Goal: Communication & Community: Answer question/provide support

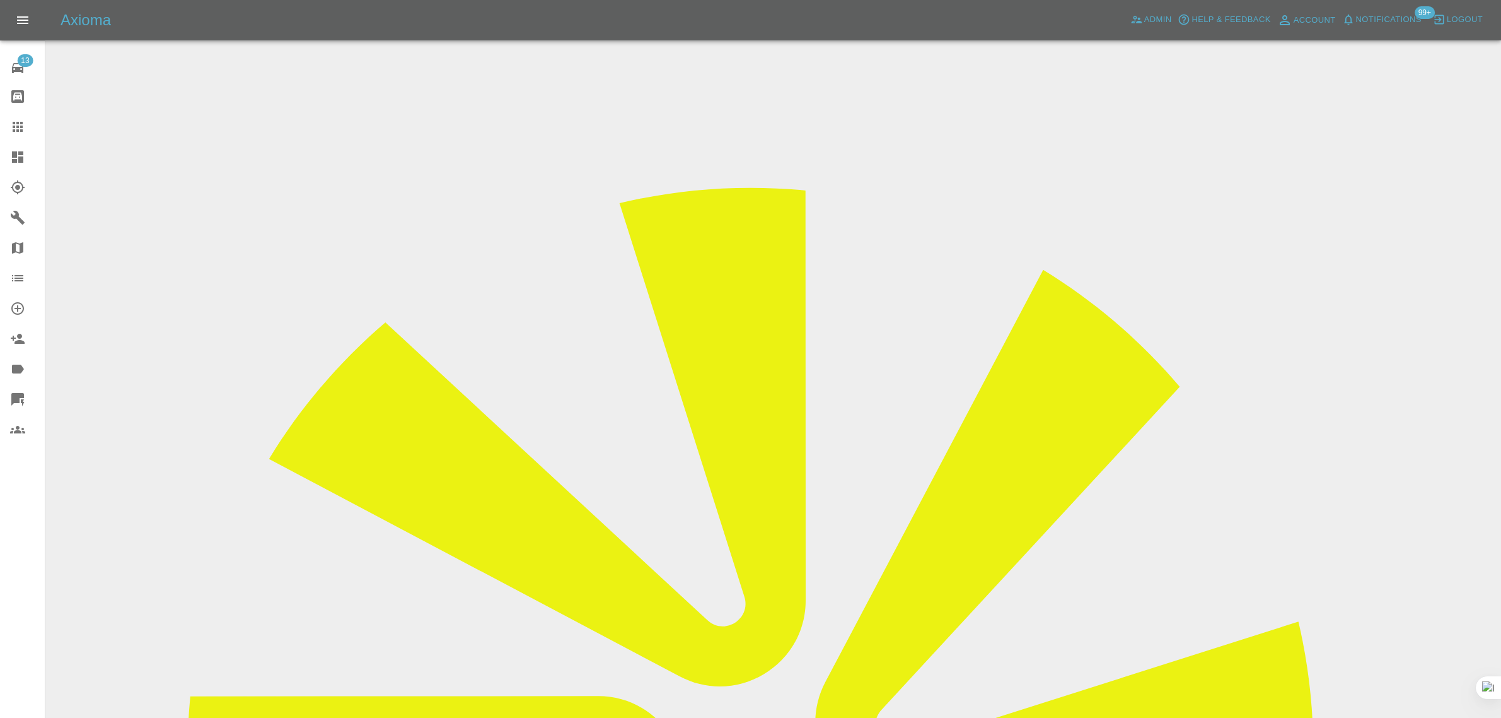
scroll to position [394, 0]
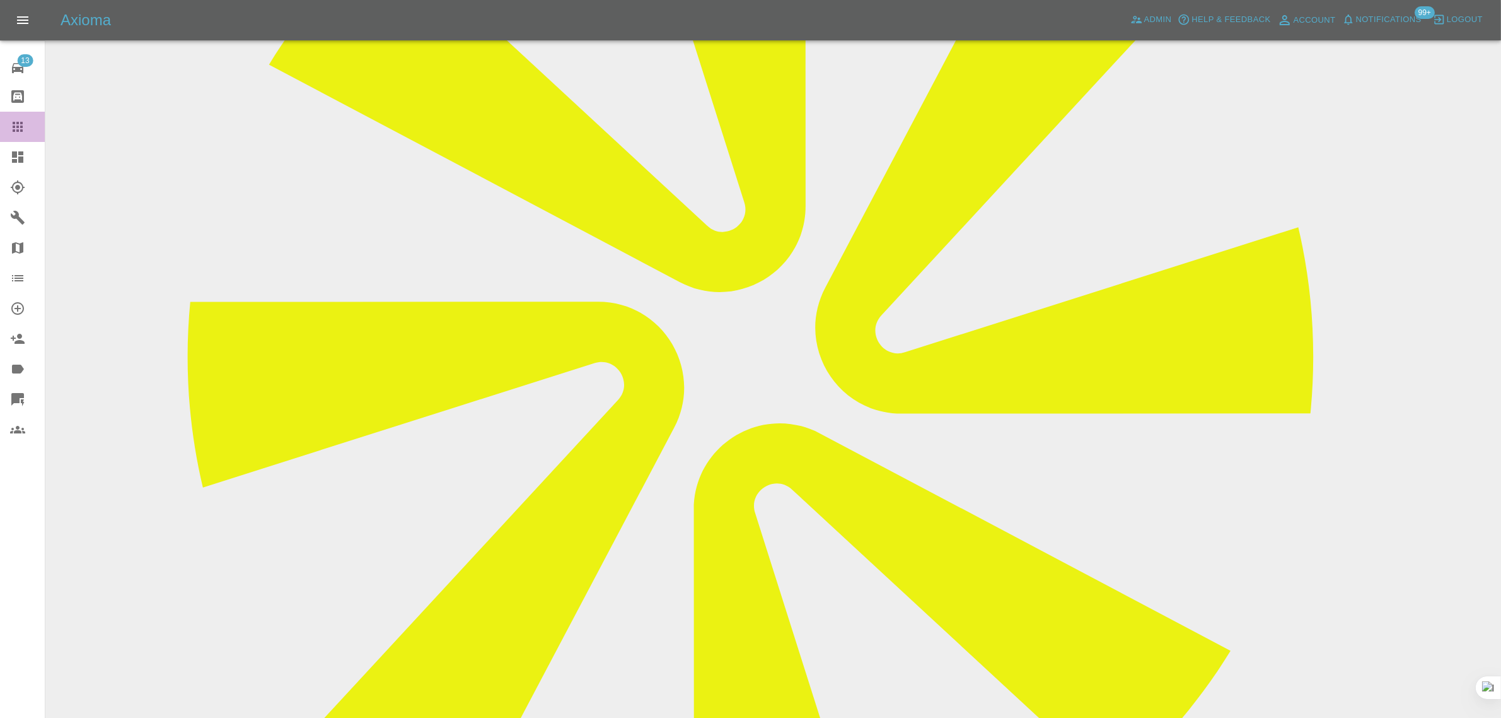
click at [19, 121] on icon at bounding box center [17, 126] width 15 height 15
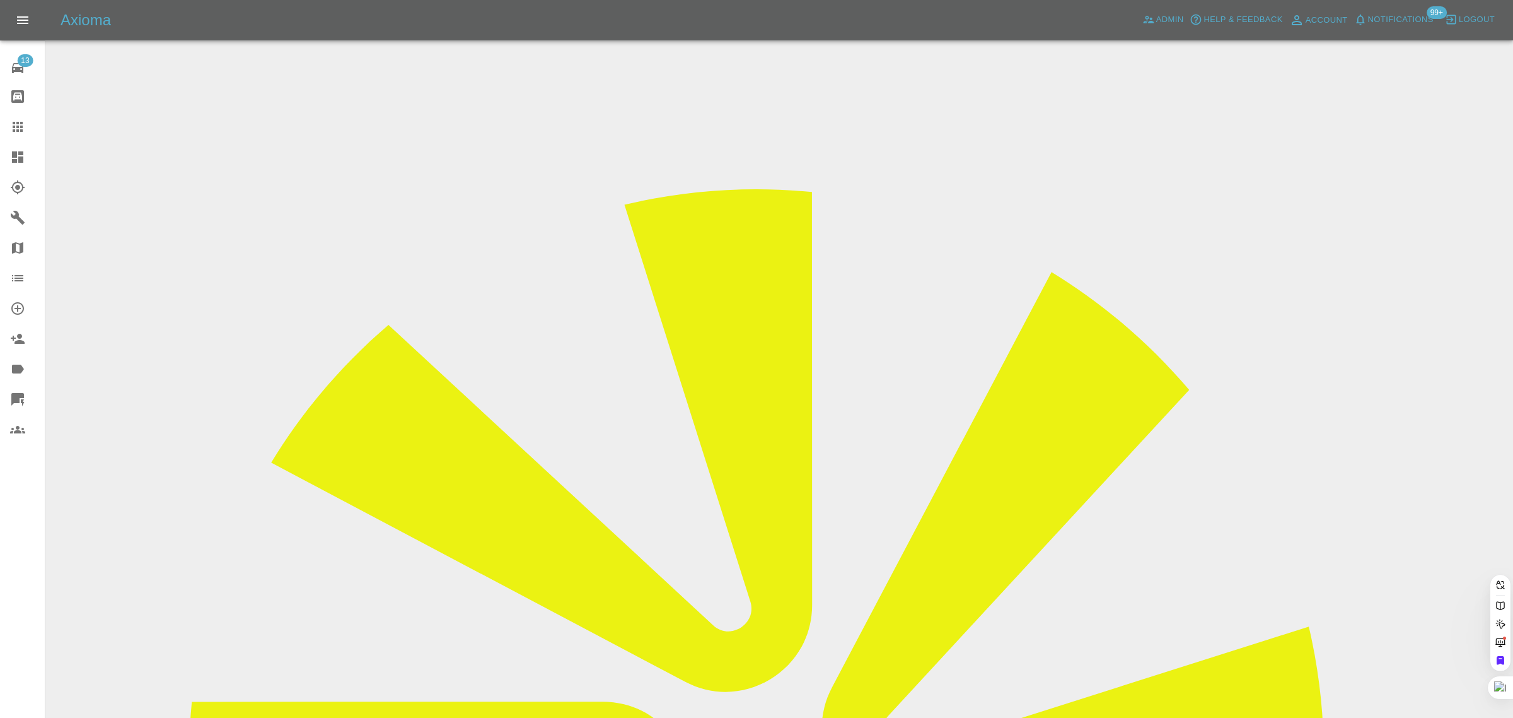
paste input "[PERSON_NAME][EMAIL_ADDRESS][DOMAIN_NAME]"
type input "[PERSON_NAME][EMAIL_ADDRESS][DOMAIN_NAME]"
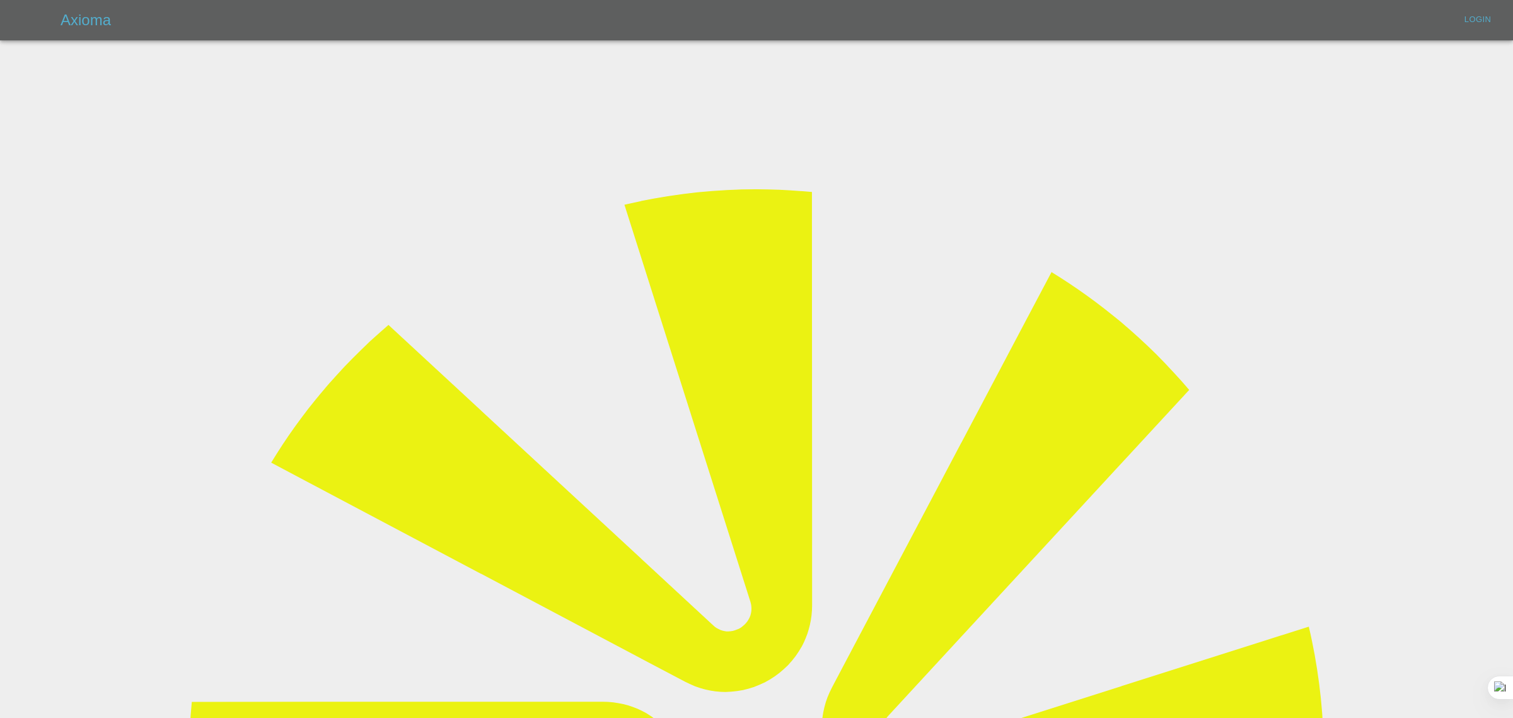
type input "[EMAIL_ADDRESS][DOMAIN_NAME]"
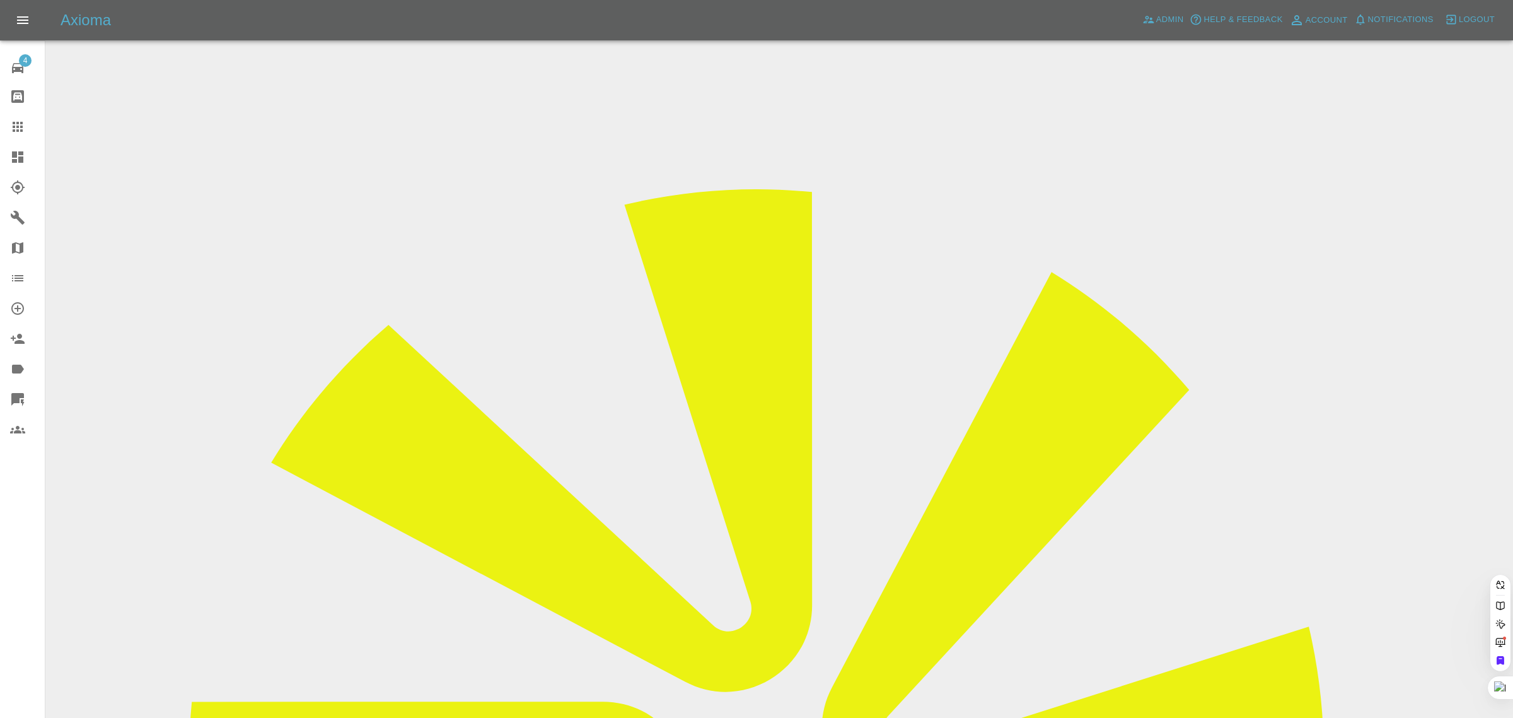
paste input "kristen-ellis@hotmail.co.uk"
type input "kristen-ellis@hotmail.co.uk"
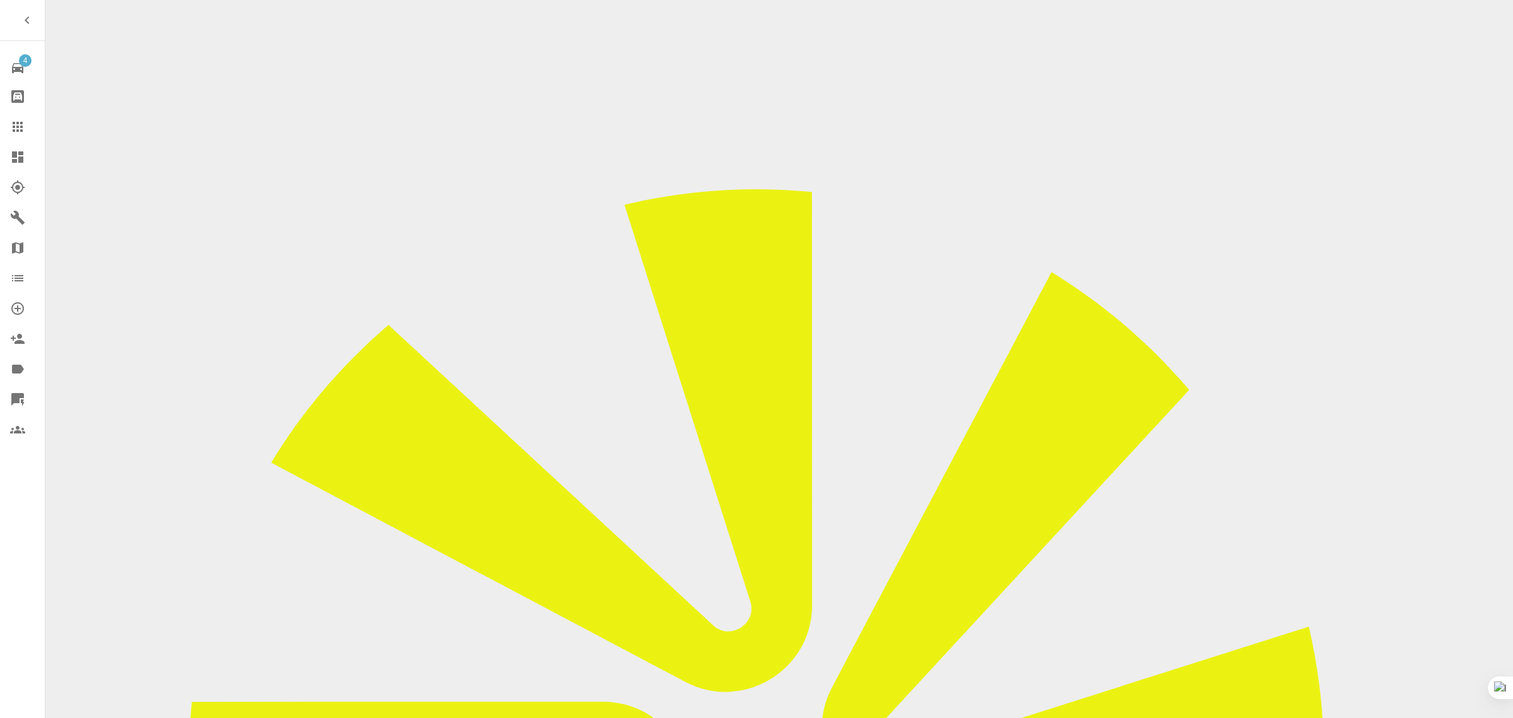
click at [11, 126] on icon at bounding box center [17, 126] width 15 height 15
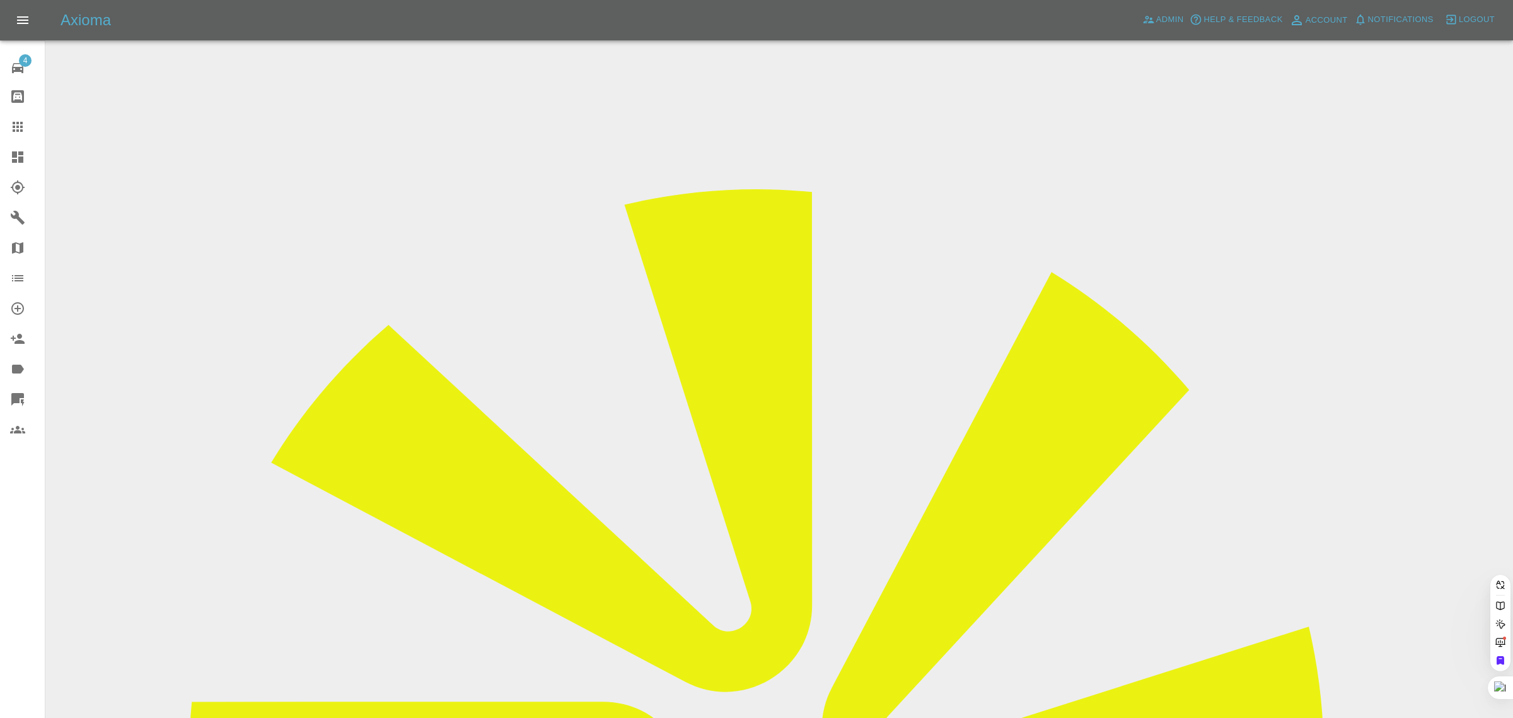
paste input "amberteresa2014@gmail.com"
type input "amberteresa2014@gmail.com"
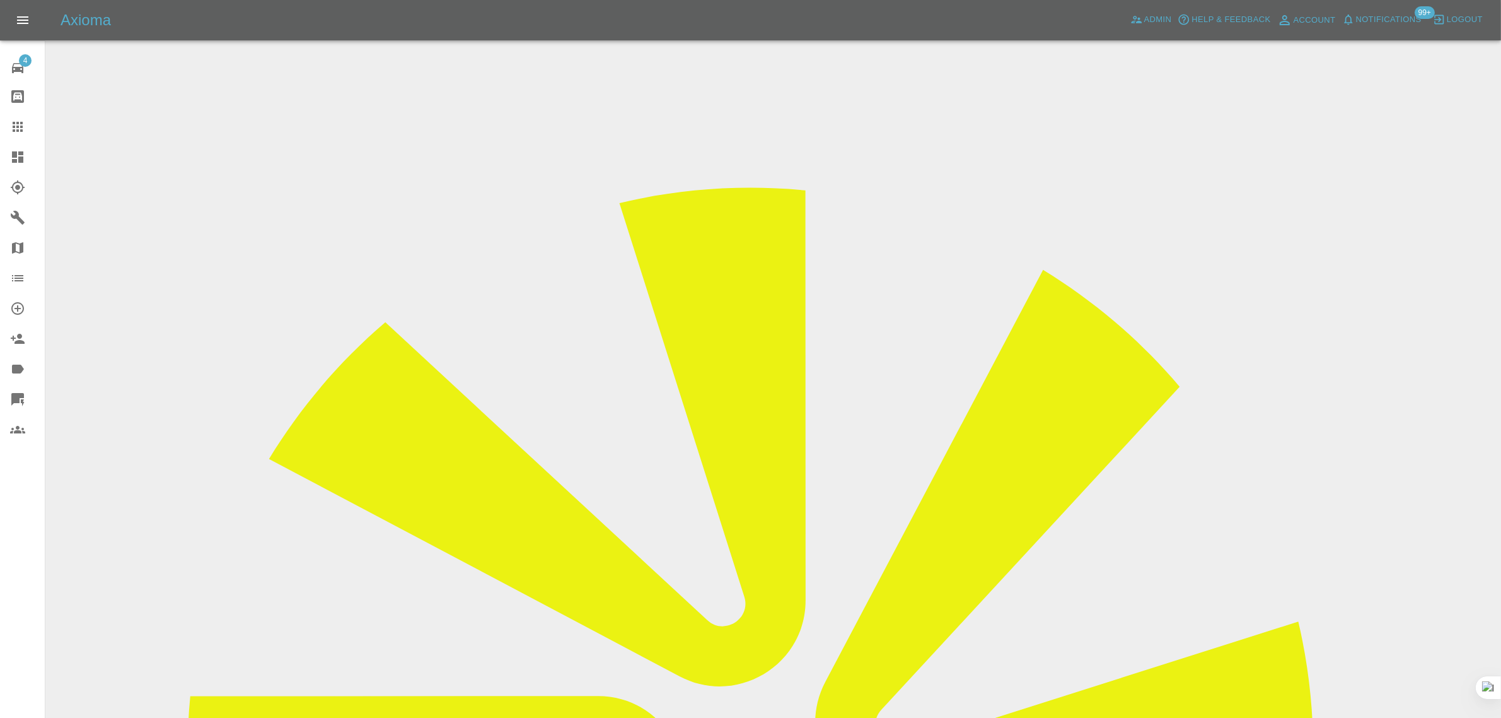
click at [26, 118] on link "Claims" at bounding box center [22, 127] width 45 height 30
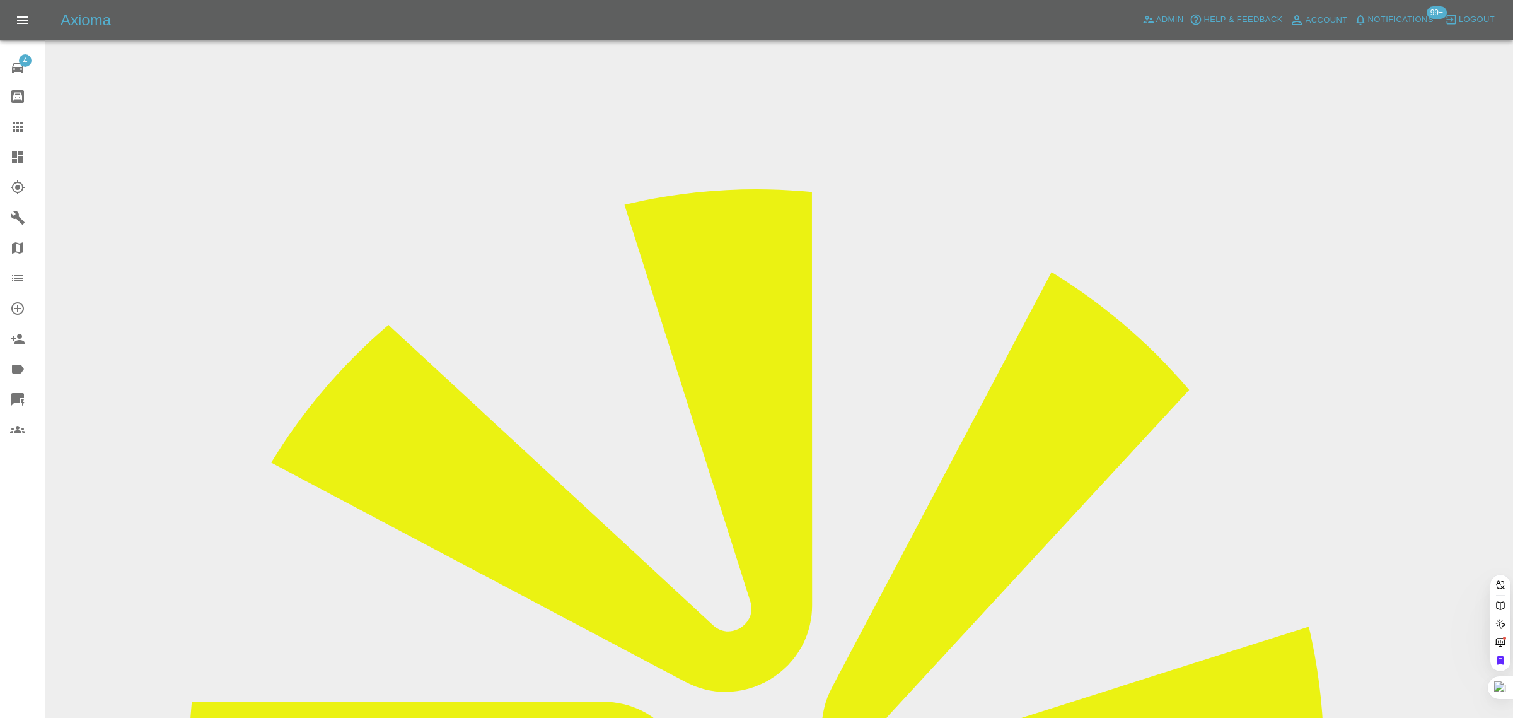
paste input "claremacka@msn.com"
type input "claremacka@msn.com"
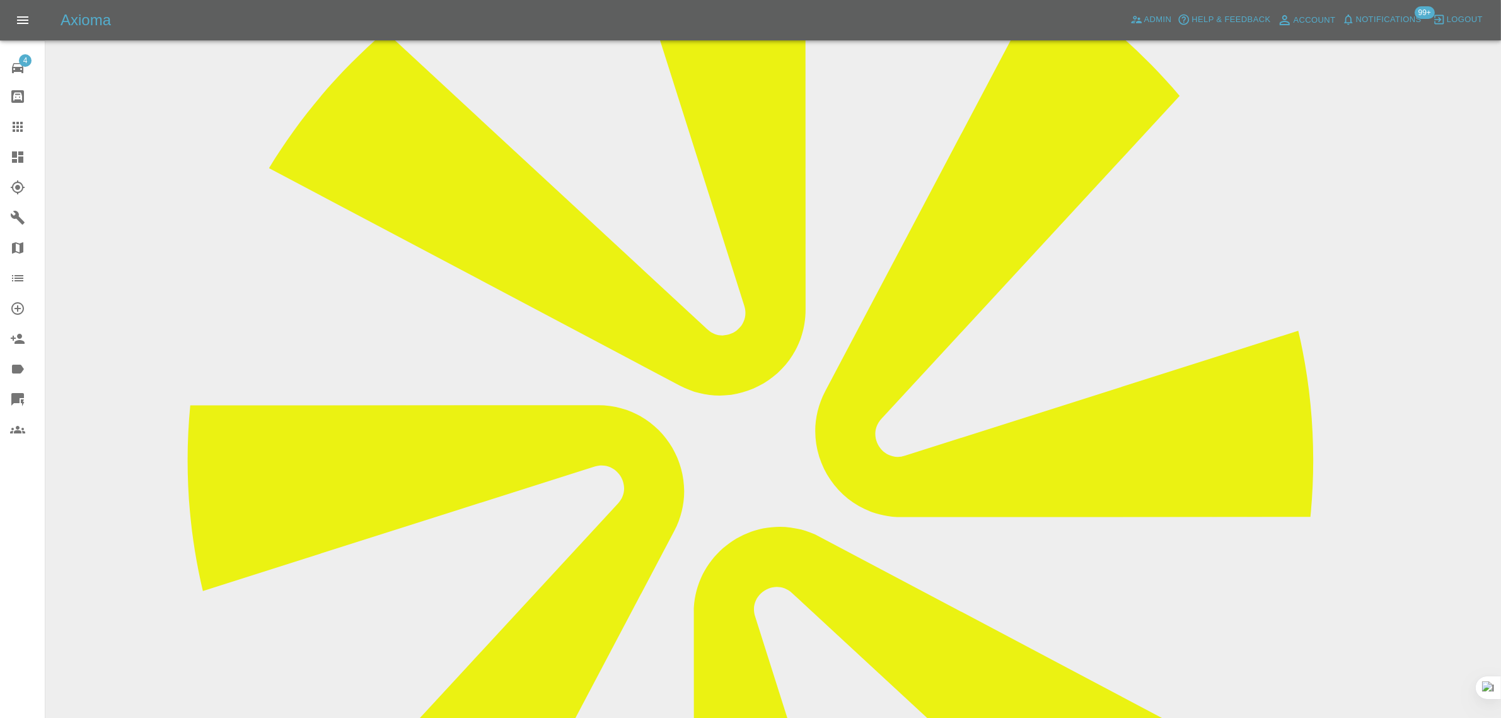
scroll to position [552, 0]
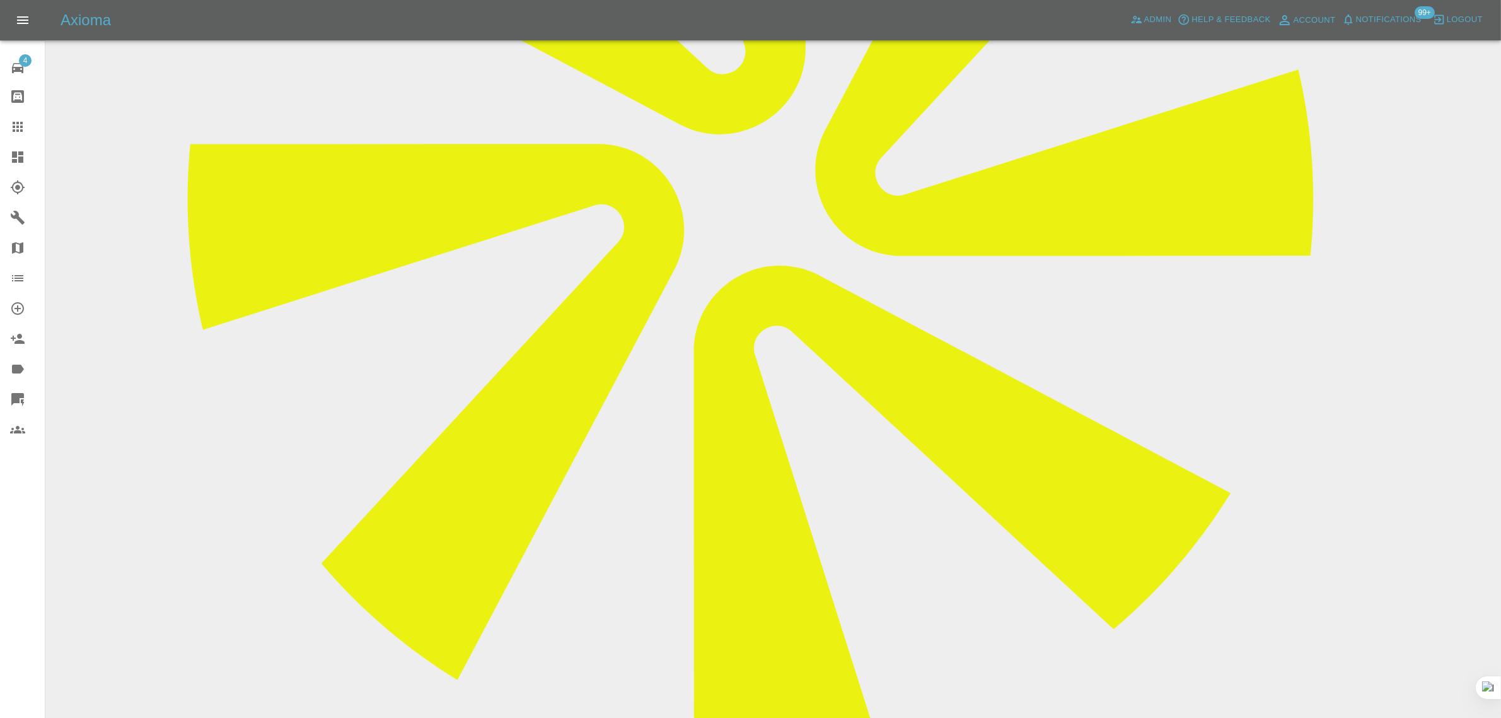
paste textarea "Good morning No, I’ve still not heard anything from the repairer which is a con…"
type textarea "Good morning No, I’ve still not heard anything from the repairer which is a con…"
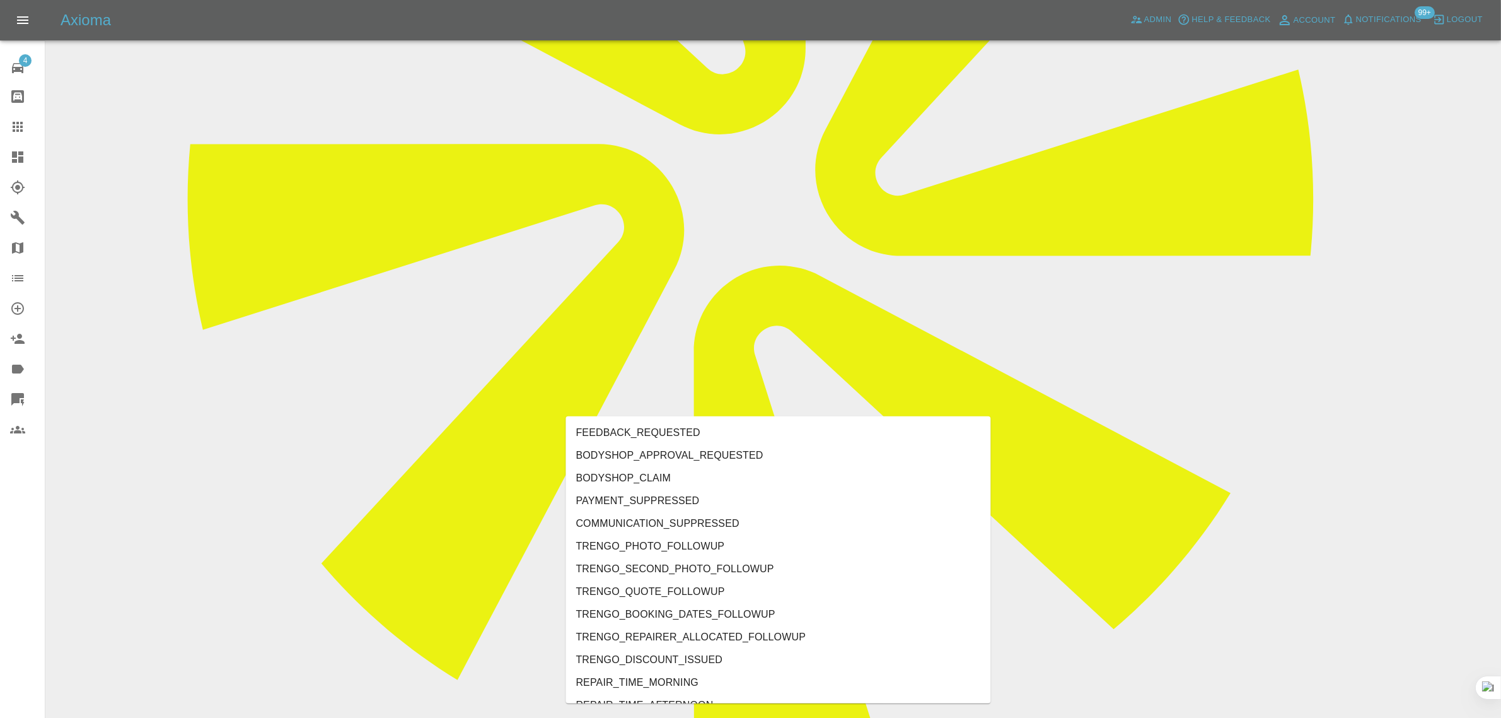
type input "no"
click at [657, 549] on li "REPAIRER_NO_CONTACT" at bounding box center [778, 546] width 425 height 23
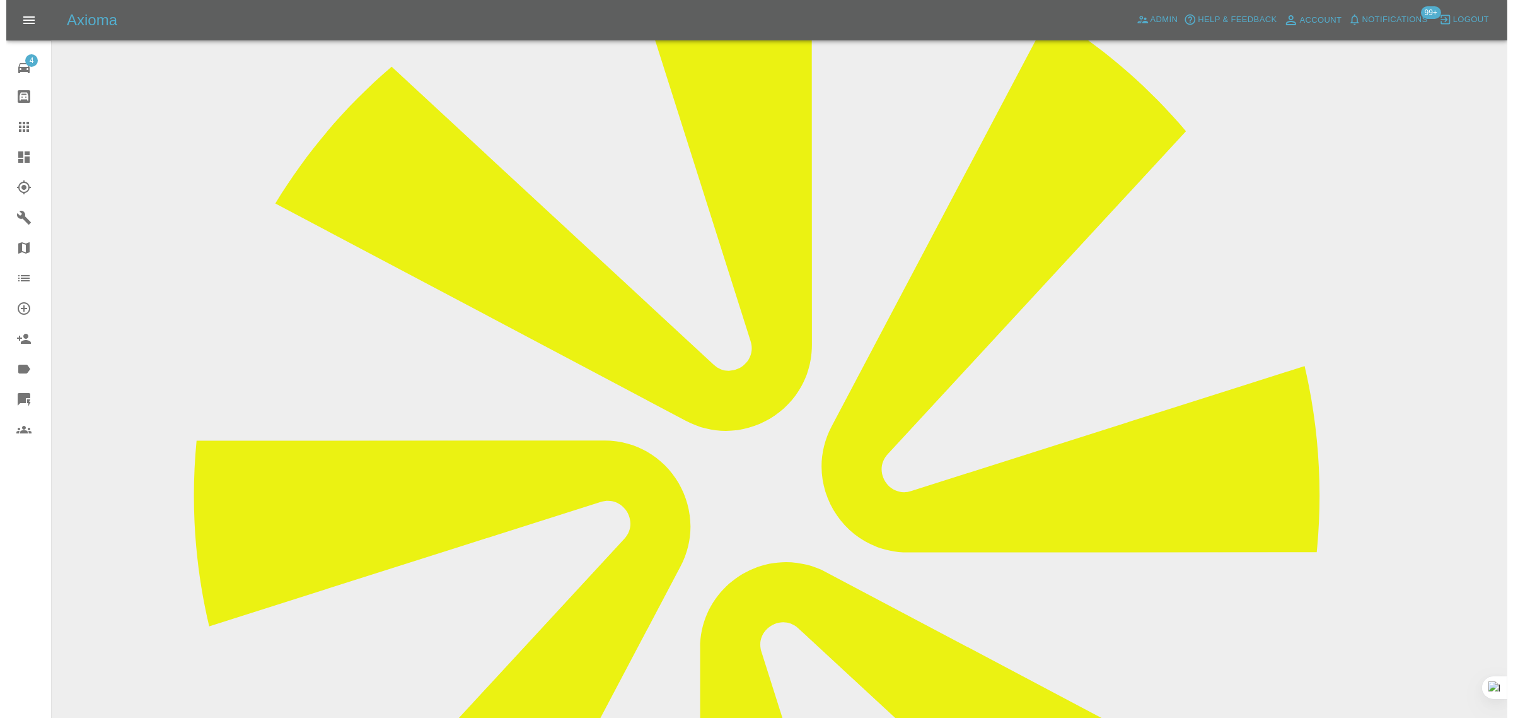
scroll to position [0, 0]
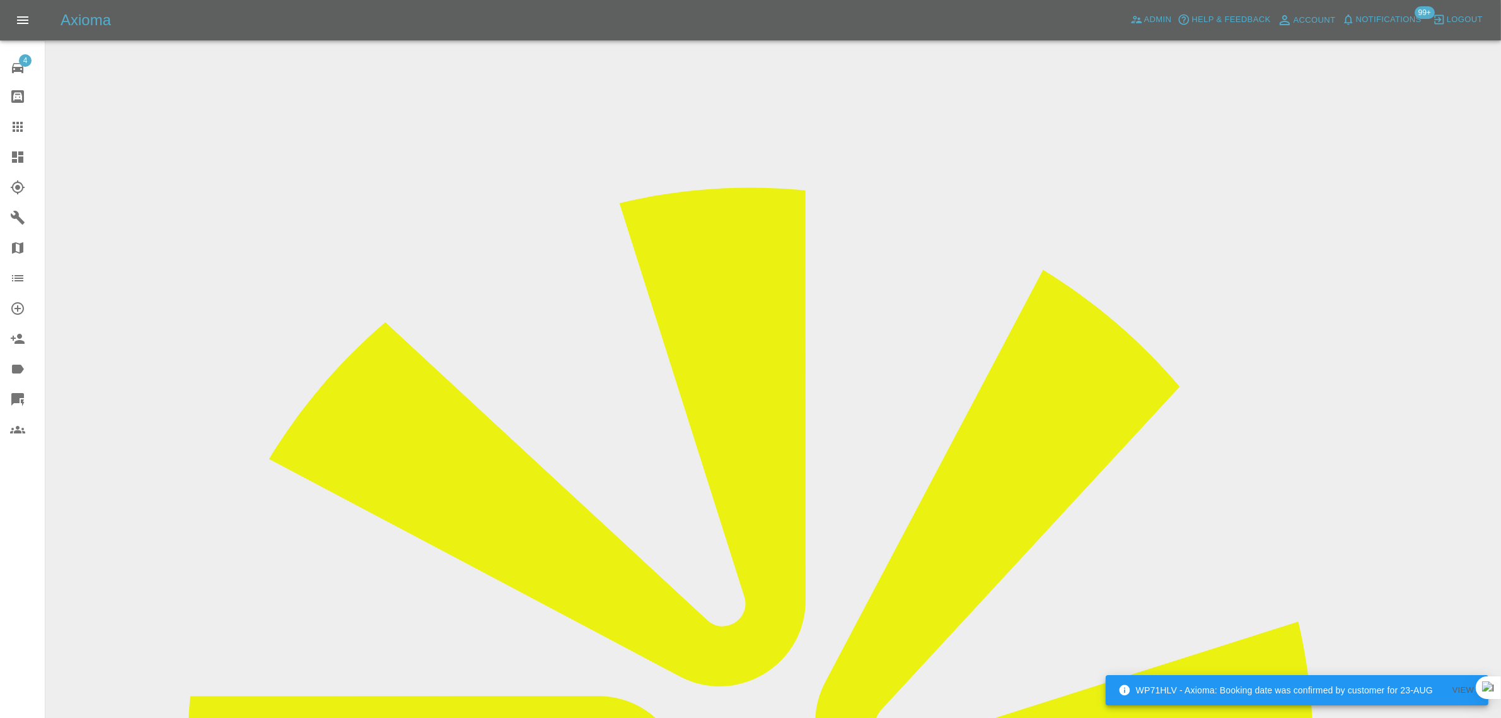
drag, startPoint x: 1180, startPoint y: 195, endPoint x: 1260, endPoint y: 200, distance: 79.6
drag, startPoint x: 1170, startPoint y: 195, endPoint x: 1265, endPoint y: 192, distance: 95.3
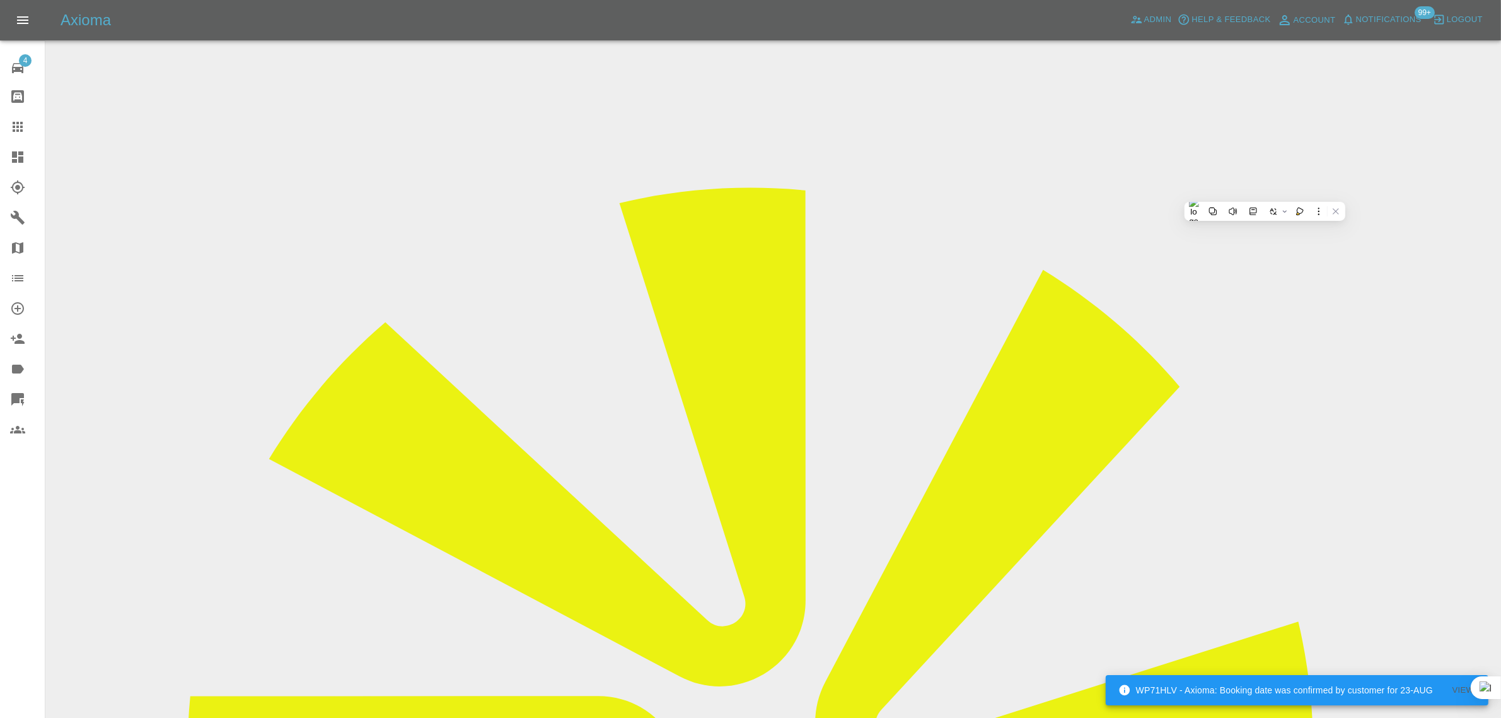
copy td "Sprayway Smart Repa"
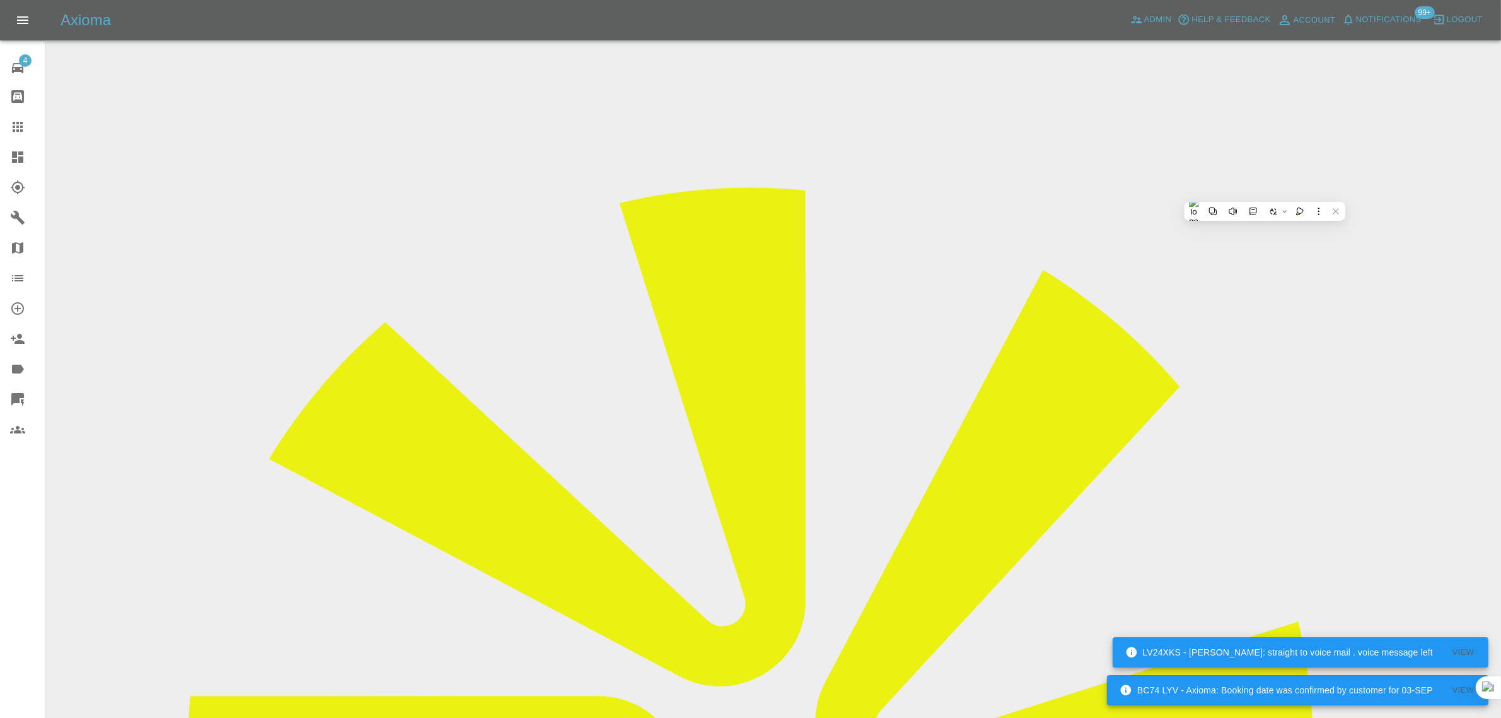
click at [20, 128] on icon at bounding box center [17, 126] width 15 height 15
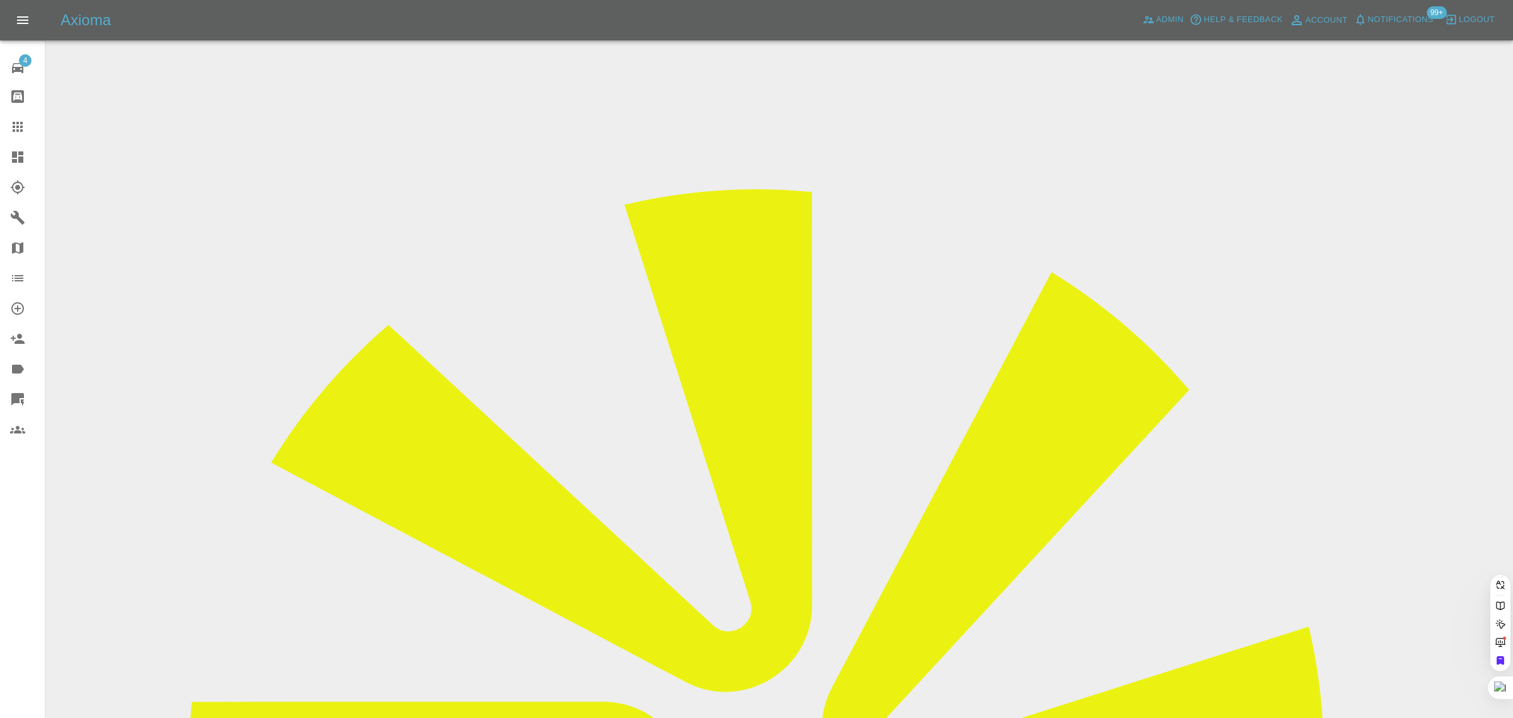
paste input "robert.trebor13@btinternet.com"
type input "robert.trebor13@btinternet.com"
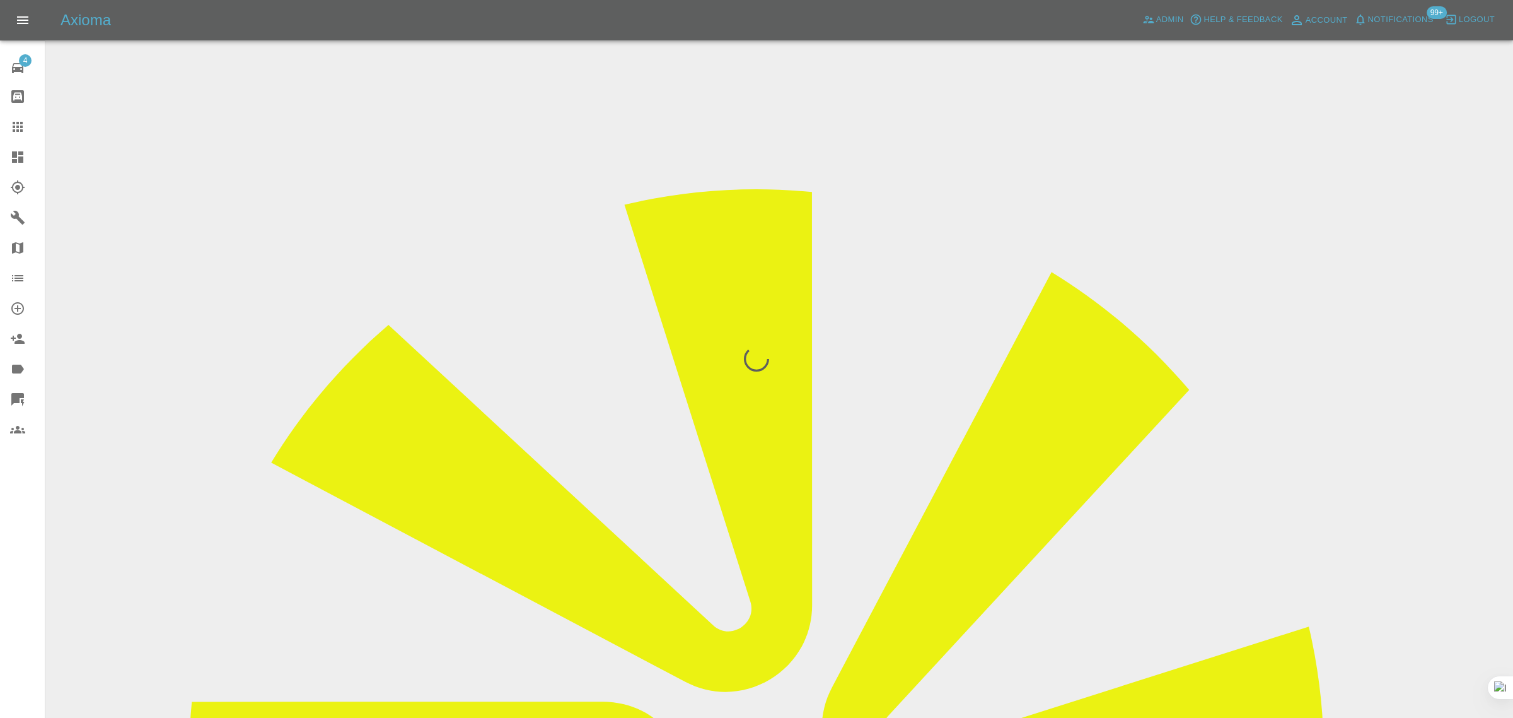
click at [15, 525] on div "4 Repair home Bodyshop home Claims Dashboard Explorer Garages Map Organization …" at bounding box center [22, 359] width 45 height 718
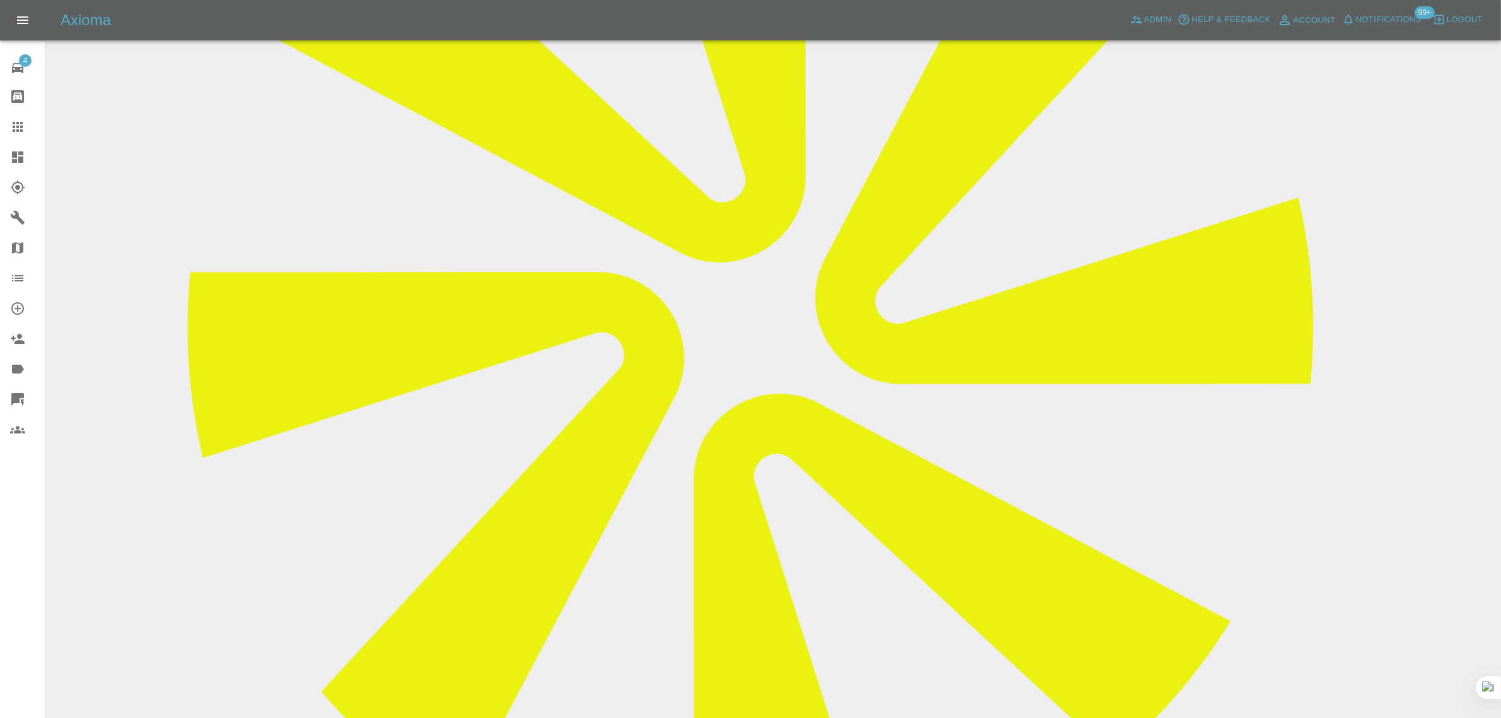
scroll to position [552, 0]
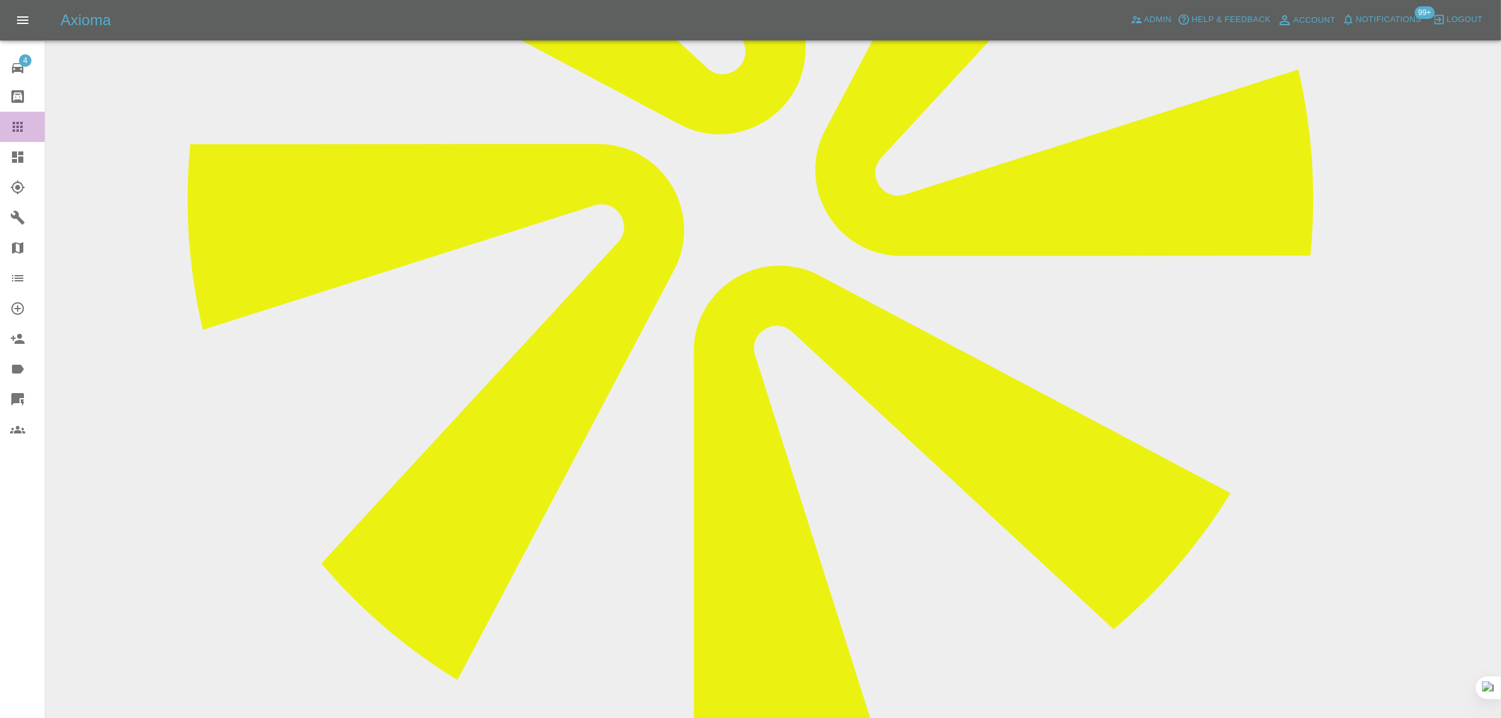
click at [26, 131] on div at bounding box center [27, 126] width 35 height 15
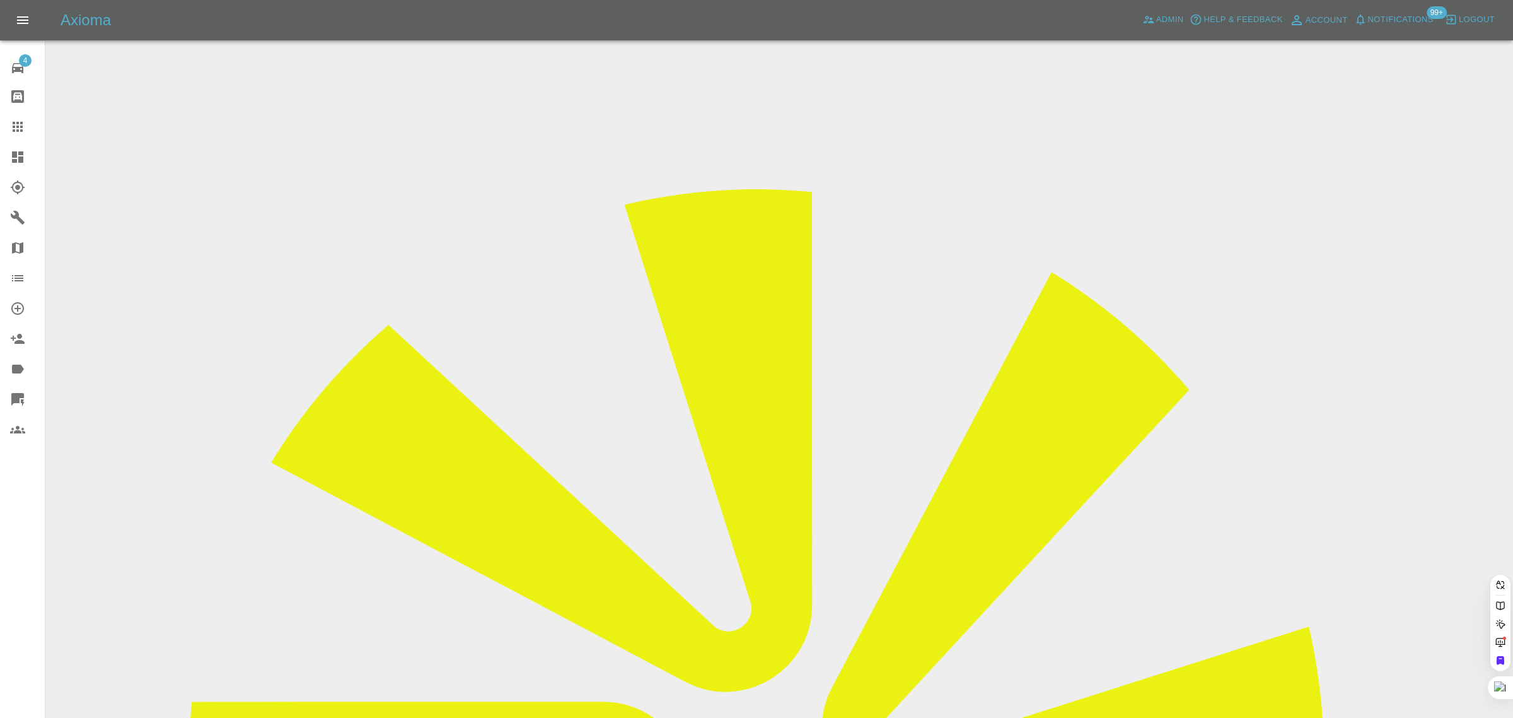
paste input "b.b.creasey@btinternet.com"
type input "b.b.creasey@btinternet.com"
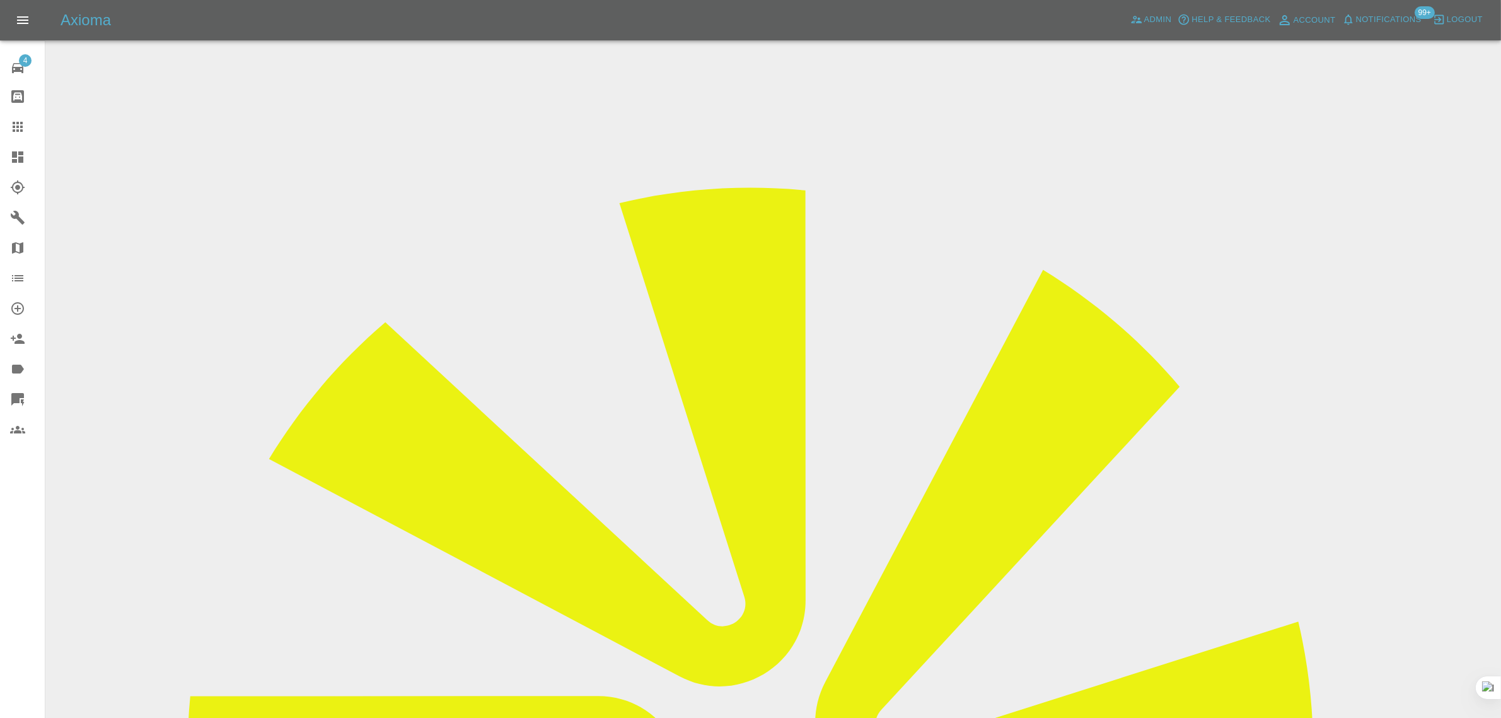
click at [0, 0] on input "Choose images" at bounding box center [0, 0] width 0 height 0
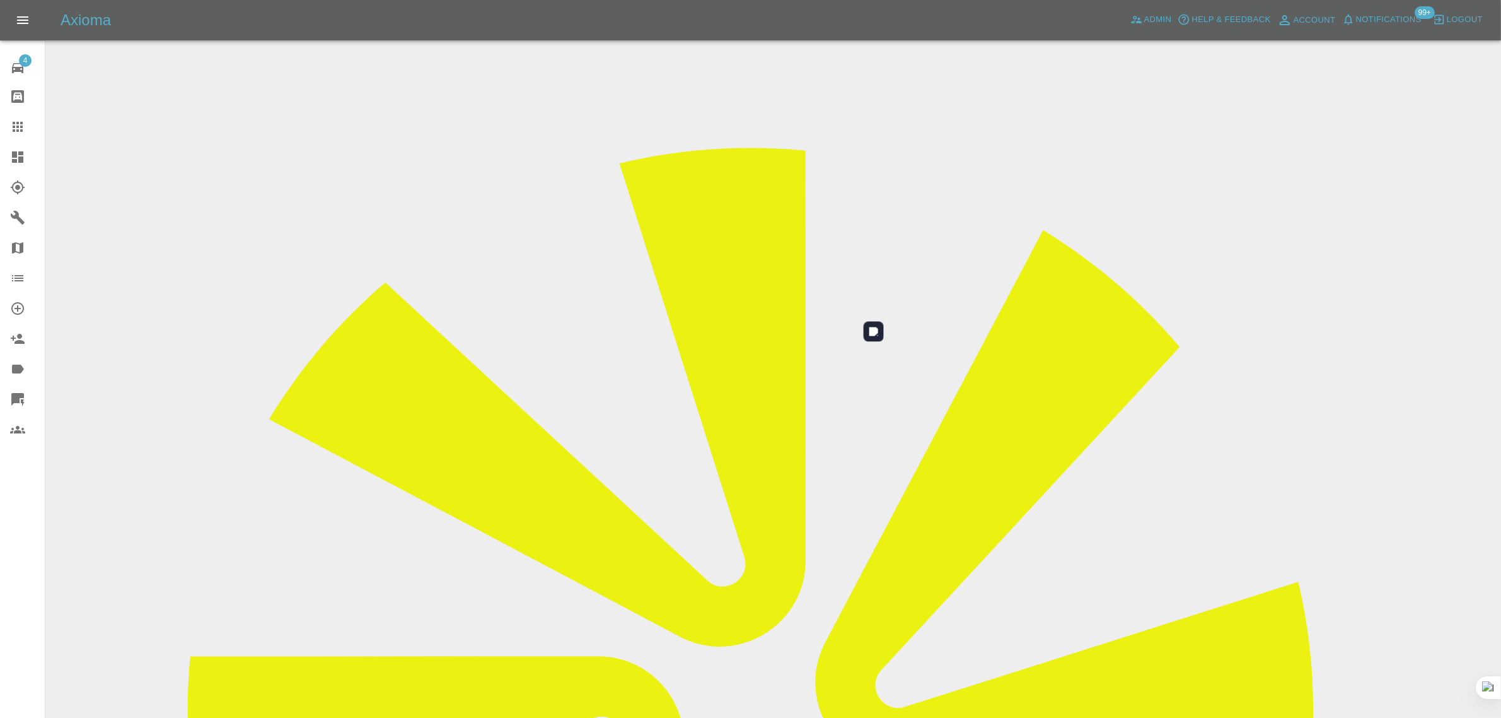
scroll to position [62, 0]
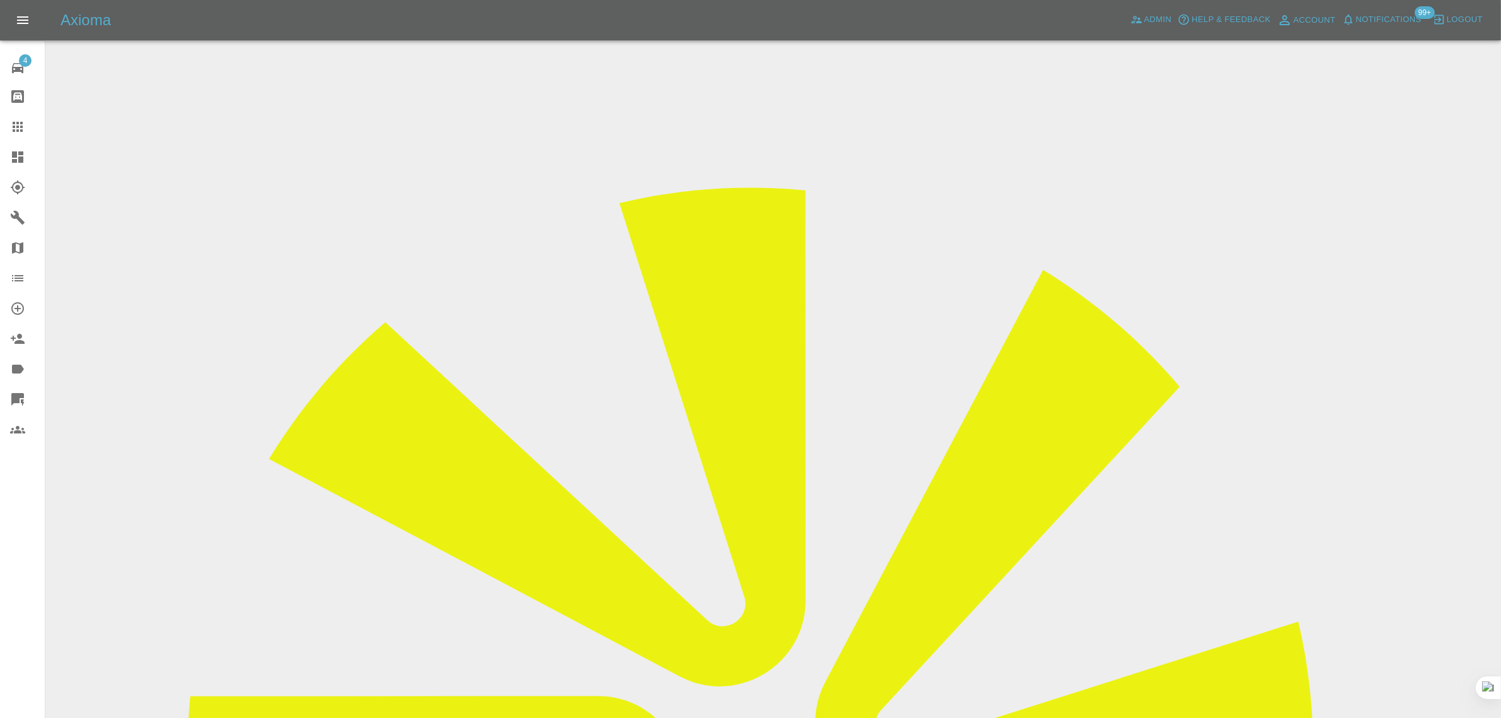
click at [22, 118] on link "Claims" at bounding box center [22, 127] width 45 height 30
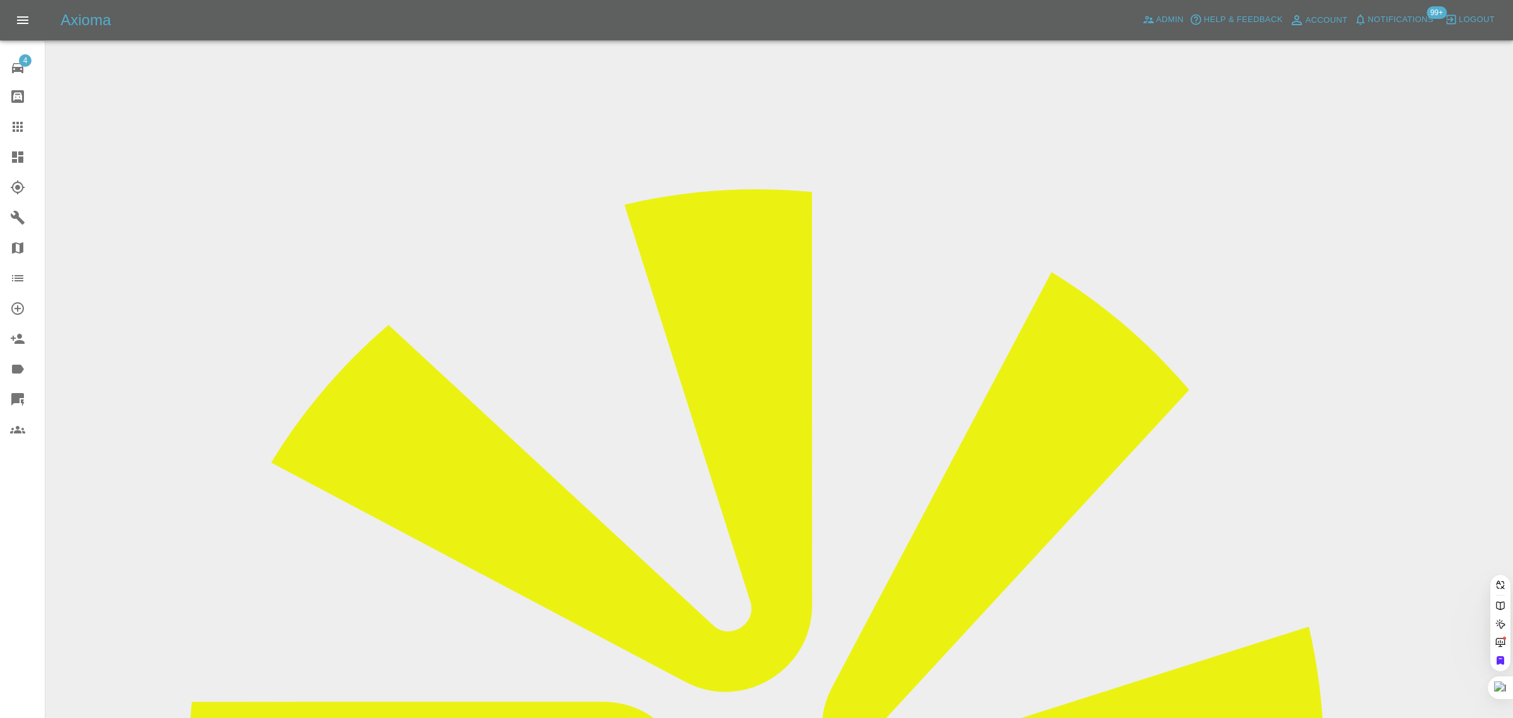
paste input "skillaj@yahoo.com"
type input "skillaj@yahoo.com"
click at [32, 513] on div "4 Repair home Bodyshop home Claims Dashboard Explorer Garages Map Organization …" at bounding box center [22, 359] width 45 height 718
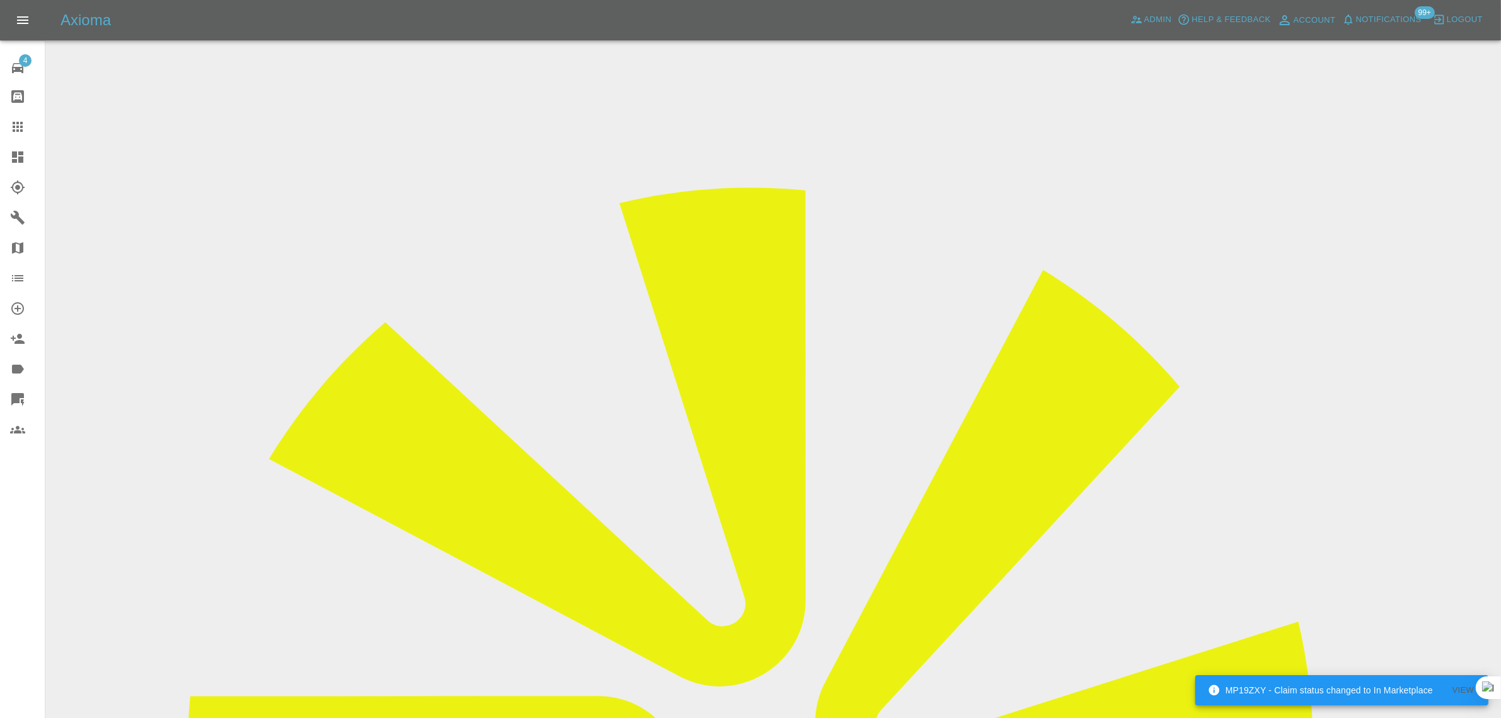
drag, startPoint x: 8, startPoint y: 130, endPoint x: 0, endPoint y: 270, distance: 140.2
click at [8, 129] on link "Claims" at bounding box center [22, 127] width 45 height 30
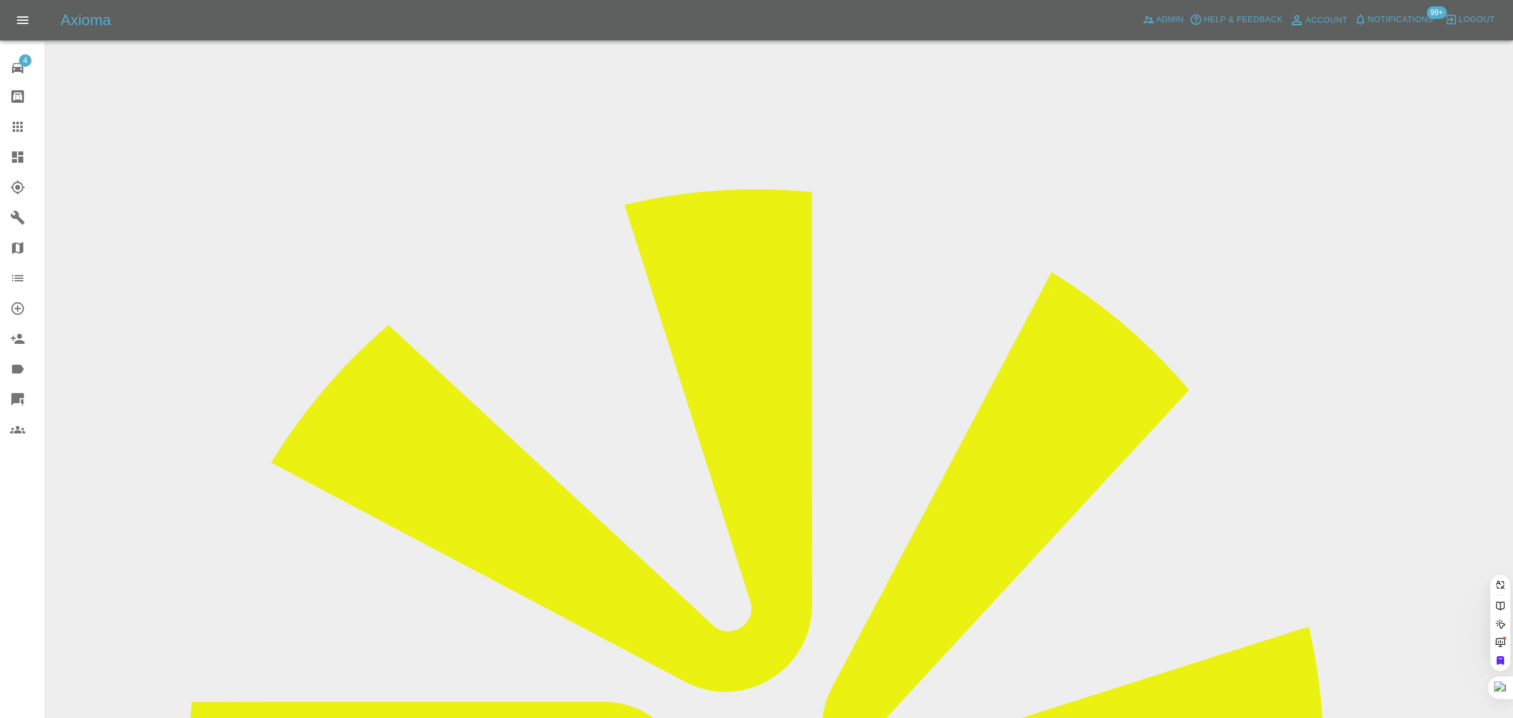
paste input "t.816@btinternet.com"
type input "t.816@btinternet.com"
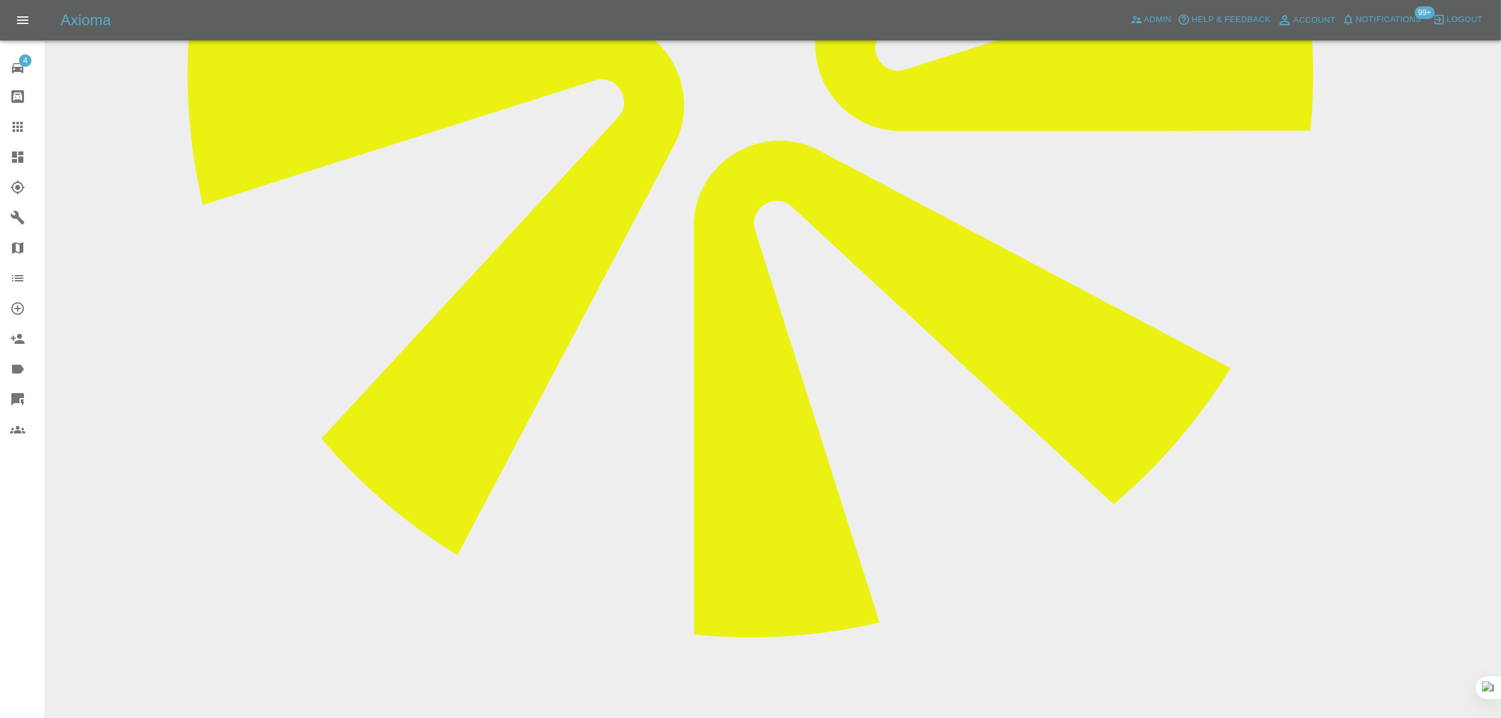
scroll to position [692, 0]
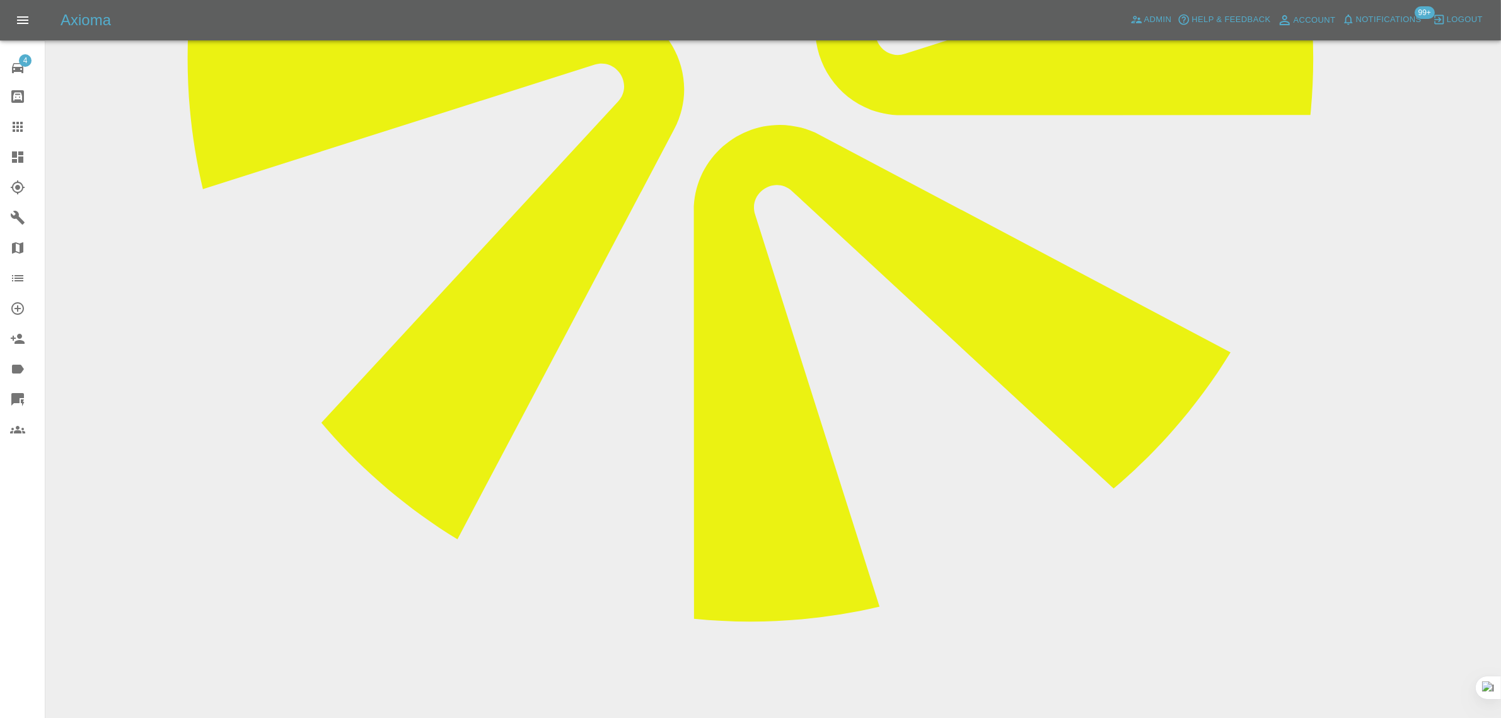
paste textarea "Thank you for your quote. There is no damage to the door panel. The scrape is o…"
type textarea "Thank you for your quote. There is no damage to the door panel. The scrape is o…"
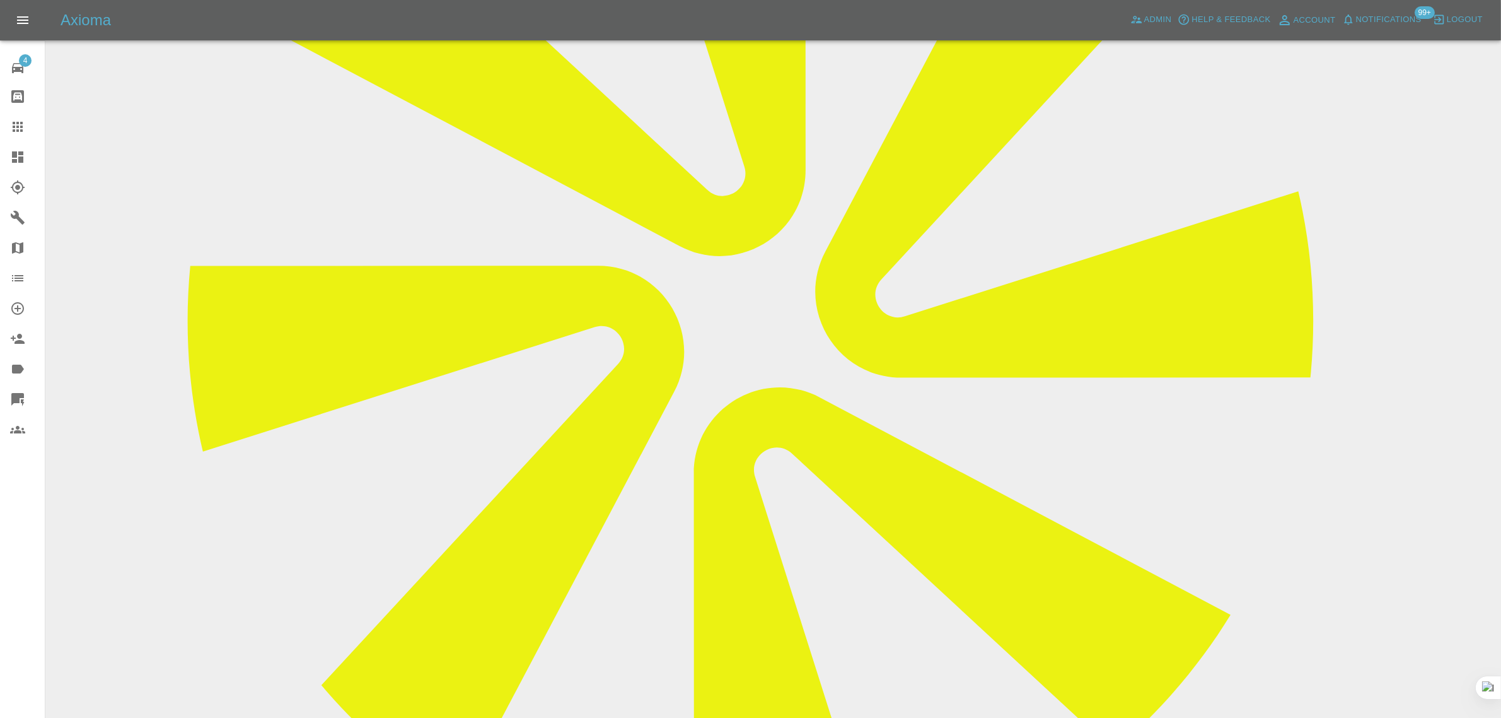
scroll to position [62, 0]
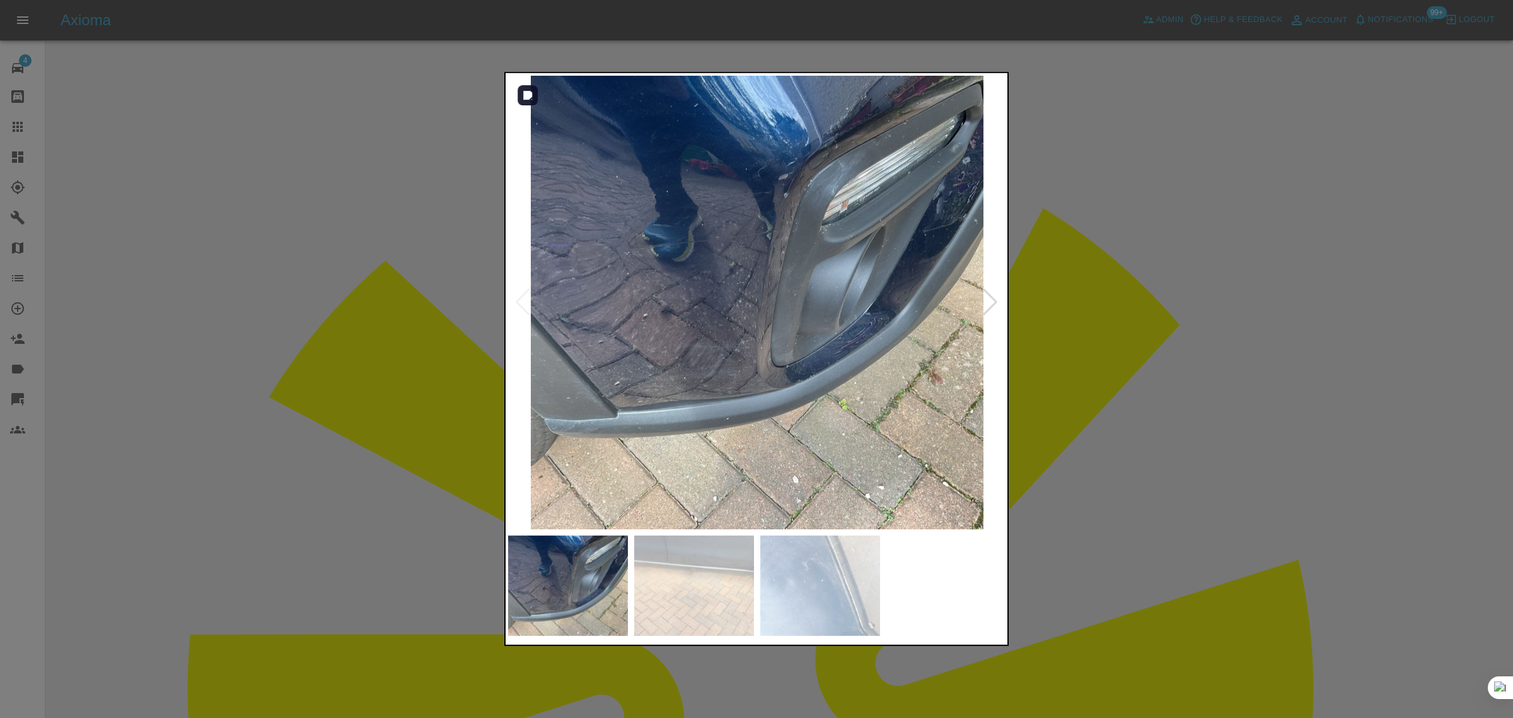
click at [994, 303] on div at bounding box center [990, 302] width 17 height 28
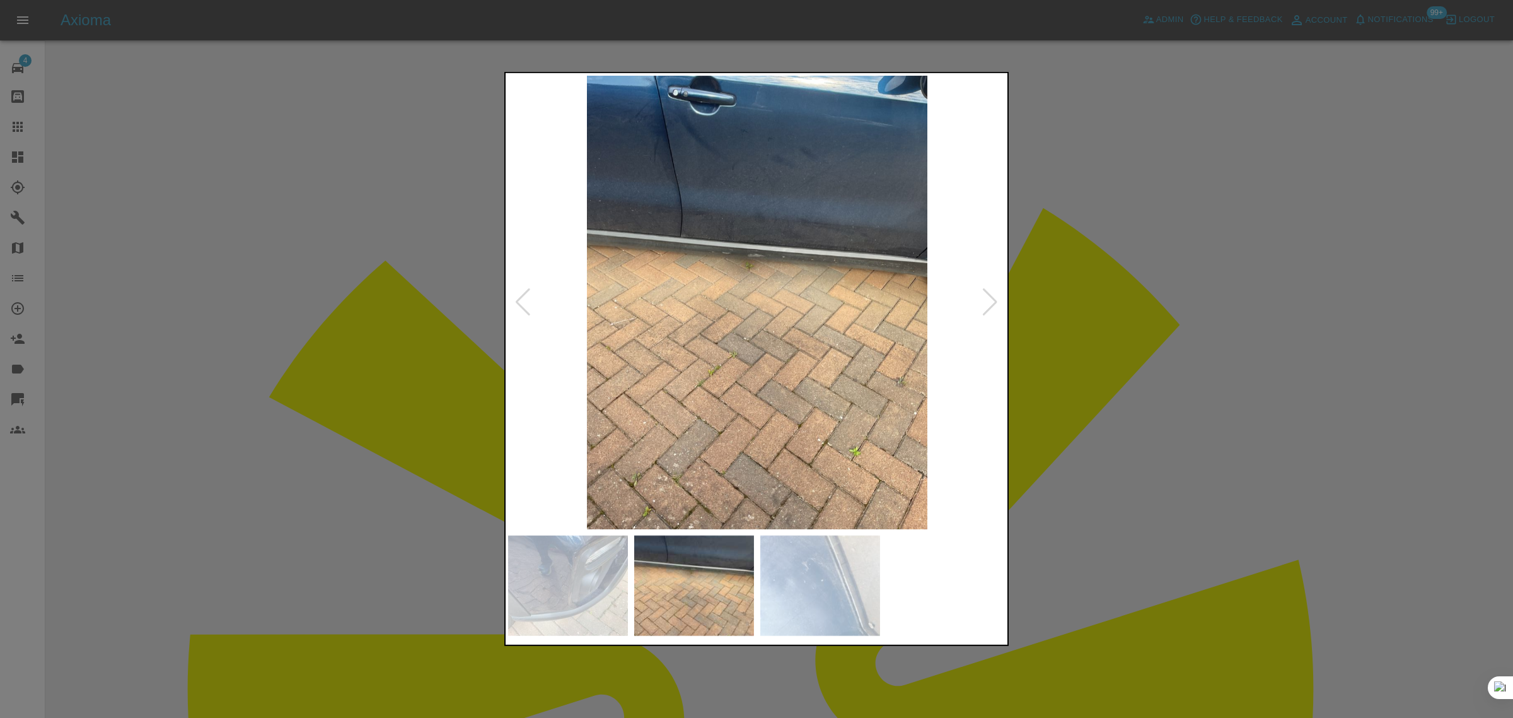
click at [994, 303] on div at bounding box center [990, 302] width 17 height 28
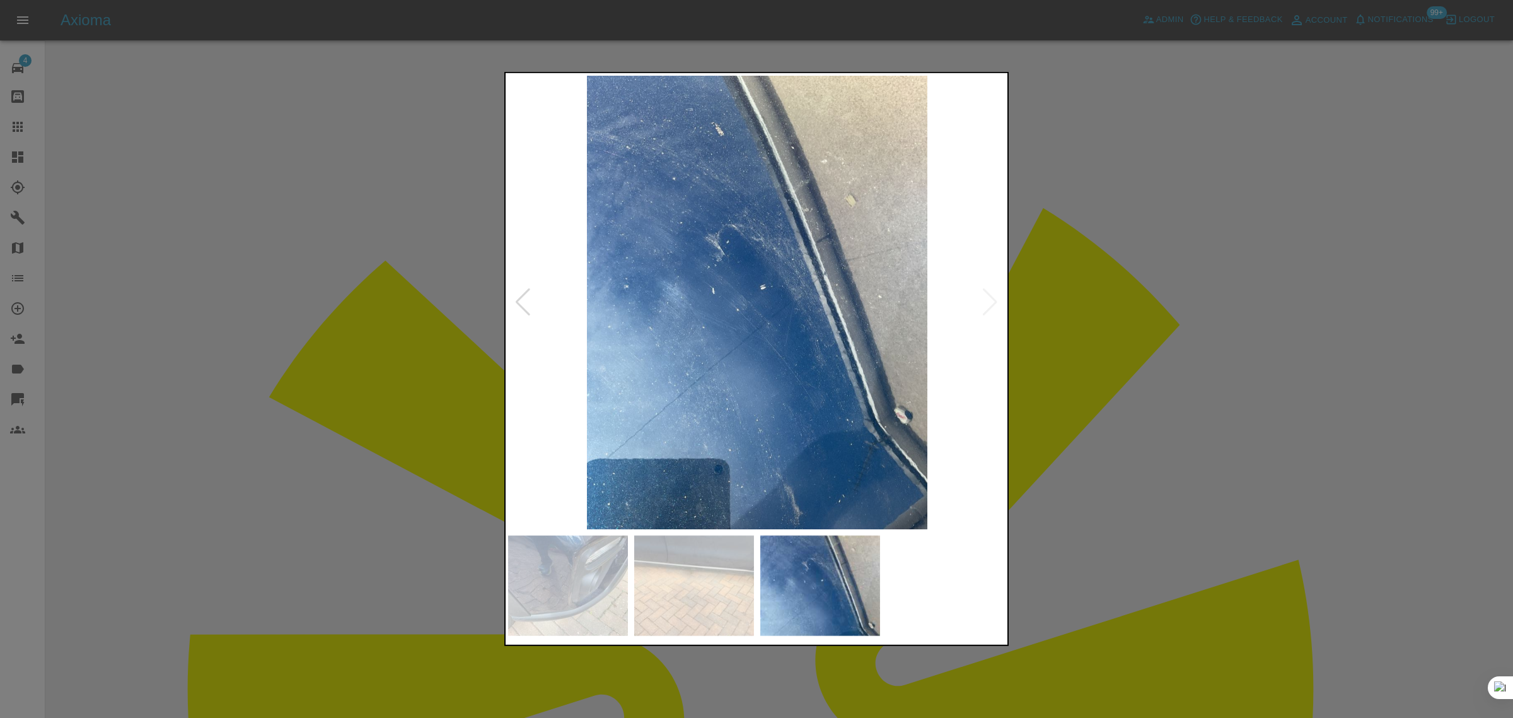
click at [994, 303] on img at bounding box center [757, 302] width 498 height 453
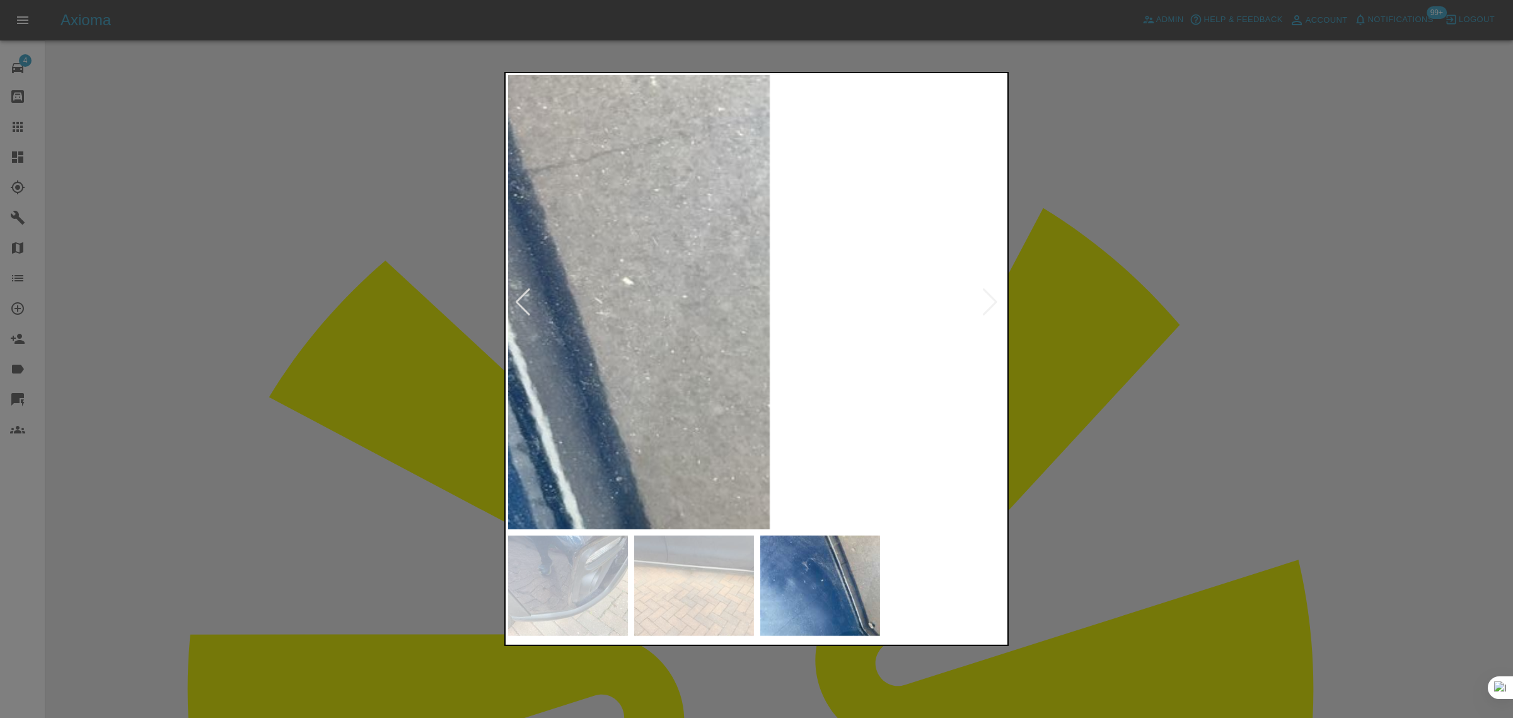
click at [1118, 313] on div at bounding box center [756, 359] width 1513 height 718
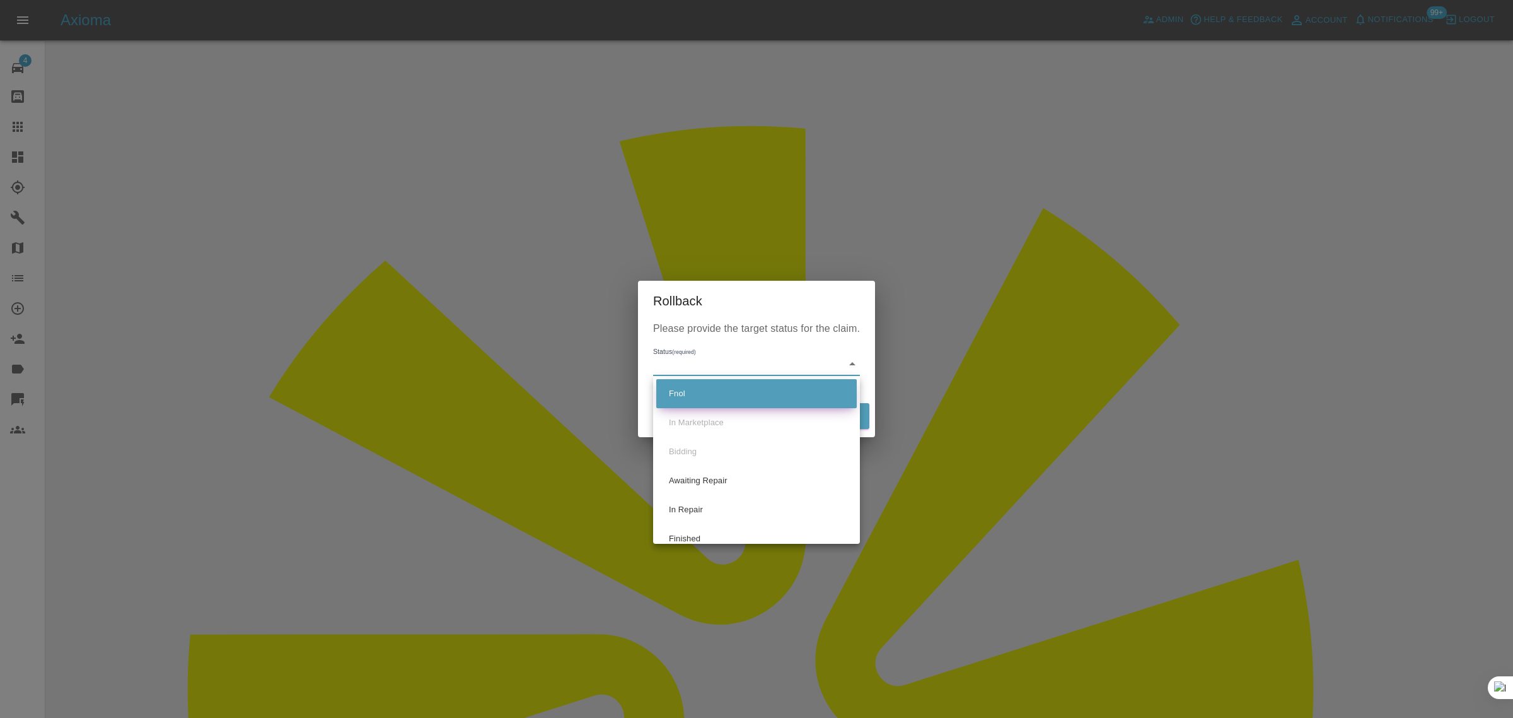
click at [717, 398] on li "Fnol" at bounding box center [756, 393] width 201 height 29
type input "fnol"
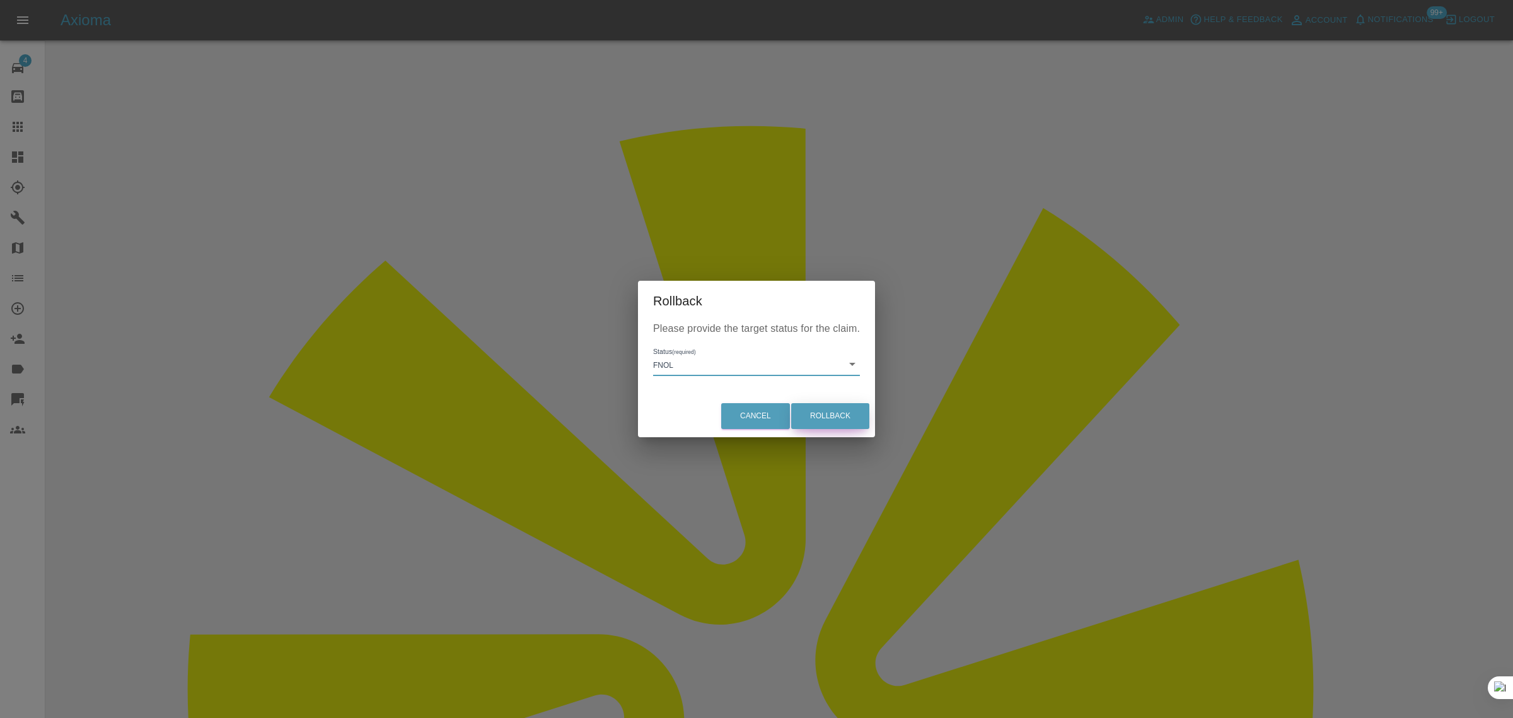
click at [809, 426] on button "Rollback" at bounding box center [830, 416] width 78 height 26
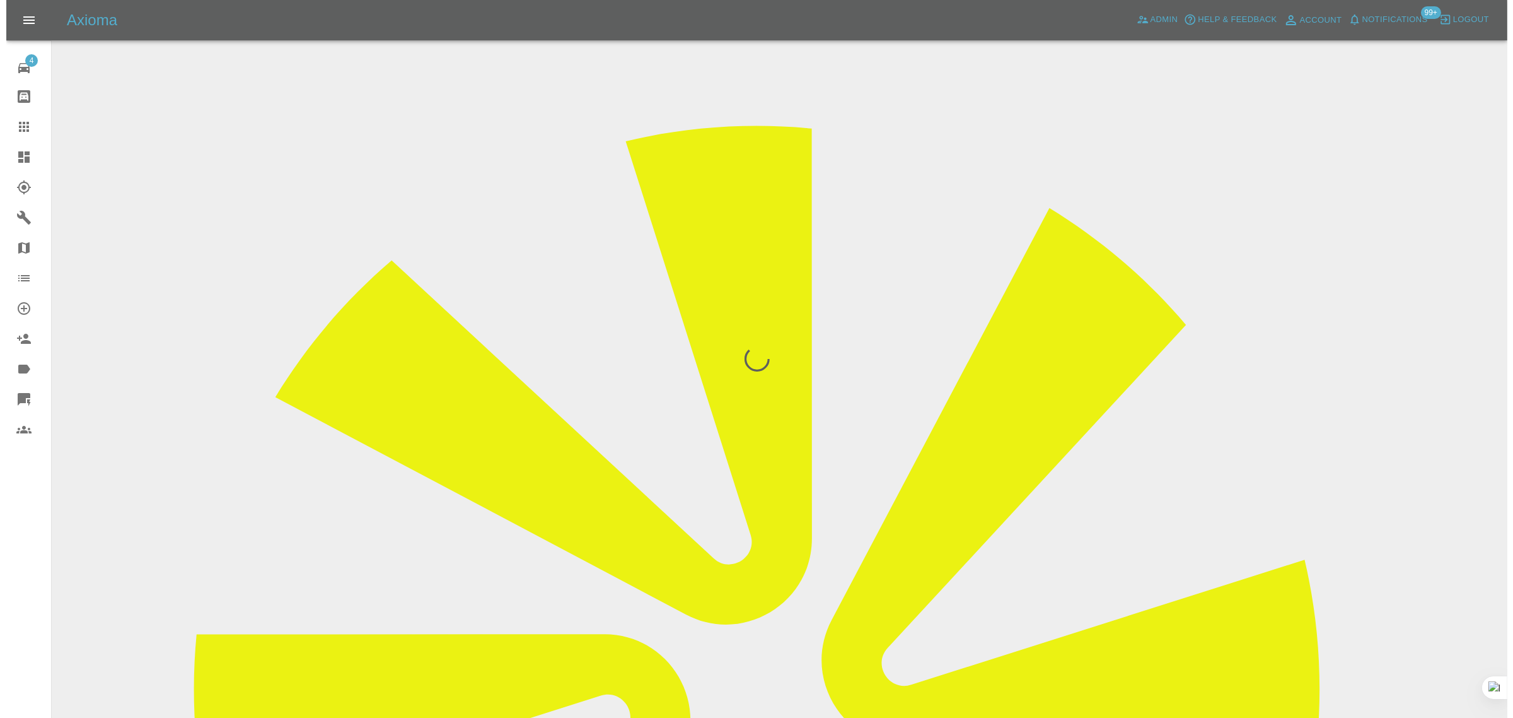
scroll to position [0, 0]
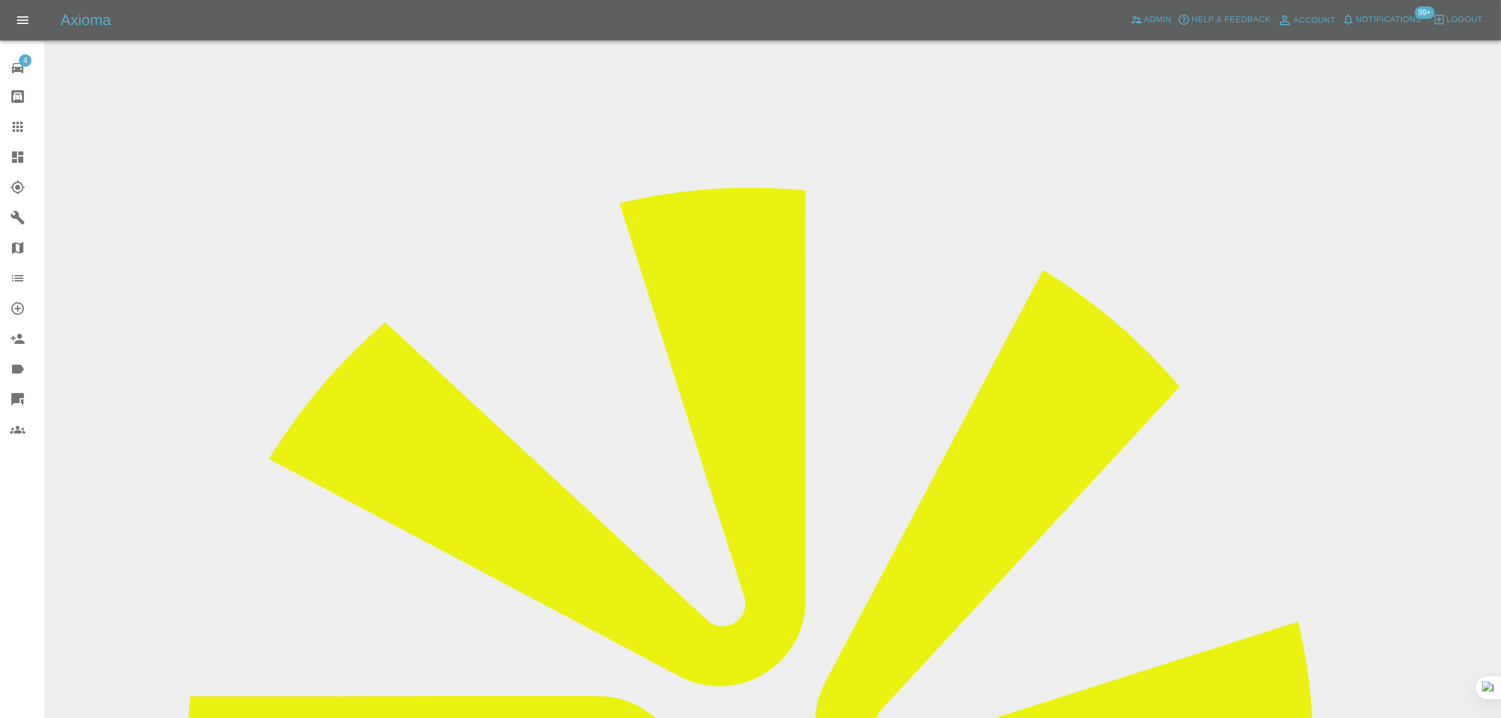
click at [27, 127] on div at bounding box center [27, 126] width 35 height 15
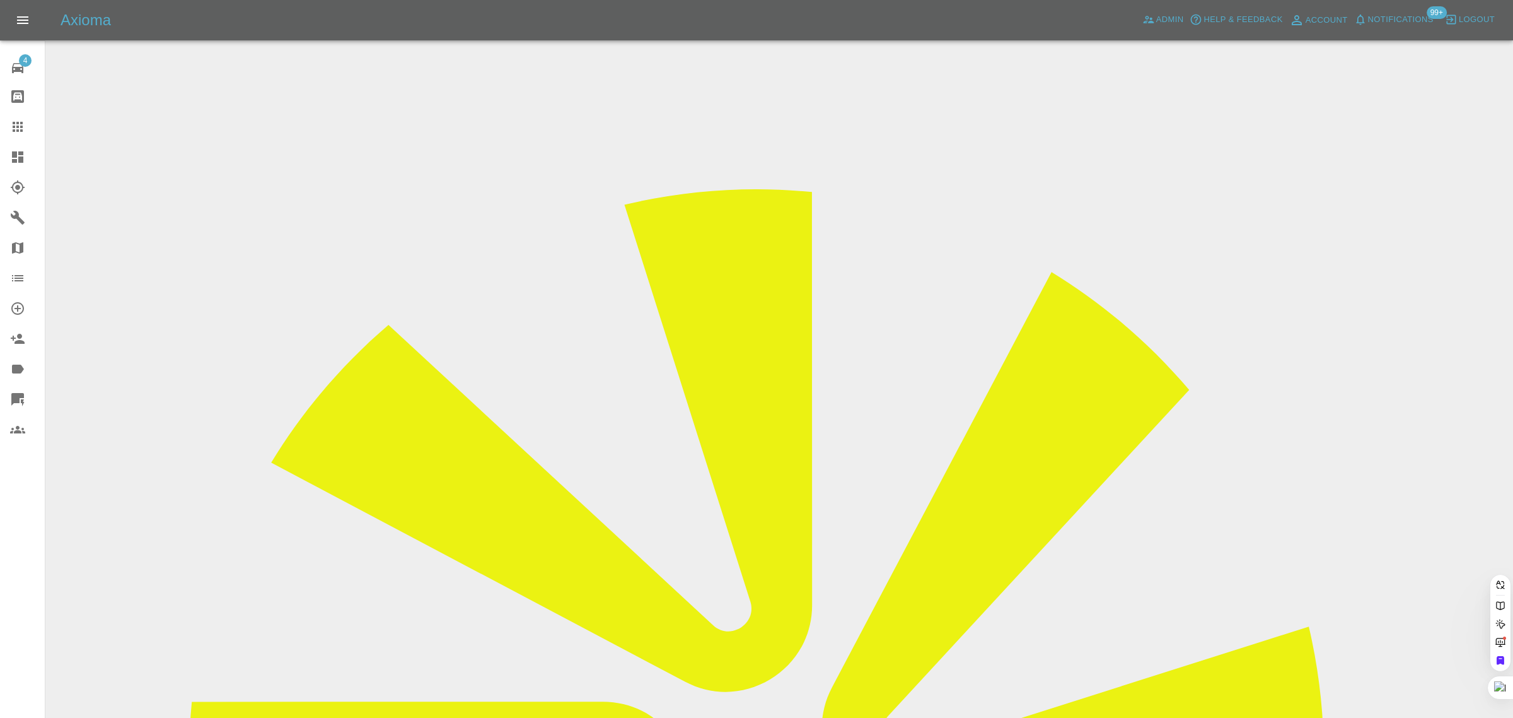
drag, startPoint x: 634, startPoint y: 396, endPoint x: 695, endPoint y: 394, distance: 61.2
paste input "wendyematthews@hotmail.com"
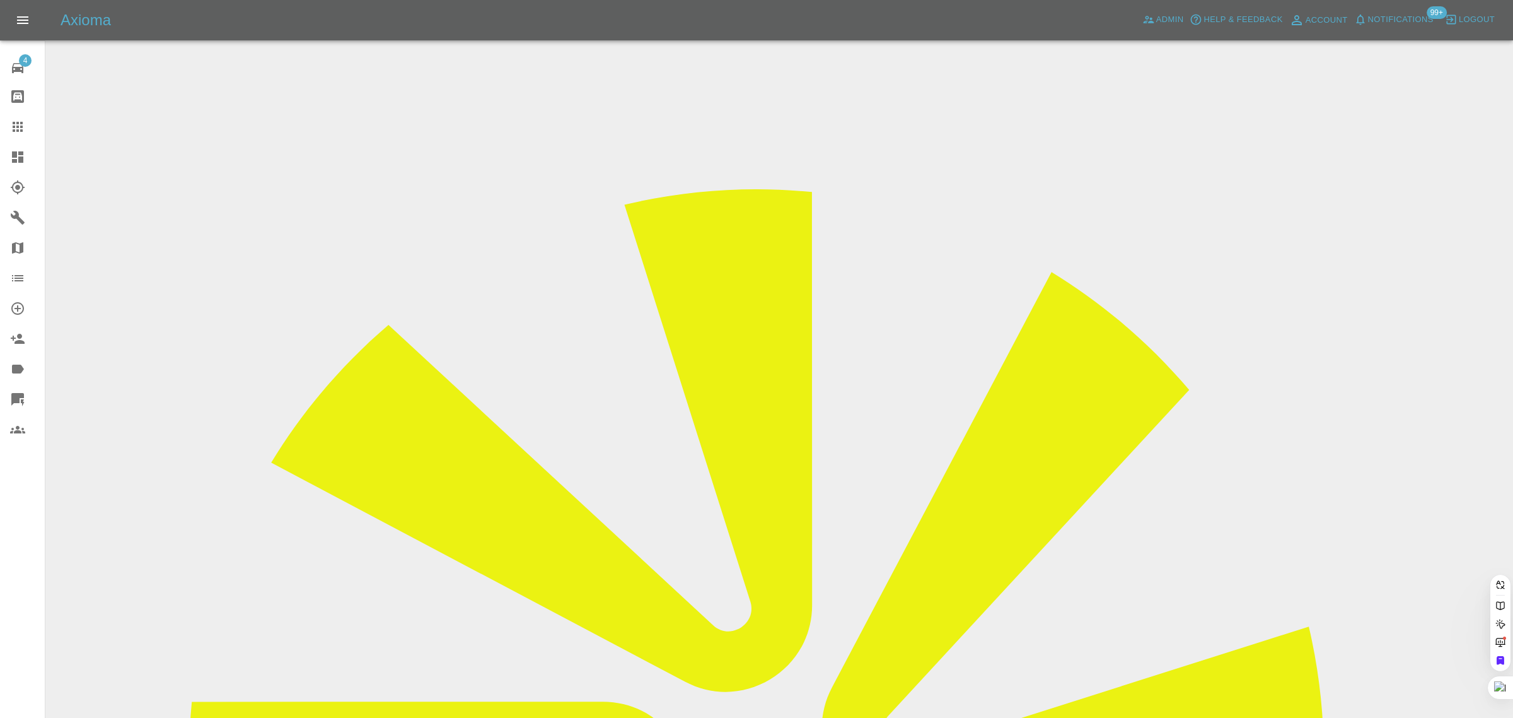
type input "wendyematthews@hotmail.com"
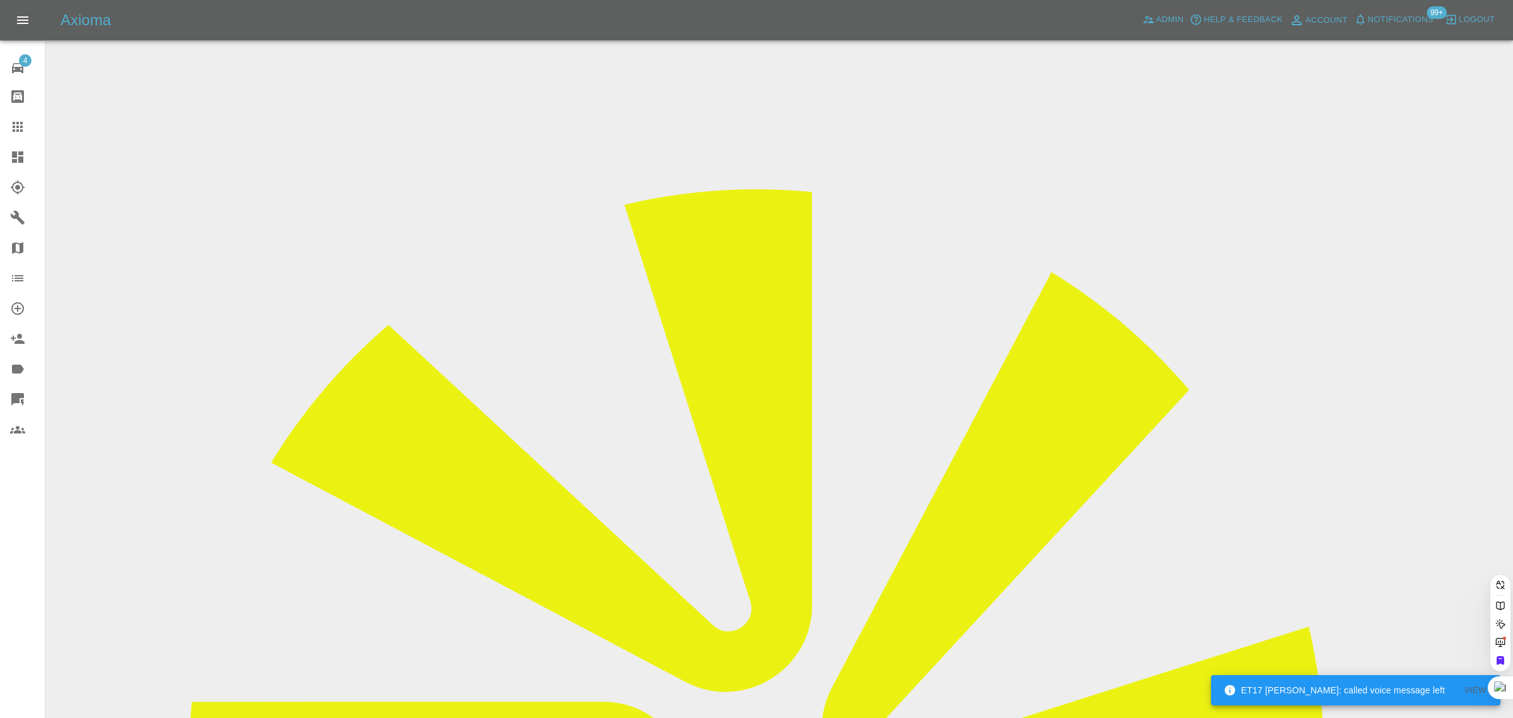
scroll to position [0, 45]
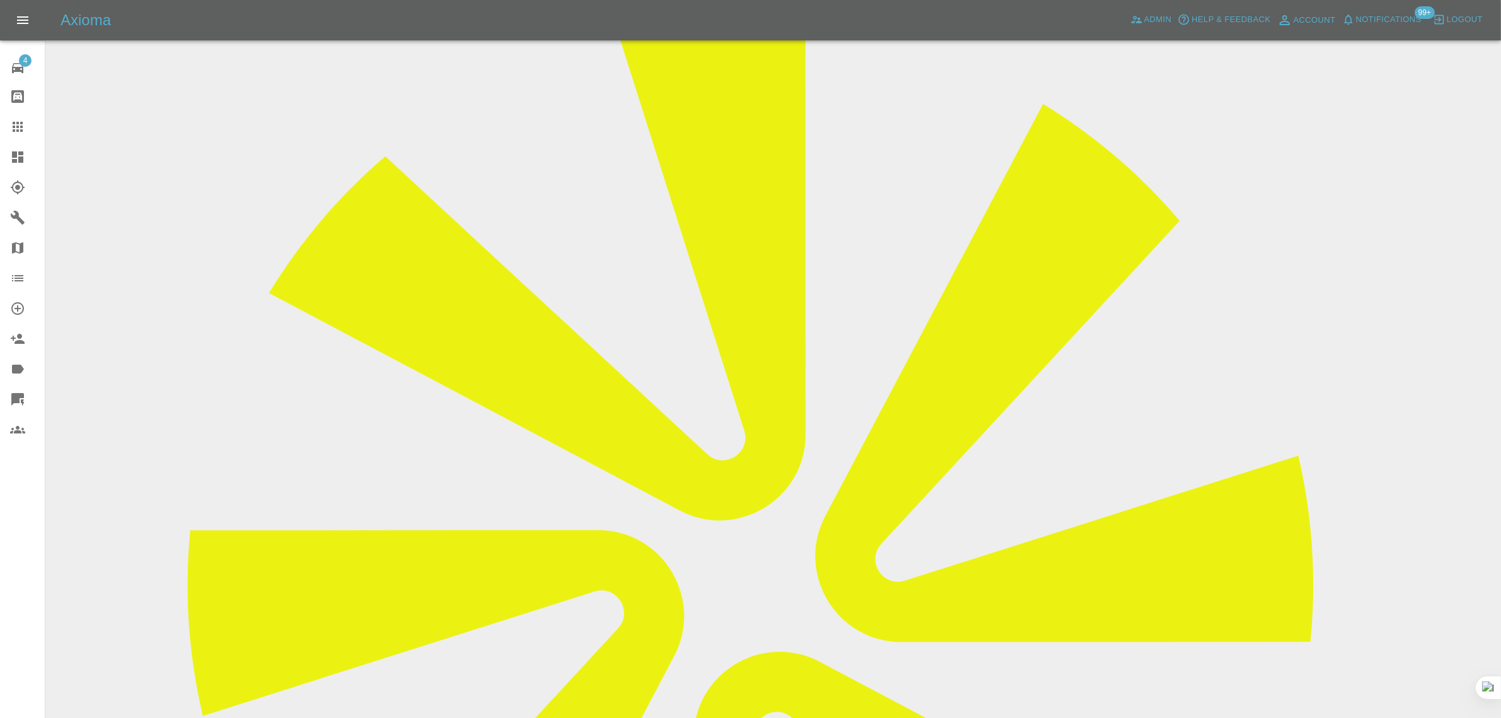
scroll to position [552, 0]
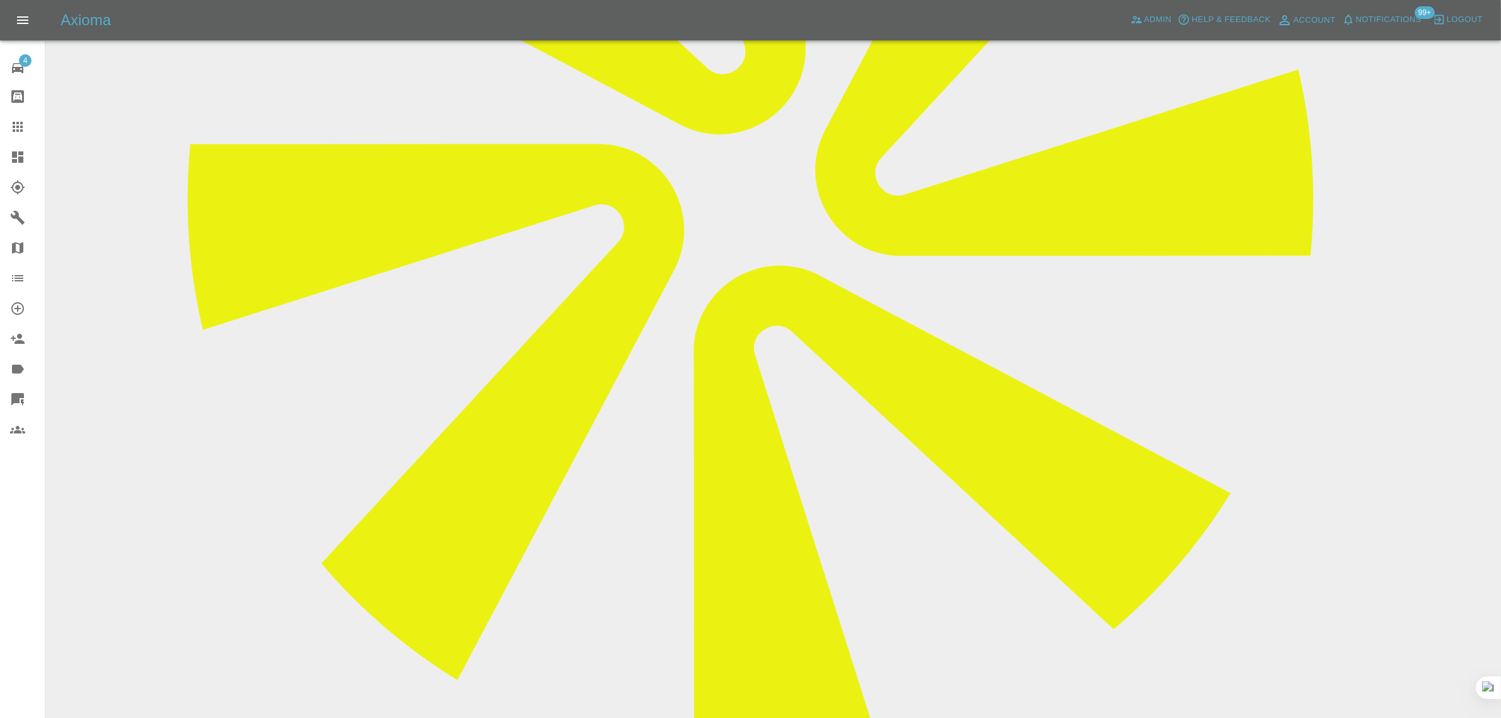
paste textarea "Is the 2nd September free as when I click the link it says no dates are availab…"
type textarea "Is the 2nd September free as when I click the link it says no dates are availab…"
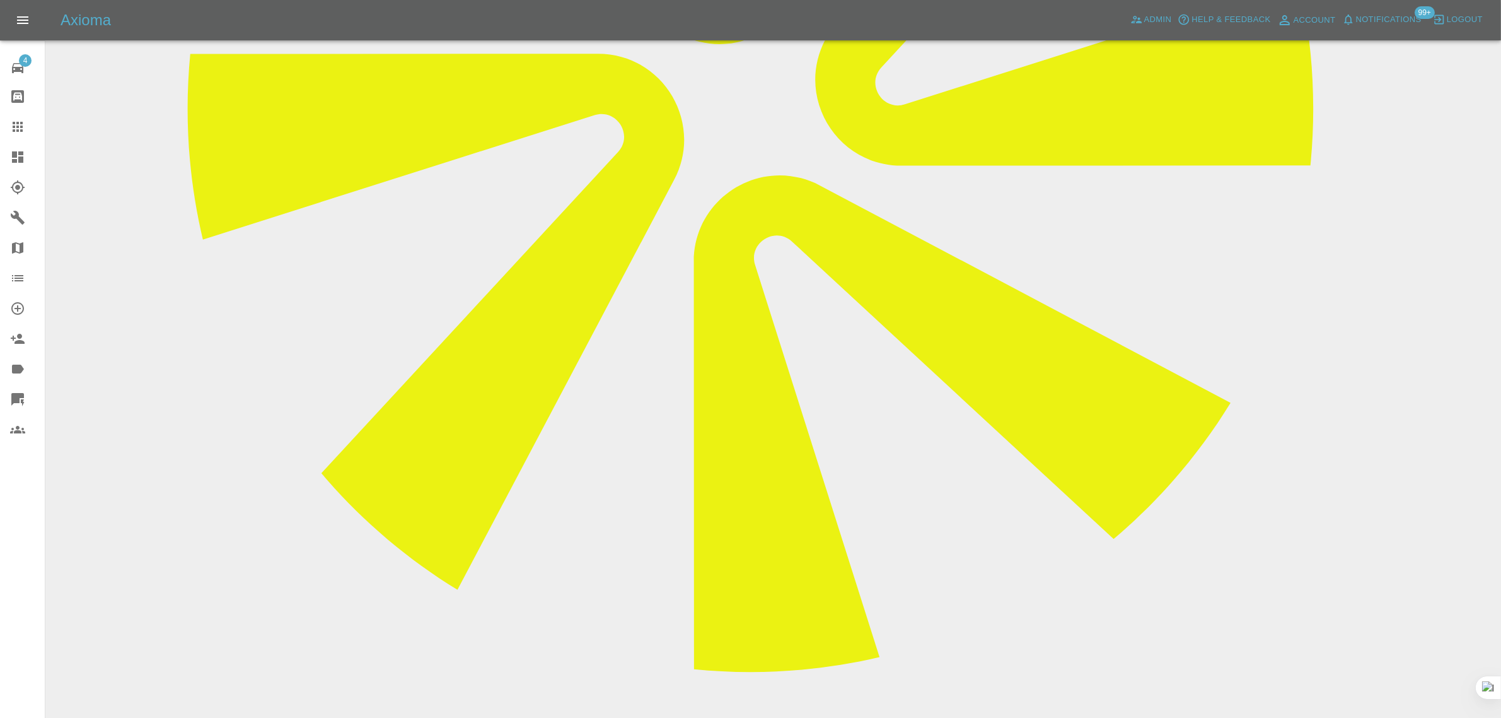
scroll to position [709, 0]
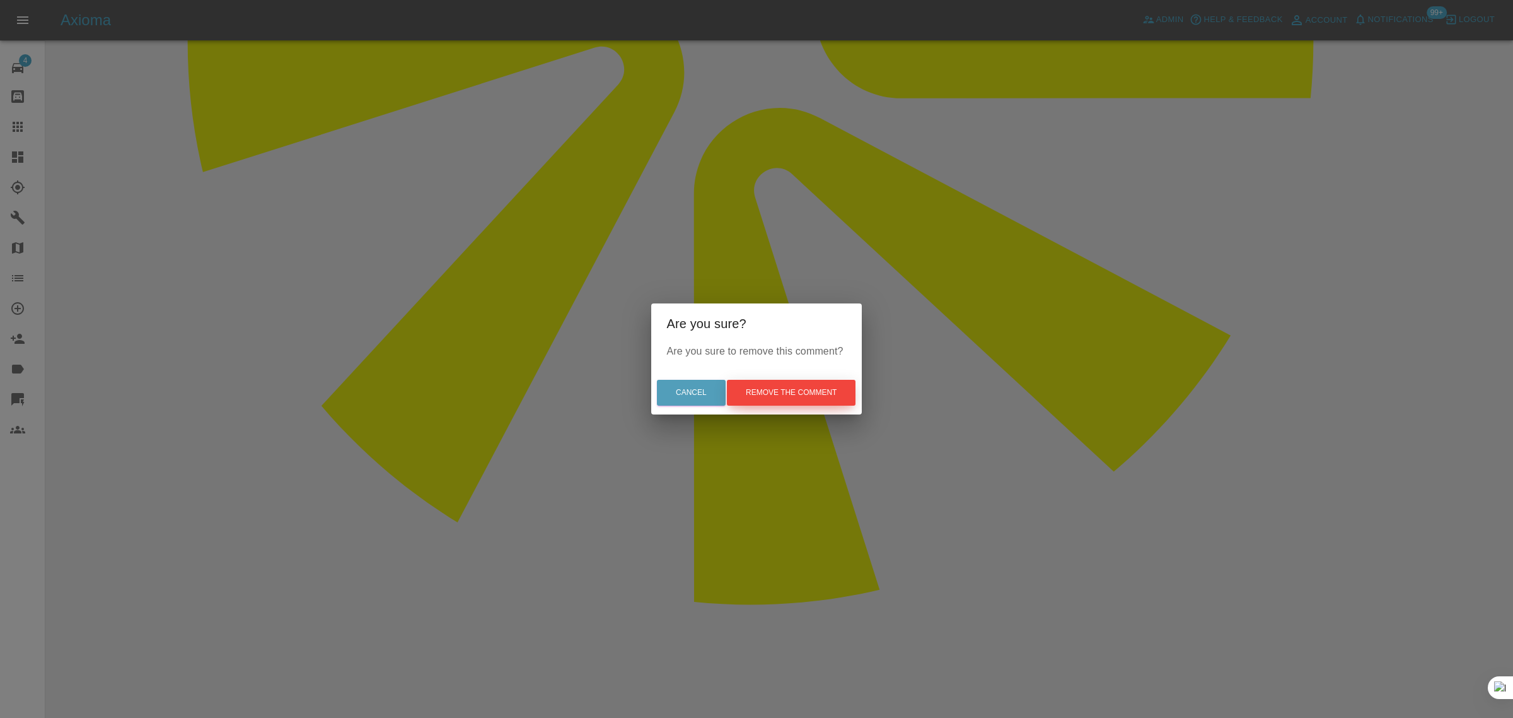
click at [822, 392] on button "Remove the comment" at bounding box center [791, 393] width 129 height 26
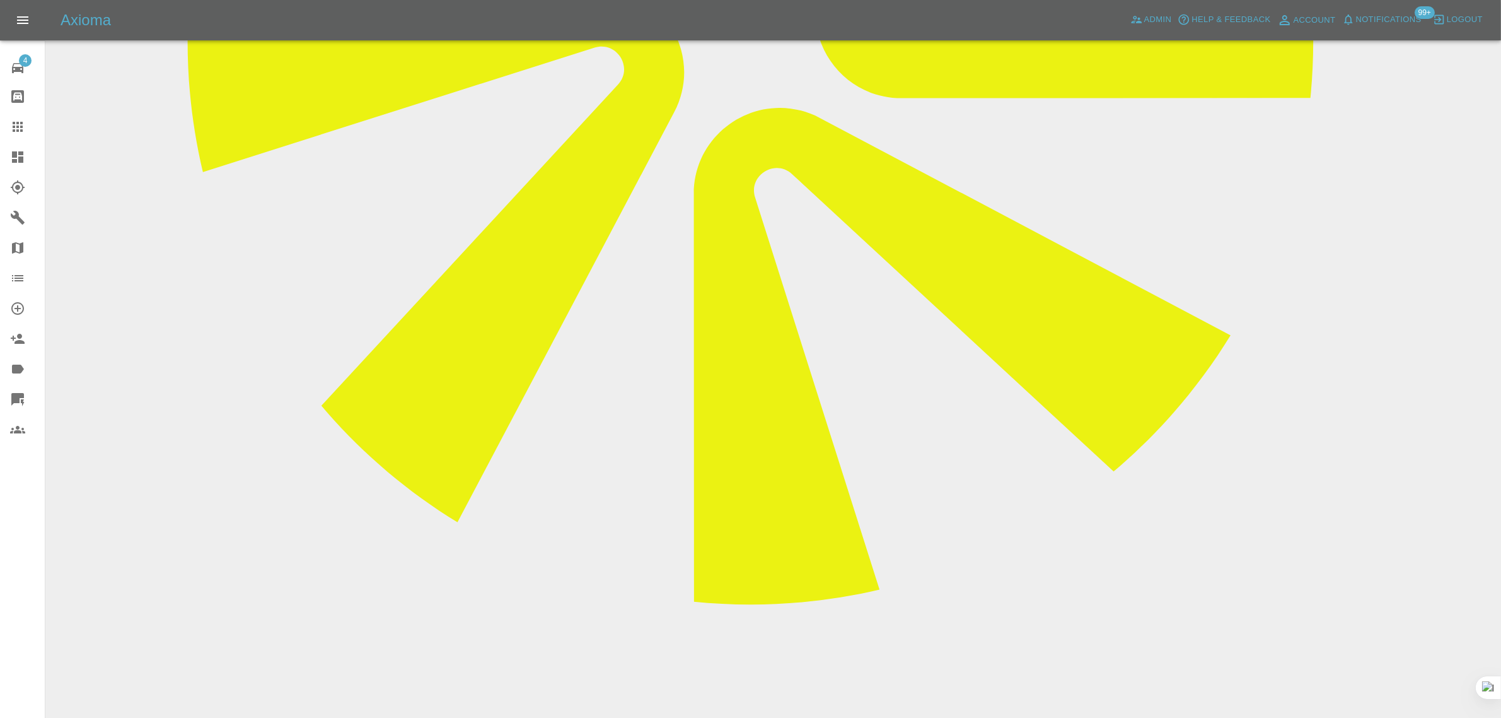
scroll to position [394, 0]
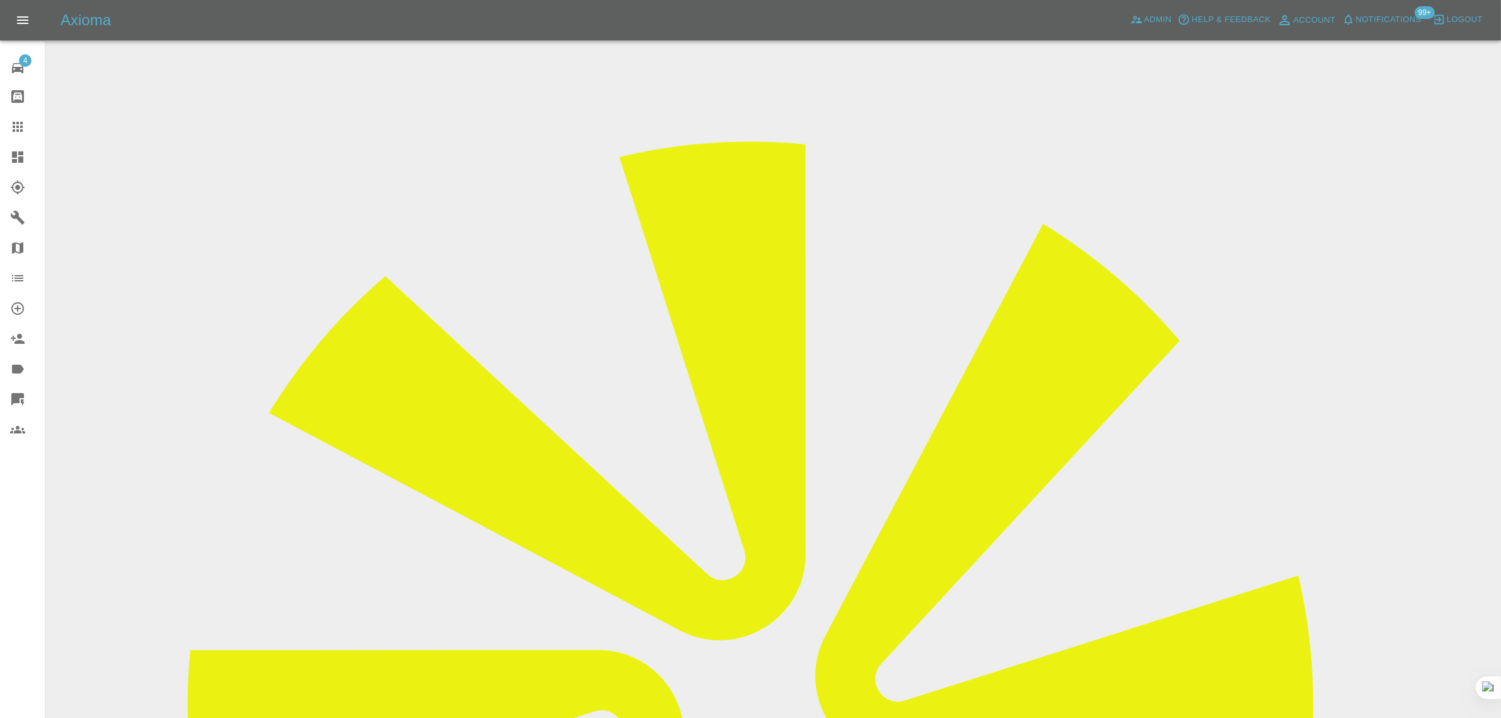
scroll to position [0, 0]
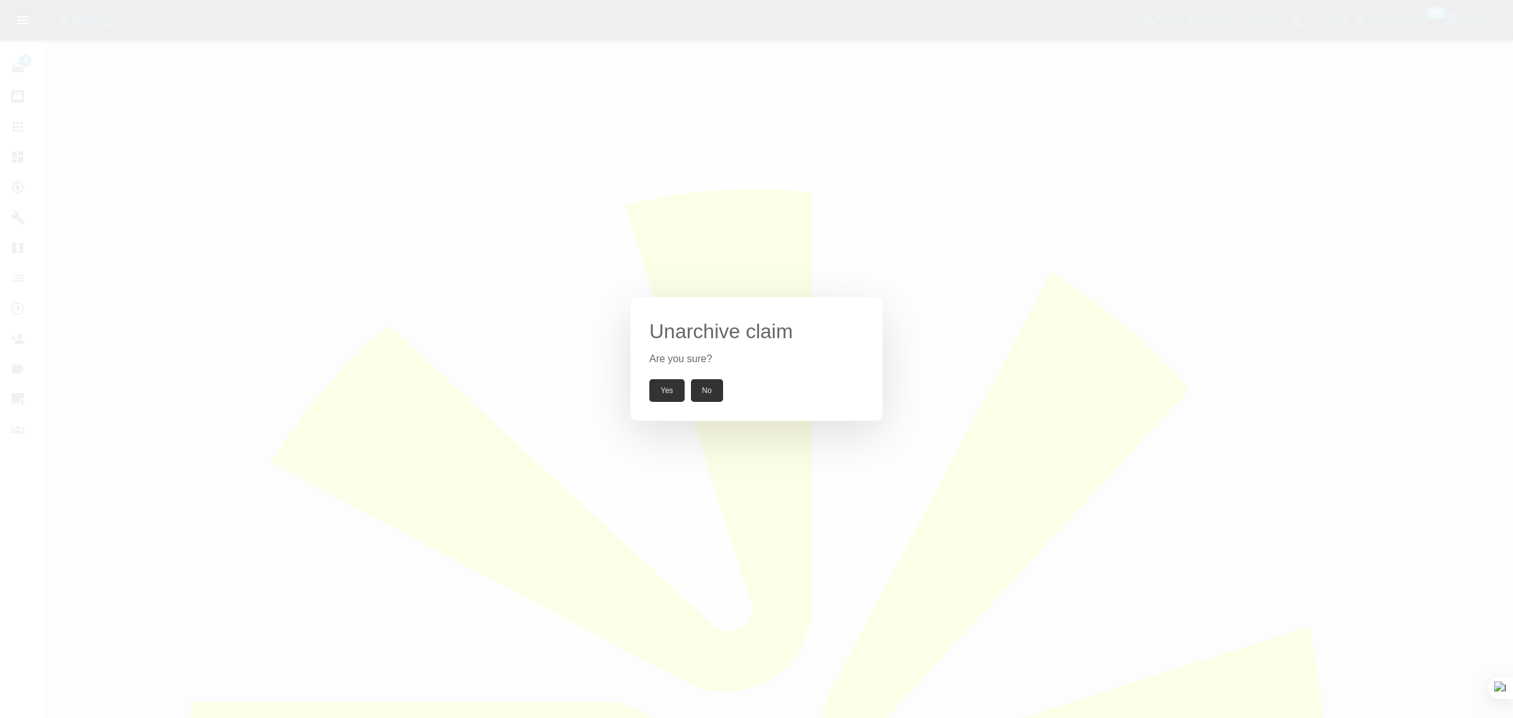
click at [666, 393] on button "Yes" at bounding box center [666, 390] width 35 height 23
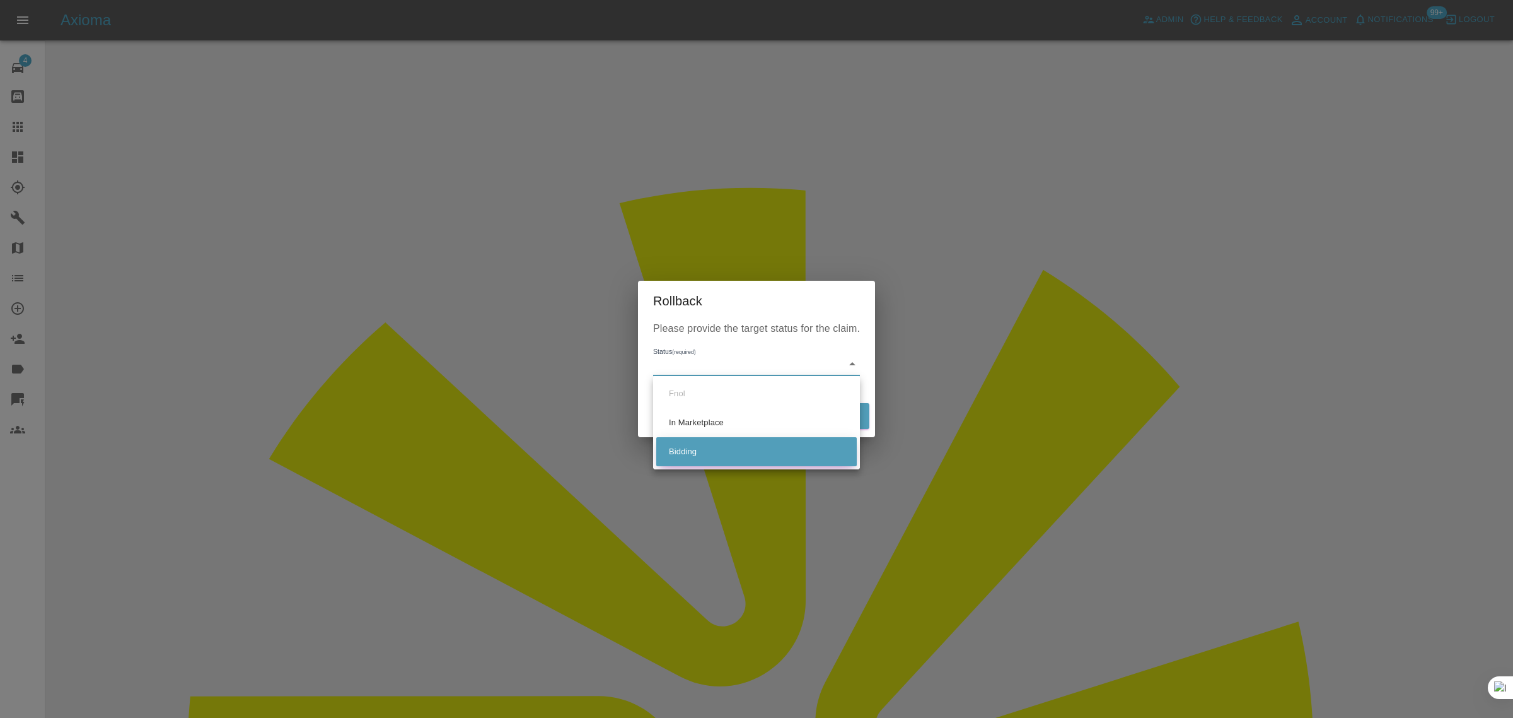
click at [689, 446] on li "Bidding" at bounding box center [756, 451] width 201 height 29
type input "bidding"
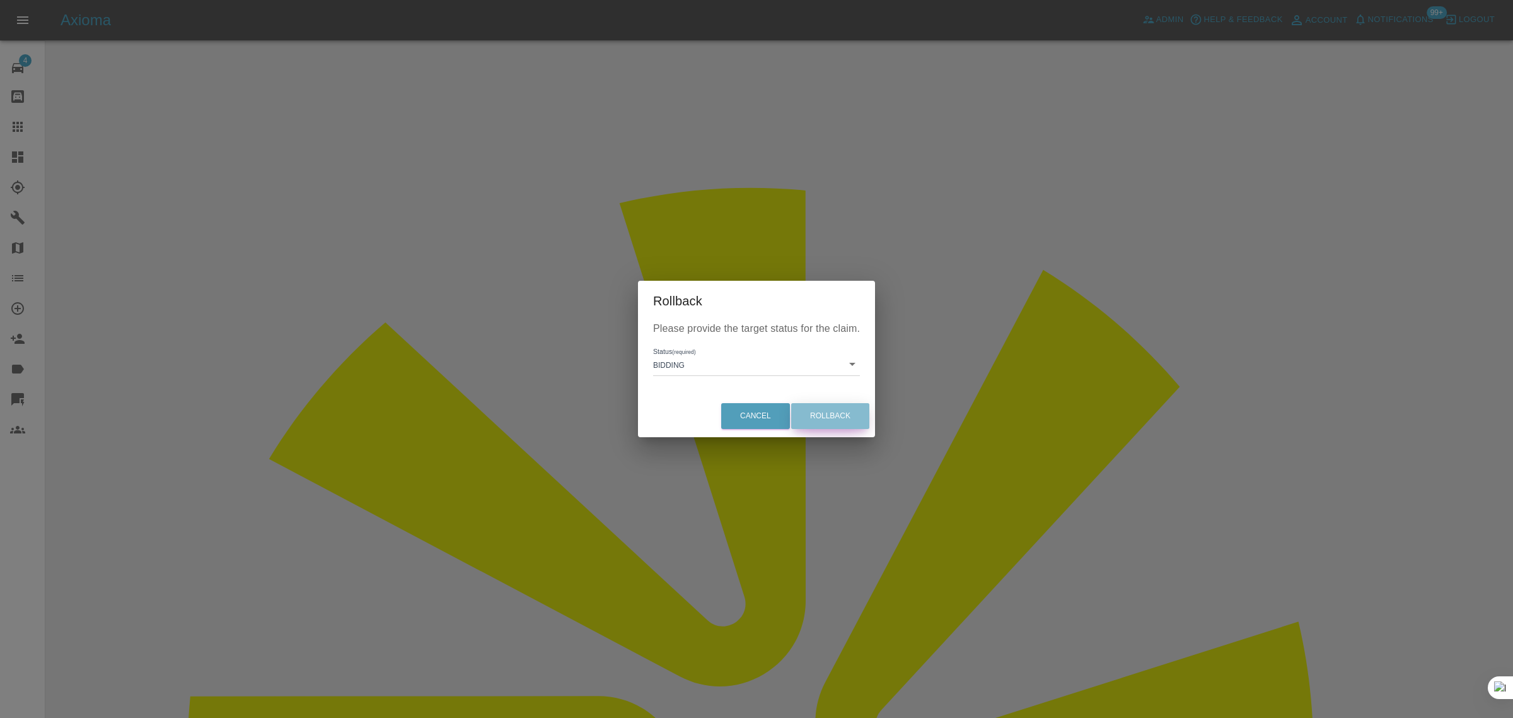
click at [808, 412] on button "Rollback" at bounding box center [830, 416] width 78 height 26
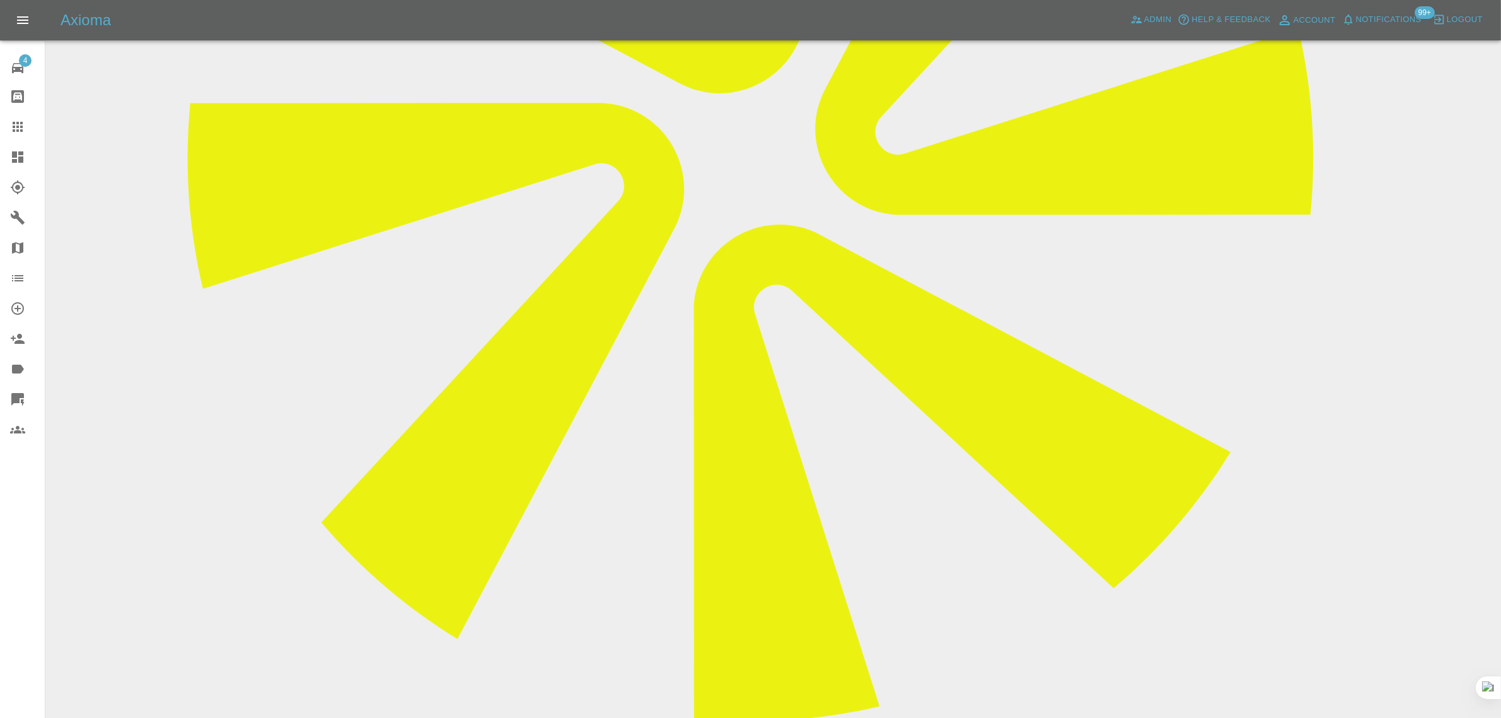
scroll to position [631, 0]
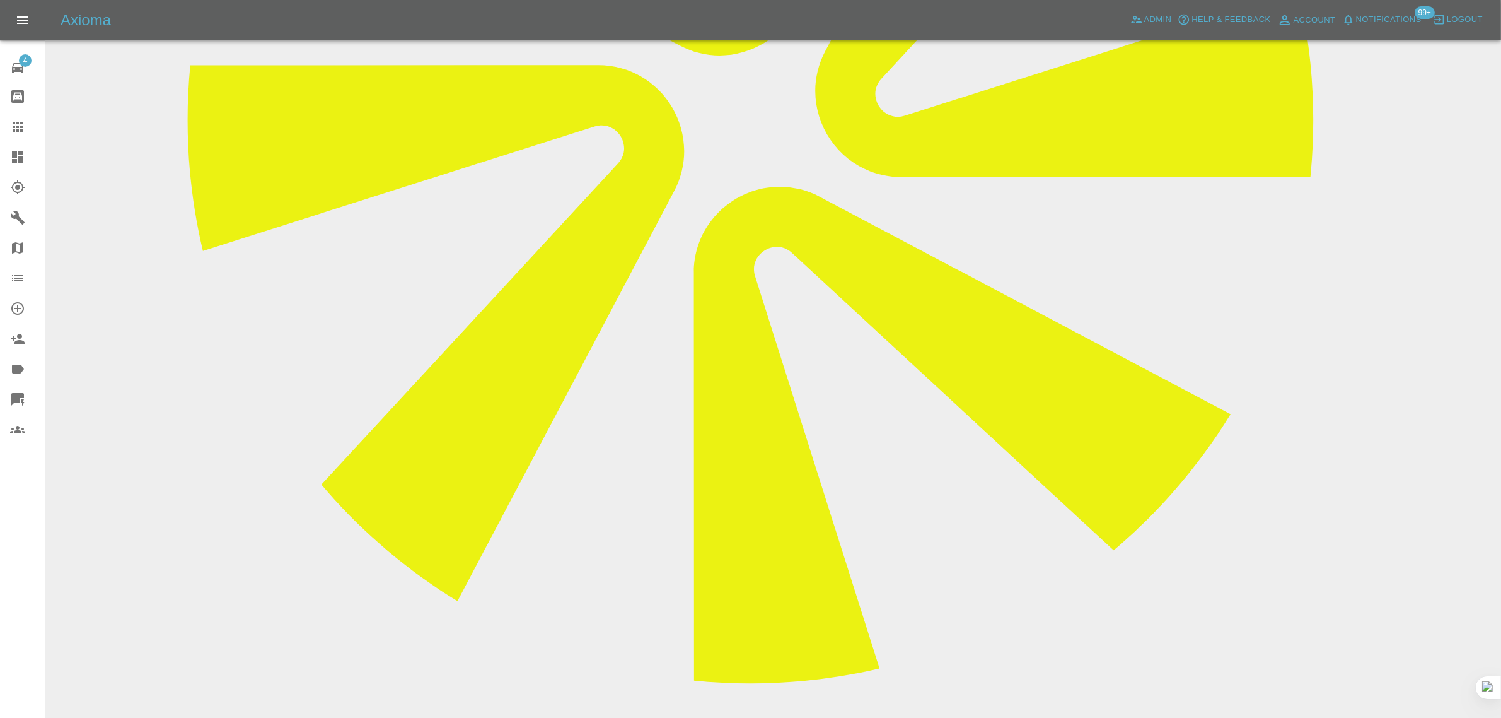
click at [19, 131] on icon at bounding box center [17, 126] width 15 height 15
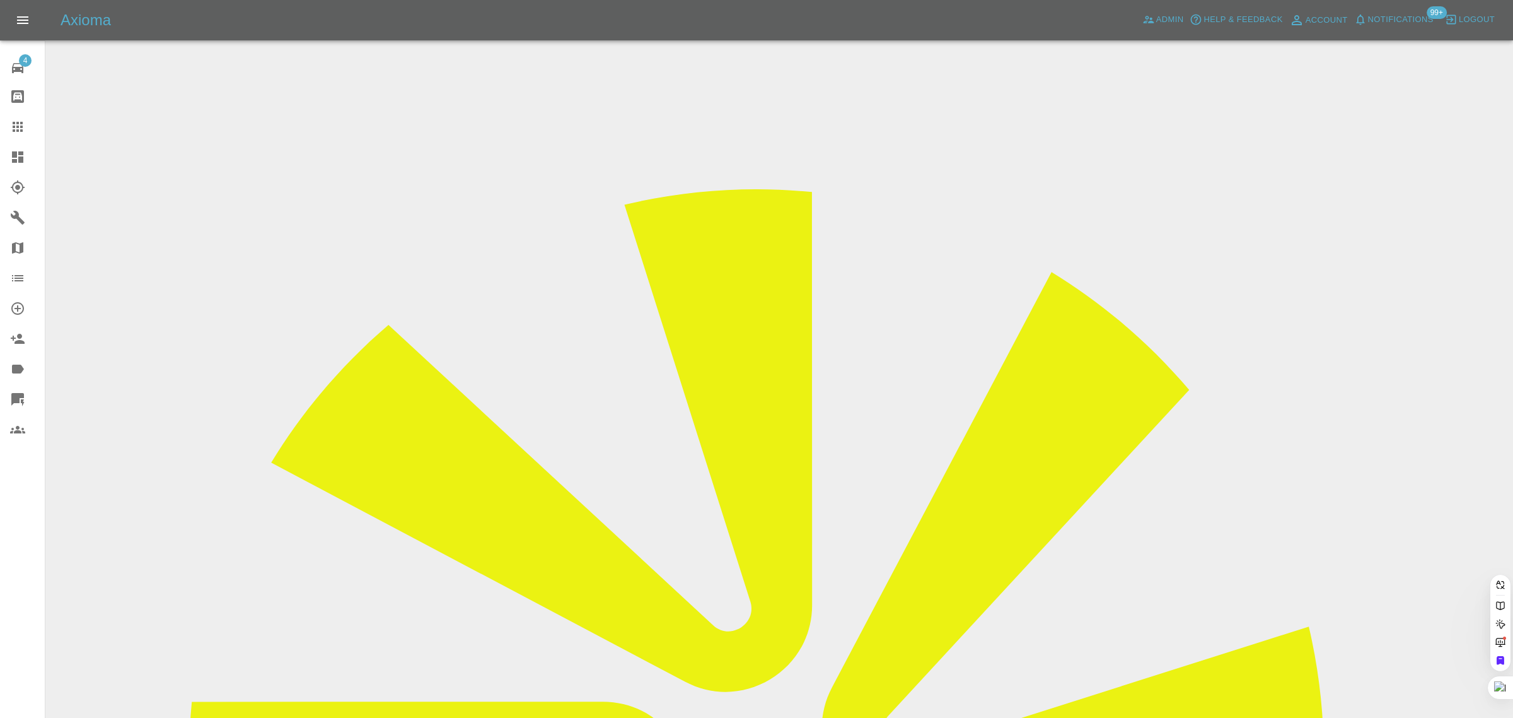
paste input "sandrakennedy62@hotmail.com"
type input "sandrakennedy62@hotmail.com"
drag, startPoint x: 752, startPoint y: 438, endPoint x: 426, endPoint y: 48, distance: 508.1
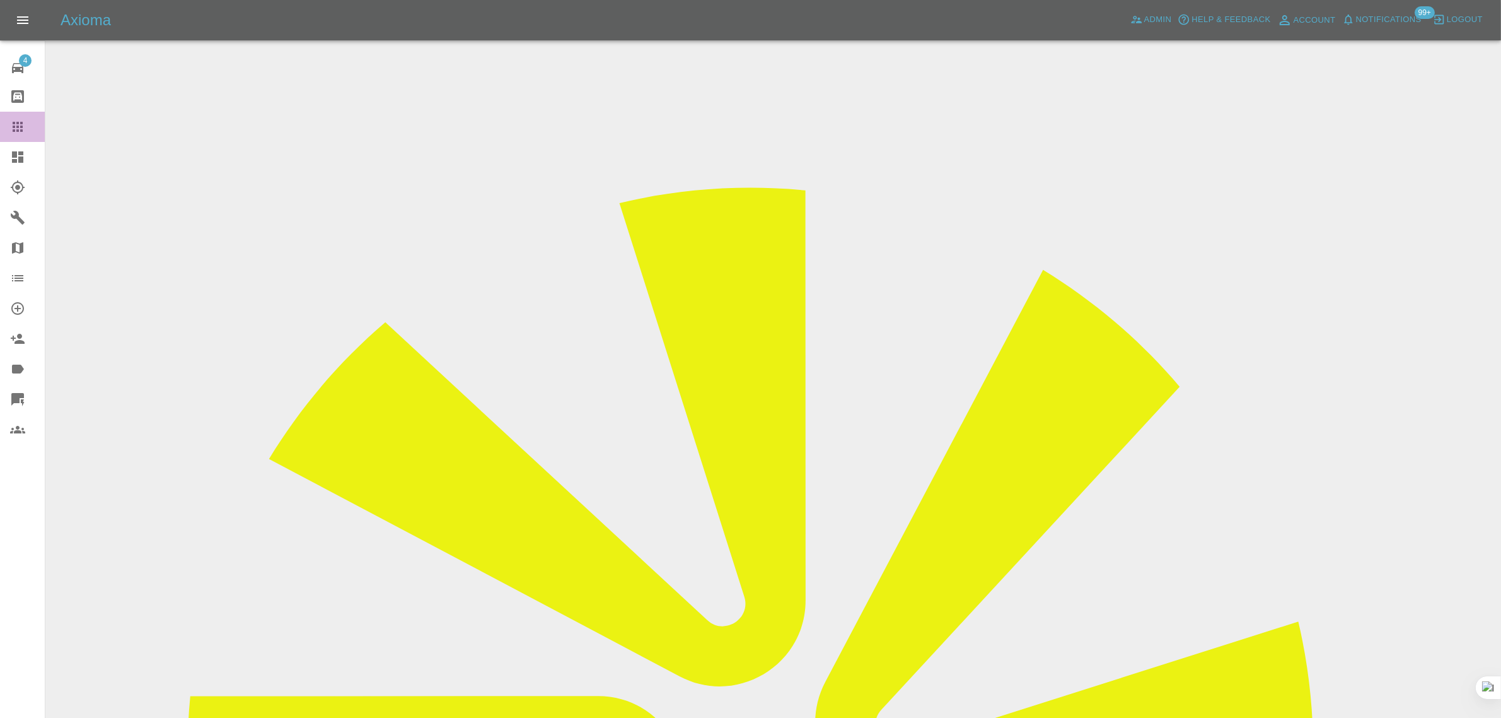
click at [14, 129] on icon at bounding box center [17, 126] width 15 height 15
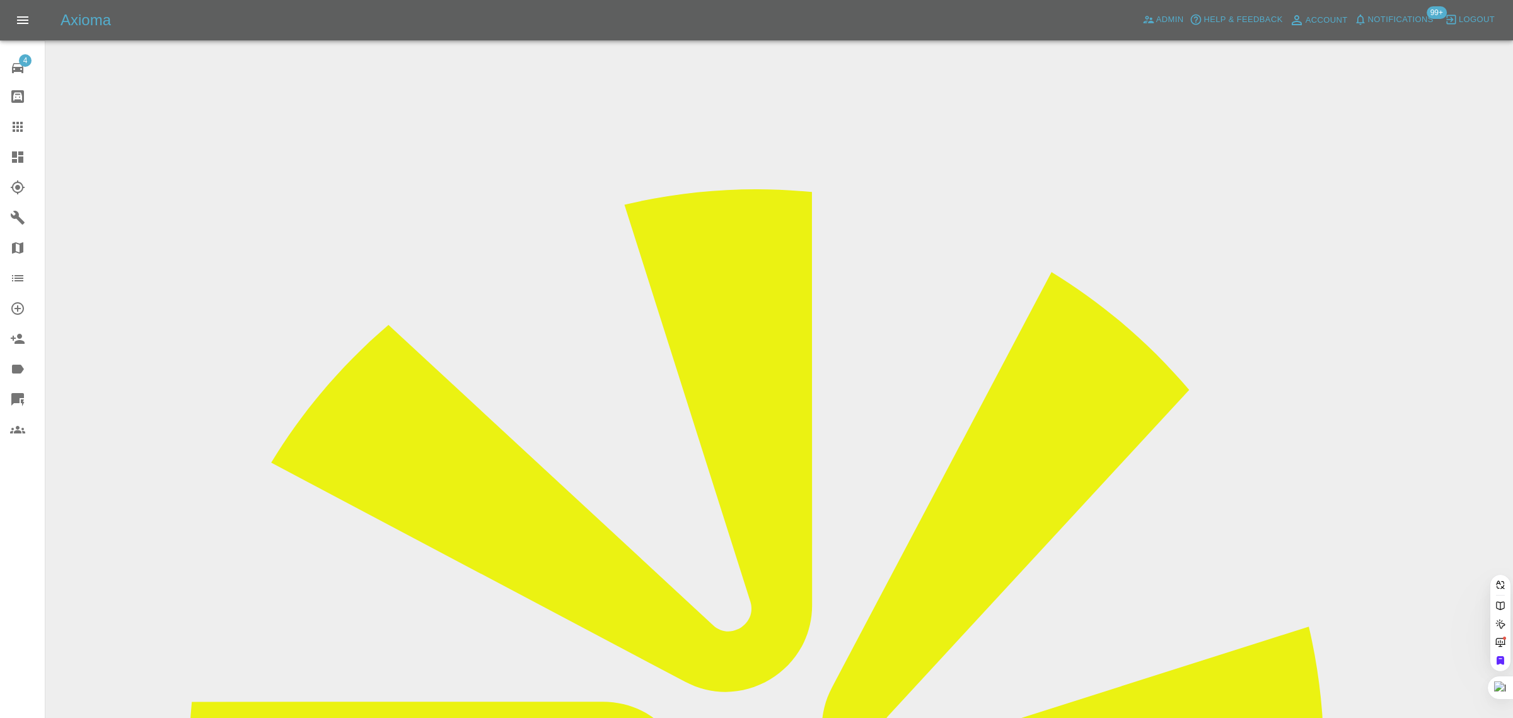
paste input "simon_blagrove@hotmail.com"
type input "simon_blagrove@hotmail.com"
drag, startPoint x: 787, startPoint y: 445, endPoint x: 509, endPoint y: 68, distance: 468.5
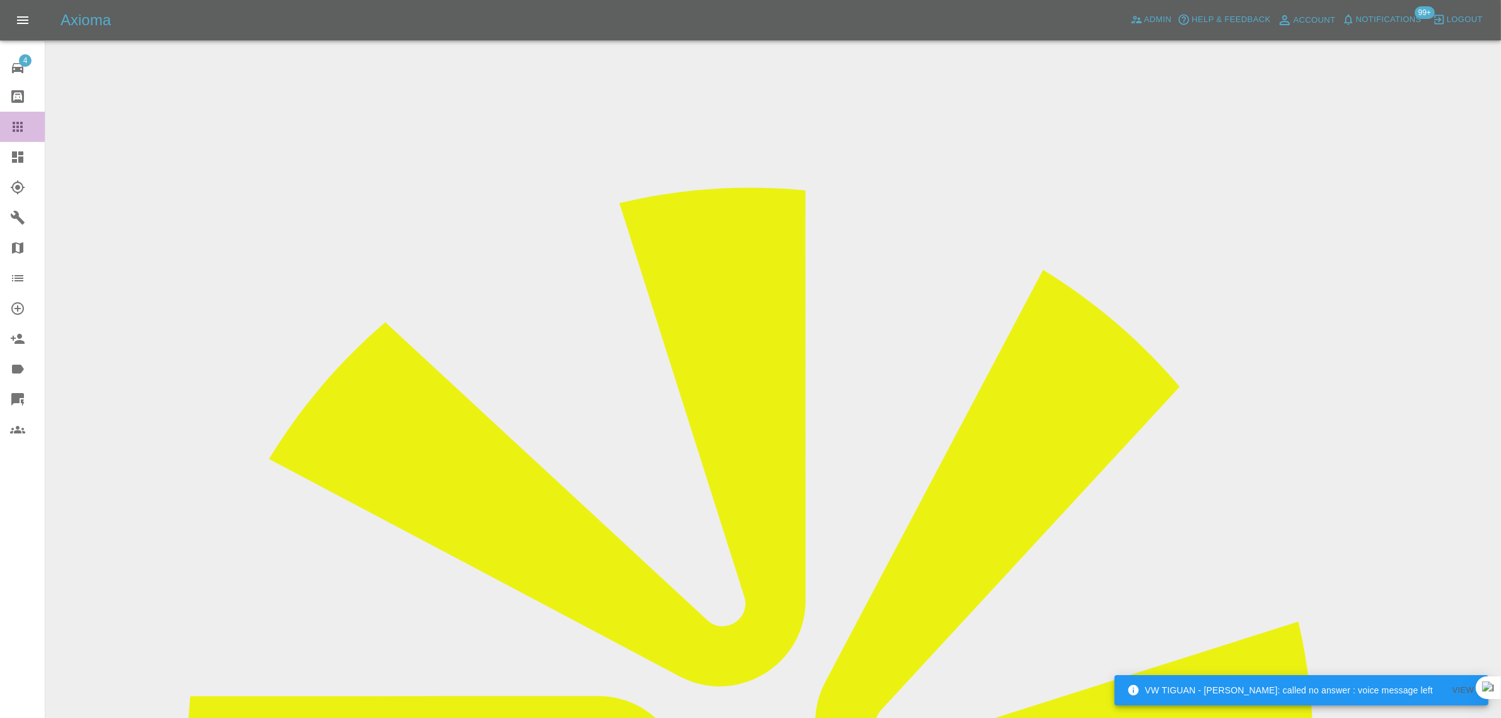
click at [23, 127] on icon at bounding box center [17, 126] width 15 height 15
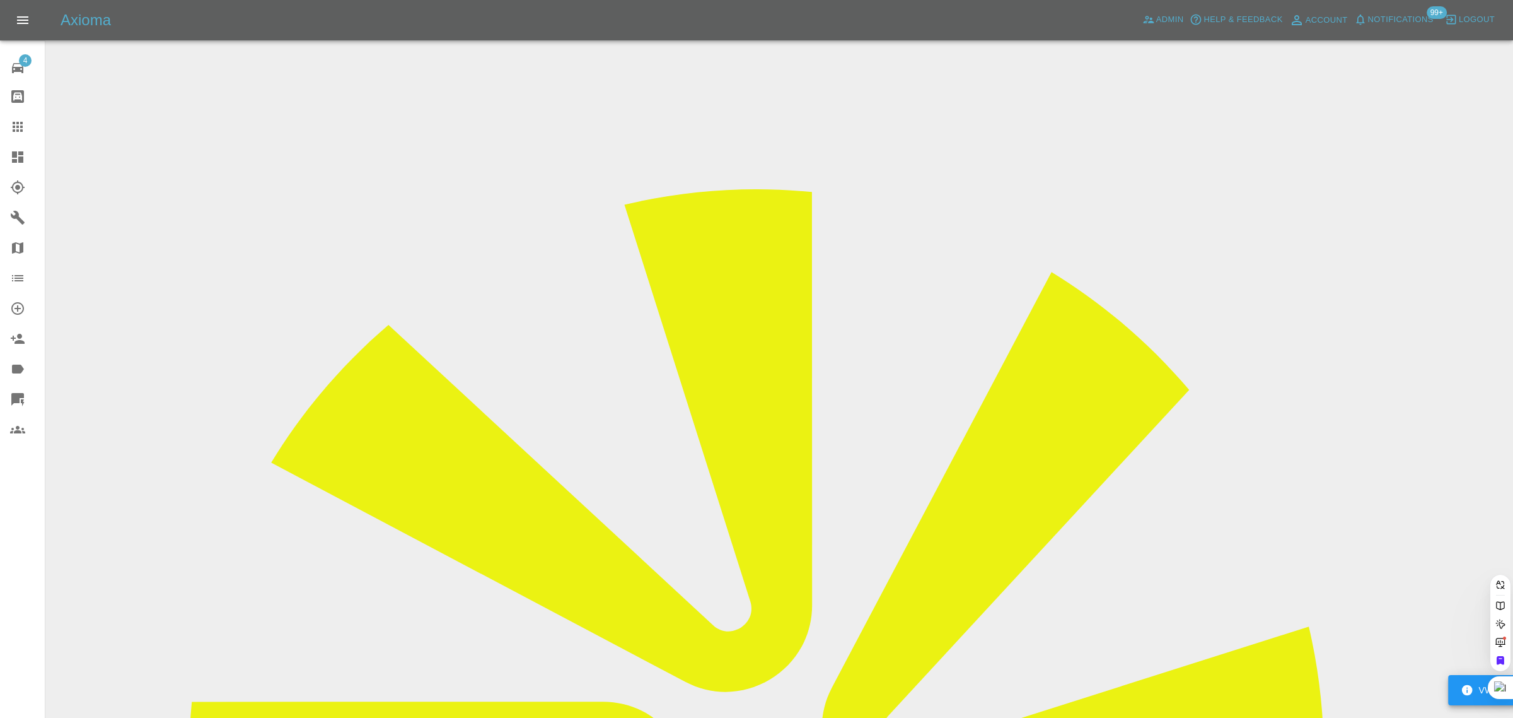
paste input "bennero2000@yahoo.co.uk"
type input "bennero2000@yahoo.co.uk"
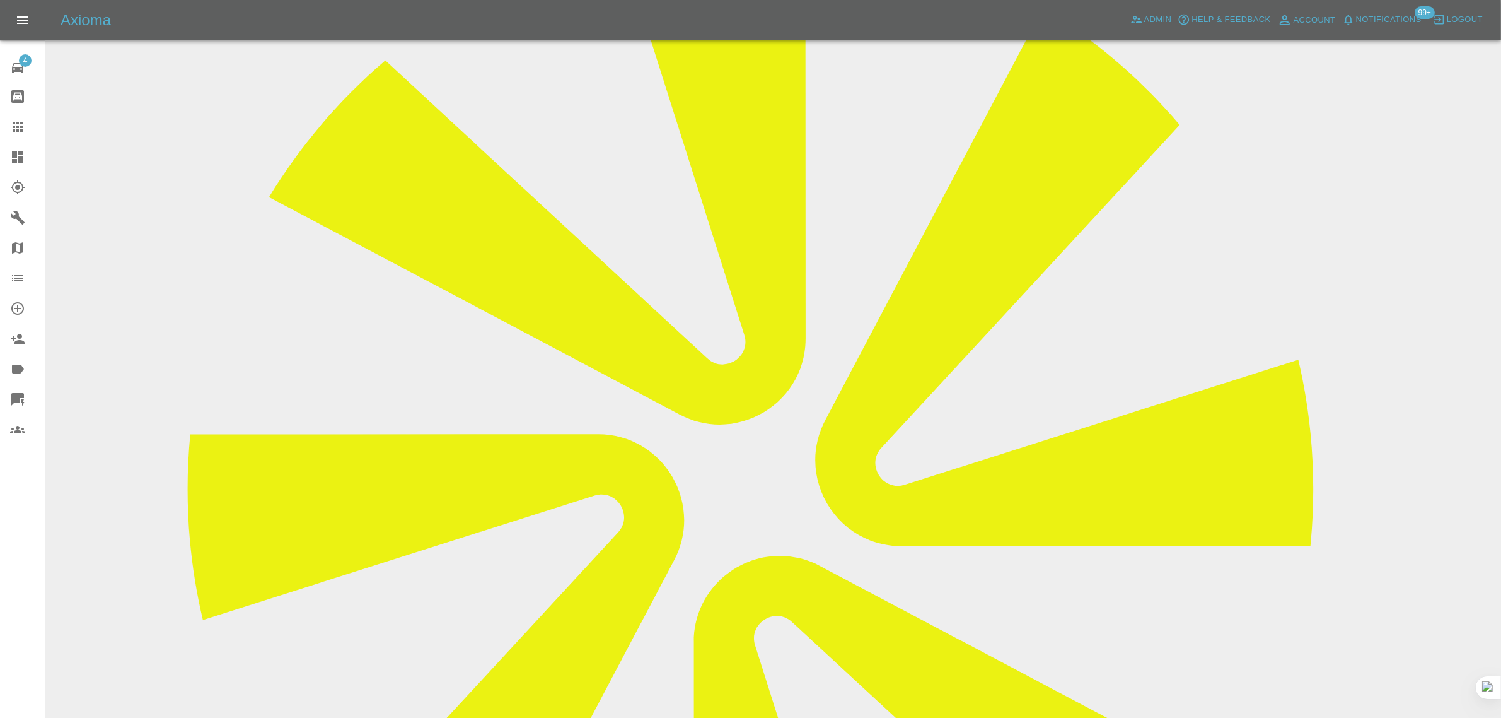
scroll to position [552, 0]
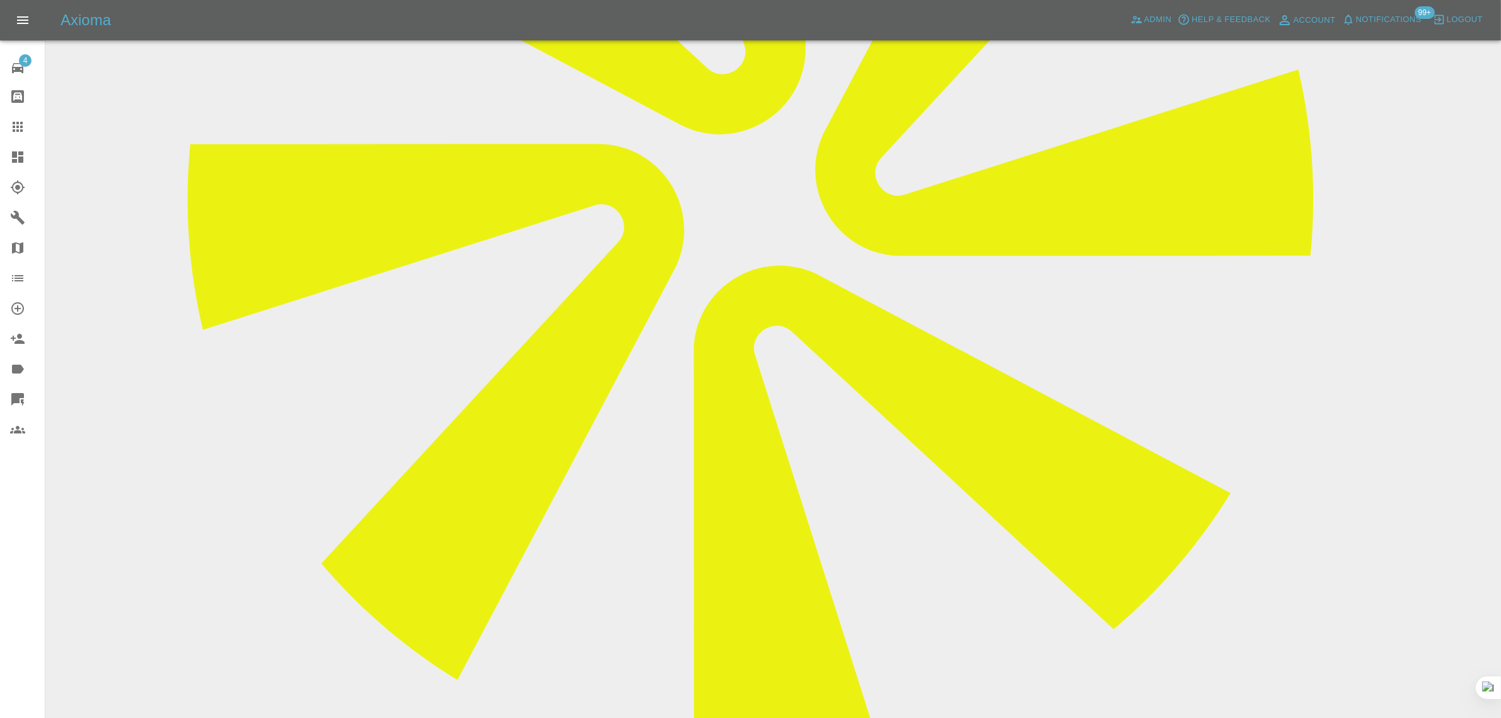
paste textarea "The repair appointment was rescheduled to this afternoon. I shall confirm once …"
type textarea "The repair appointment was rescheduled to this afternoon. I shall confirm once …"
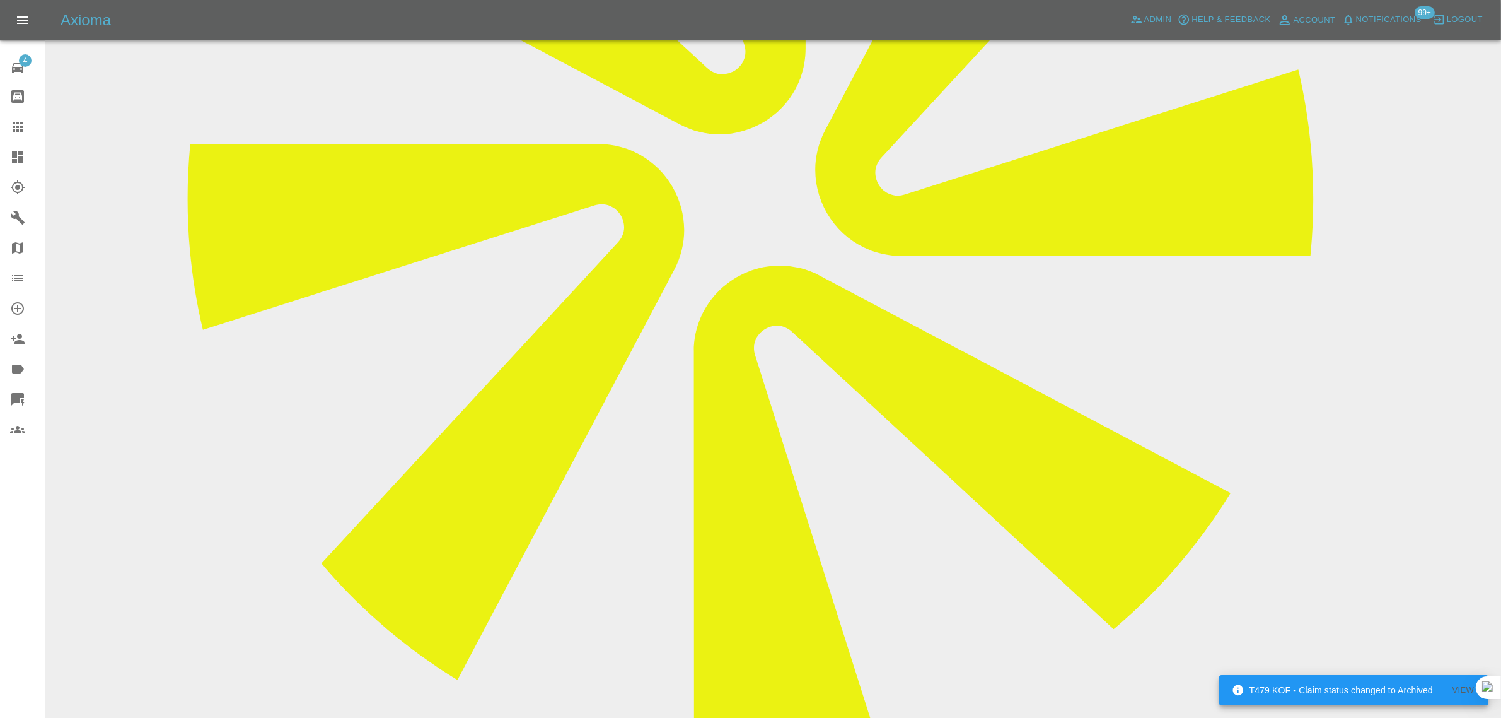
drag, startPoint x: 29, startPoint y: 136, endPoint x: 166, endPoint y: 221, distance: 161.5
click at [28, 134] on link "Claims" at bounding box center [22, 127] width 45 height 30
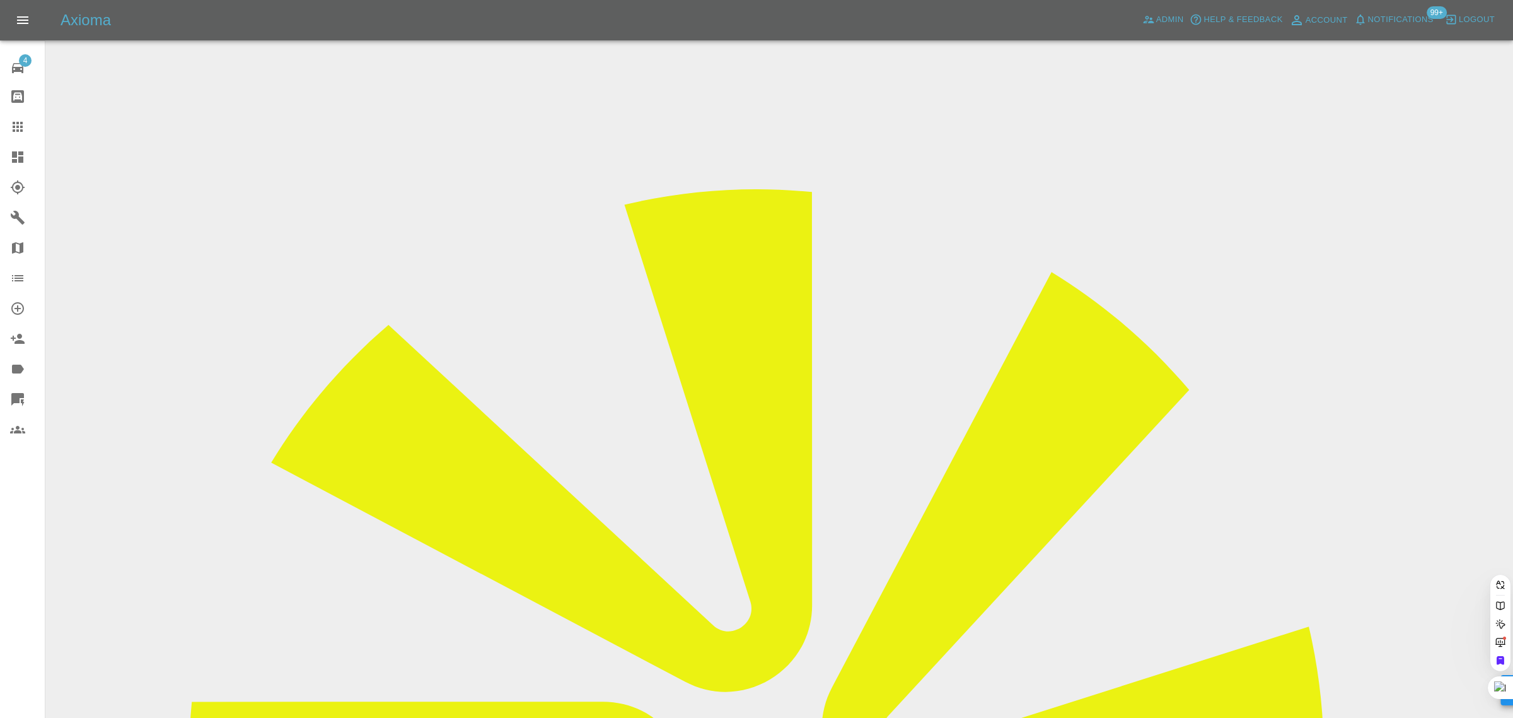
paste input "tonywakefield@markus.net"
type input "tonywakefield@markus.net"
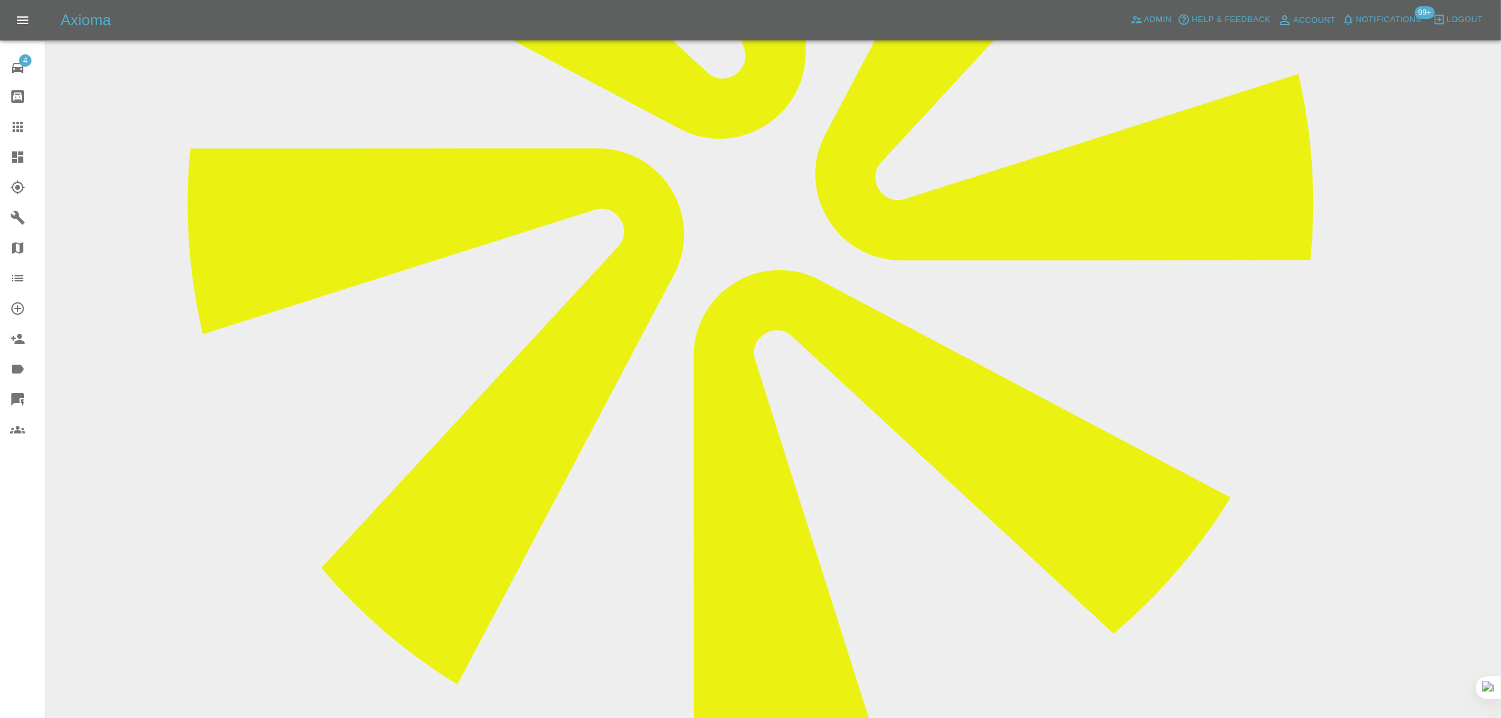
scroll to position [552, 0]
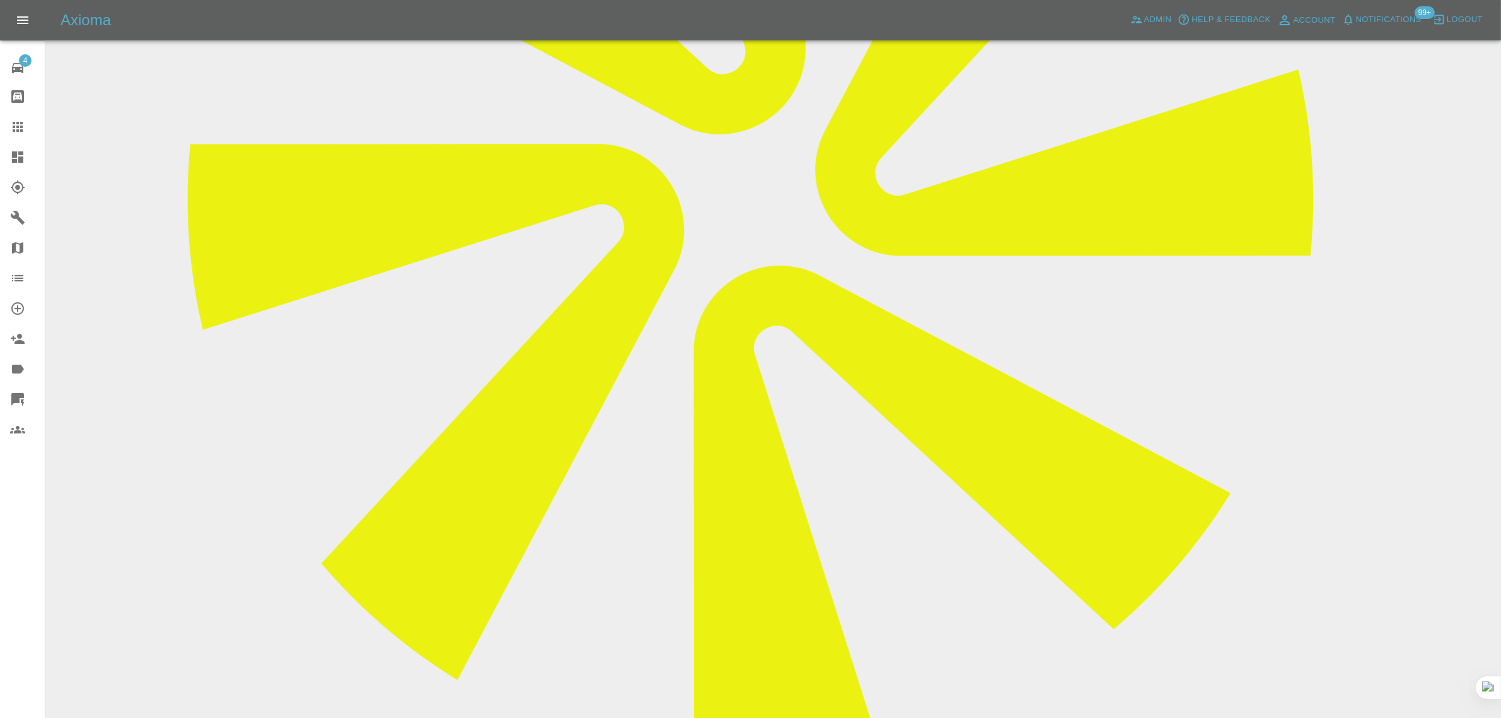
paste textarea "As you have cancelled this repair today please note I have now had to make alte…"
type textarea "As you have cancelled this repair today please note I have now had to make alte…"
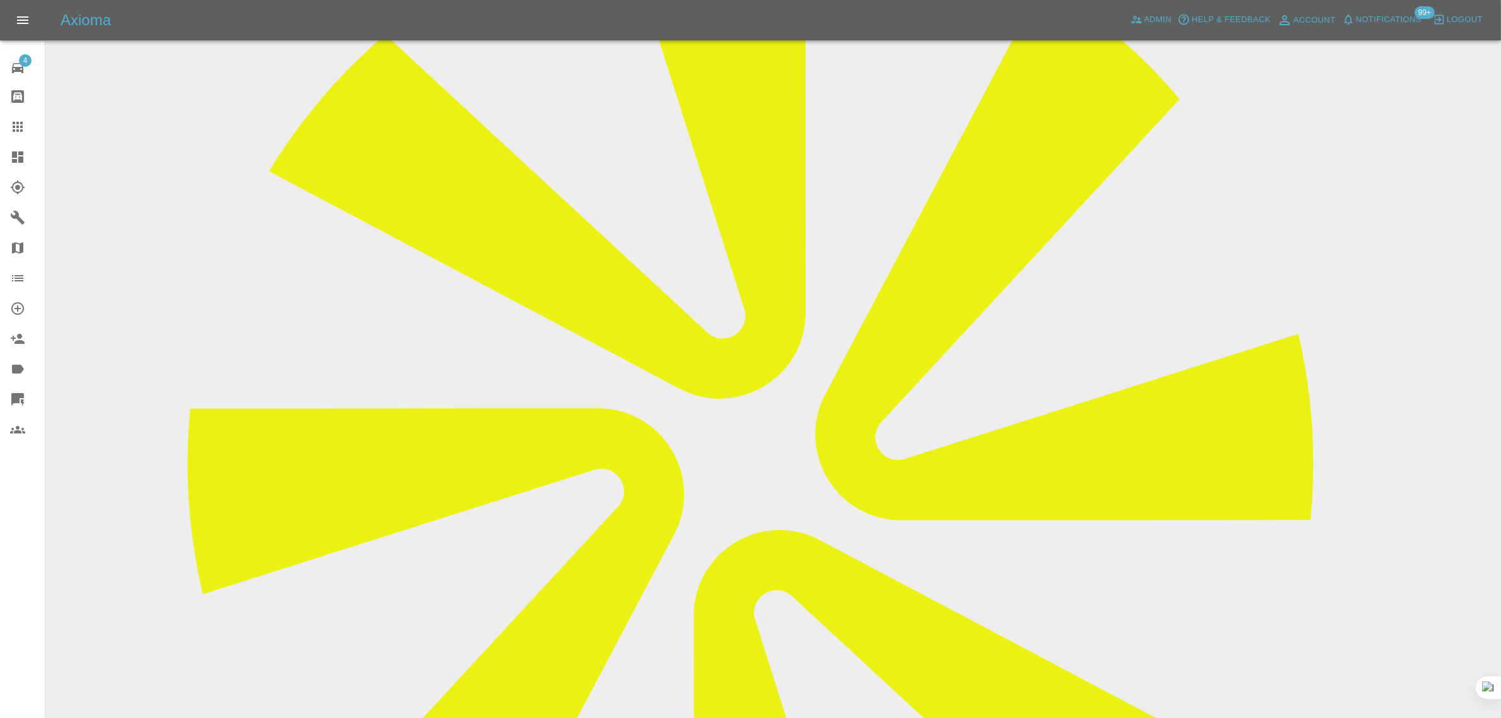
scroll to position [0, 0]
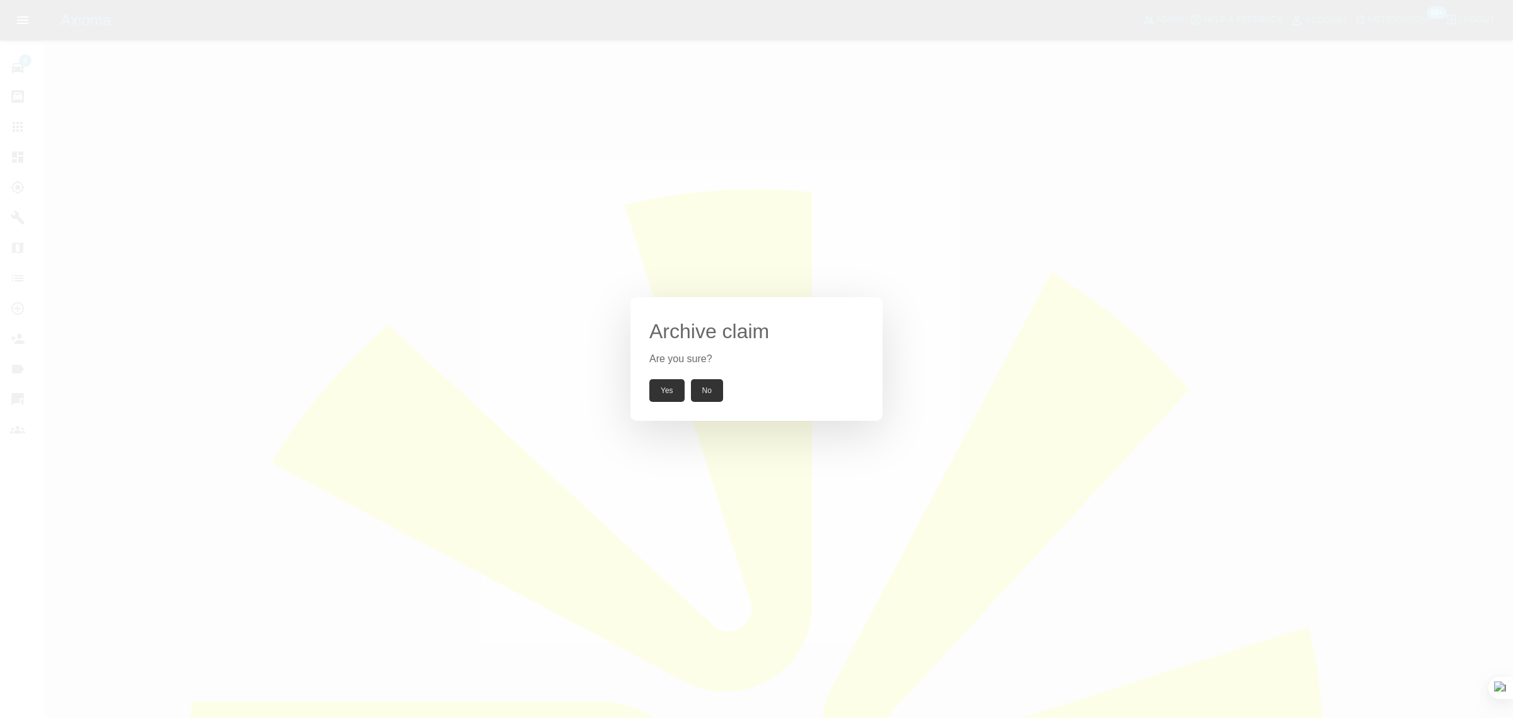
click at [710, 380] on button "No" at bounding box center [707, 390] width 32 height 23
